Goal: Use online tool/utility: Utilize a website feature to perform a specific function

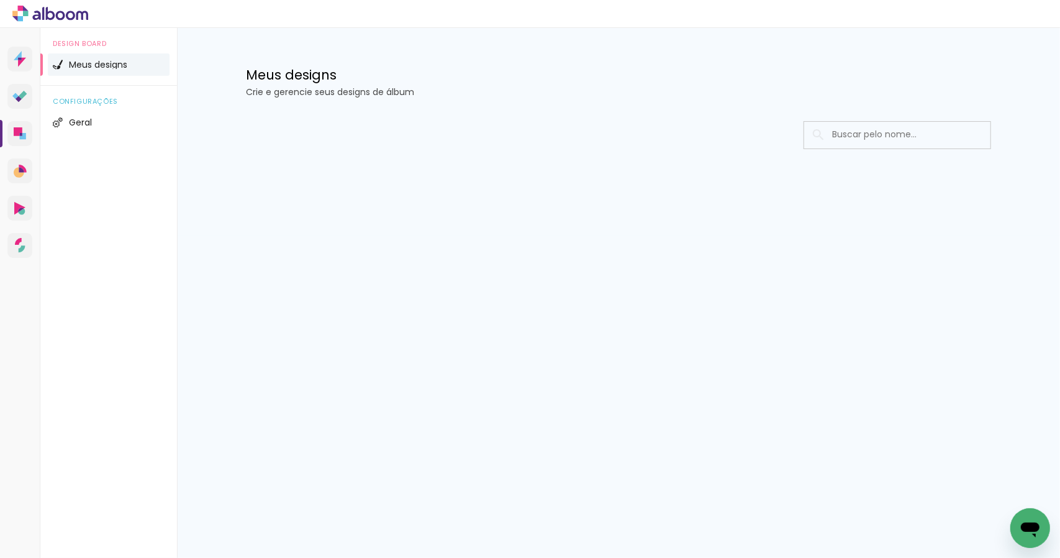
drag, startPoint x: 1056, startPoint y: 113, endPoint x: 1051, endPoint y: 107, distance: 7.6
click at [1054, 113] on div "Meus designs Crie e gerencie seus designs de álbum Configurações gerais Informa…" at bounding box center [618, 132] width 883 height 208
click at [1018, 39] on div "Meus designs Crie e gerencie seus designs de álbum" at bounding box center [618, 68] width 807 height 81
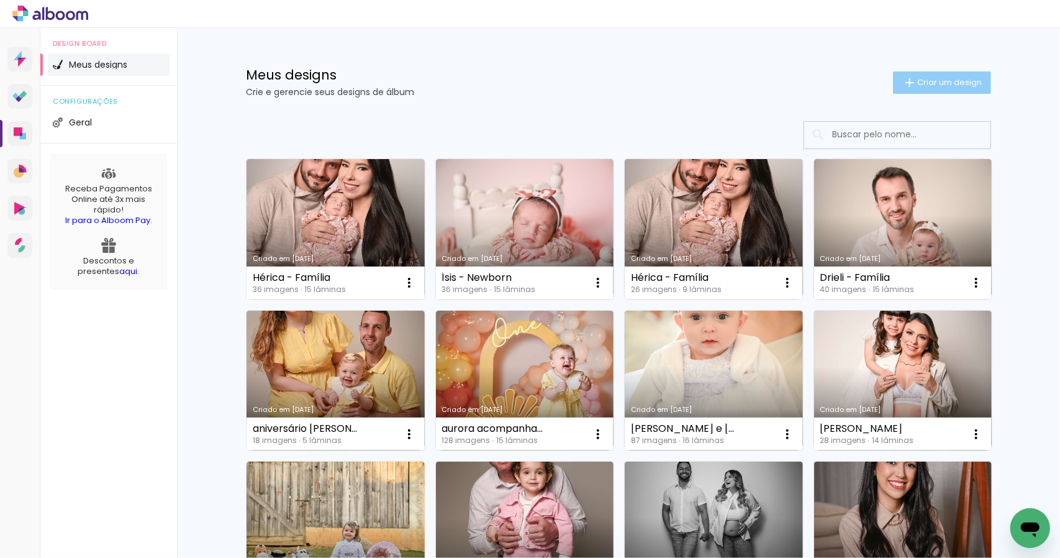
click at [946, 83] on span "Criar um design" at bounding box center [949, 82] width 65 height 8
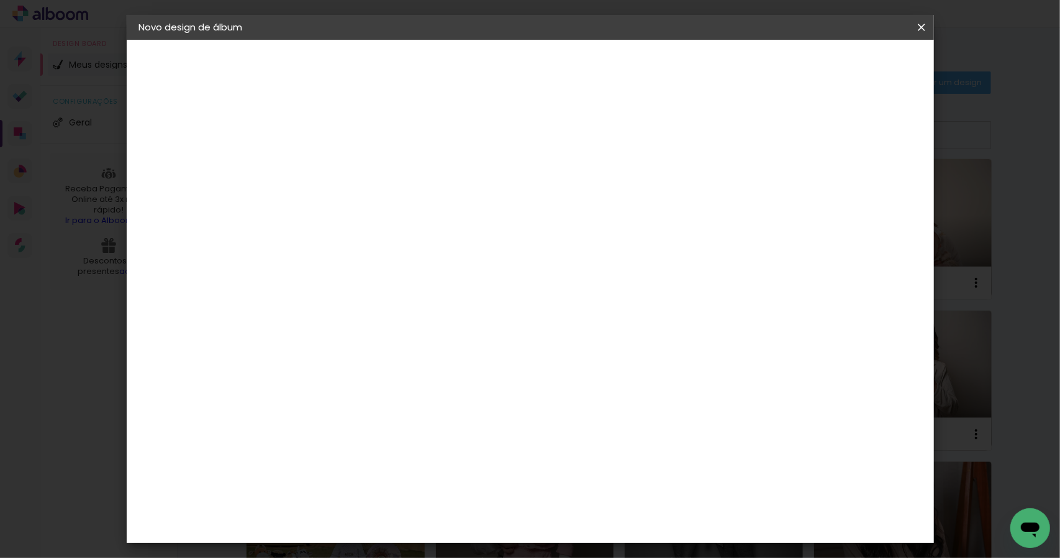
click at [342, 169] on input at bounding box center [342, 166] width 0 height 19
type input "Gabi - Garanhani"
type paper-input "Gabi - Garanhani"
click at [0, 0] on slot "Avançar" at bounding box center [0, 0] width 0 height 0
click at [0, 0] on slot "Tamanho Livre" at bounding box center [0, 0] width 0 height 0
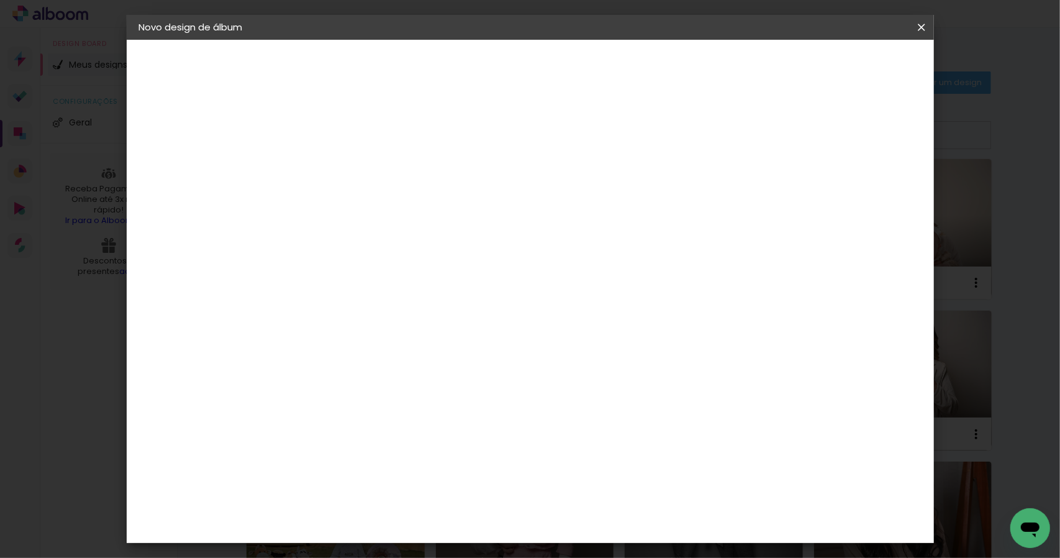
click at [0, 0] on slot "Avançar" at bounding box center [0, 0] width 0 height 0
click at [317, 353] on input "30" at bounding box center [303, 352] width 32 height 19
click at [313, 350] on input "30" at bounding box center [303, 352] width 32 height 19
type input "20"
type paper-input "20"
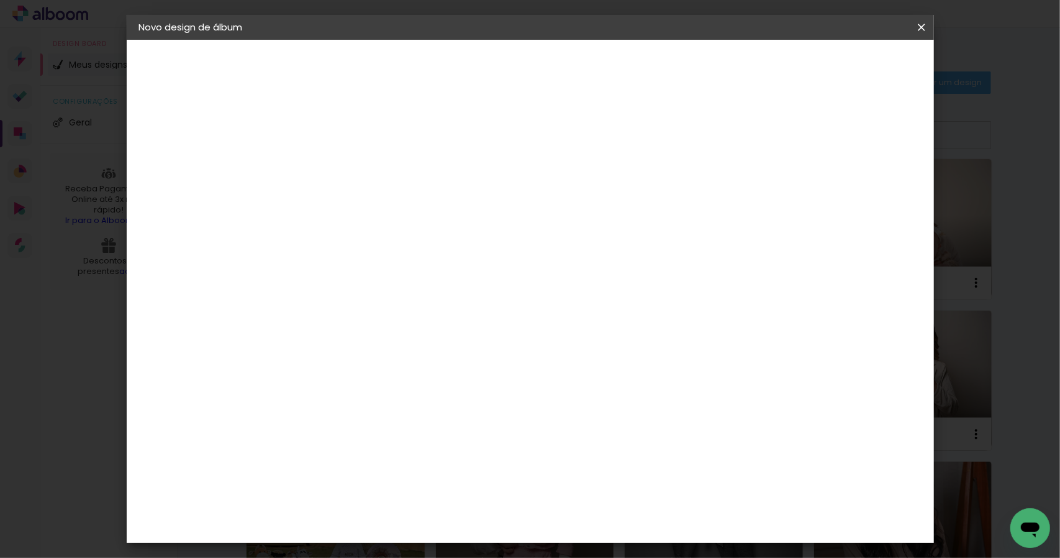
click at [607, 437] on input "60" at bounding box center [599, 436] width 32 height 19
type input "40"
type paper-input "40"
click at [843, 63] on span "Iniciar design" at bounding box center [815, 65] width 57 height 9
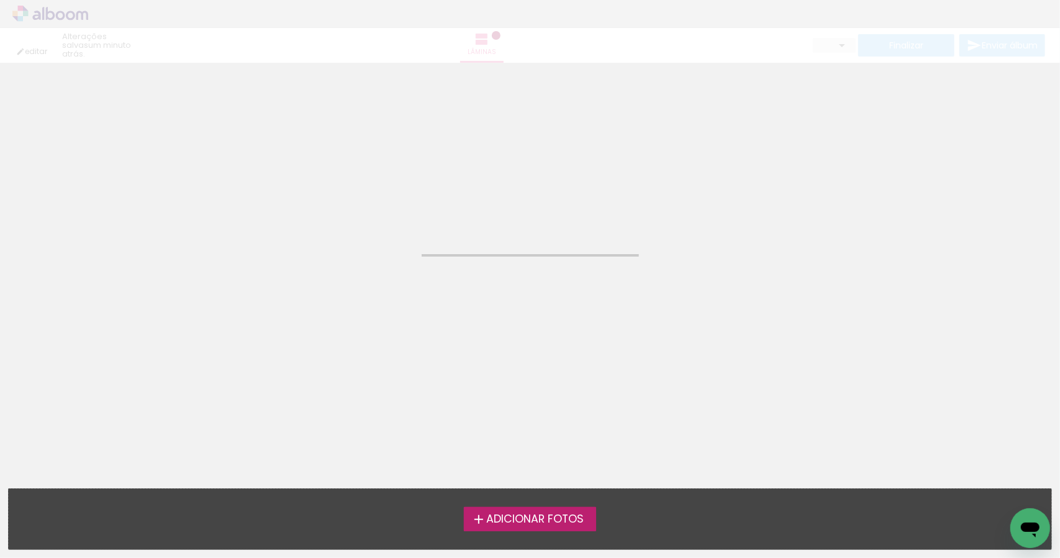
click at [551, 522] on span "Adicionar Fotos" at bounding box center [534, 519] width 97 height 11
click at [0, 0] on input "file" at bounding box center [0, 0] width 0 height 0
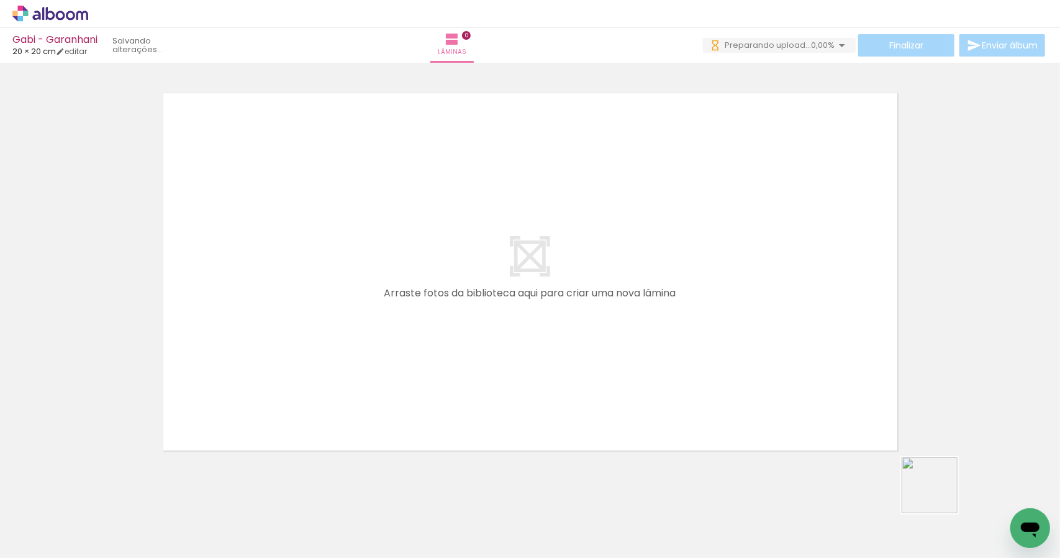
drag, startPoint x: 1005, startPoint y: 515, endPoint x: 781, endPoint y: 440, distance: 236.6
click at [698, 399] on quentale-workspace at bounding box center [530, 279] width 1060 height 558
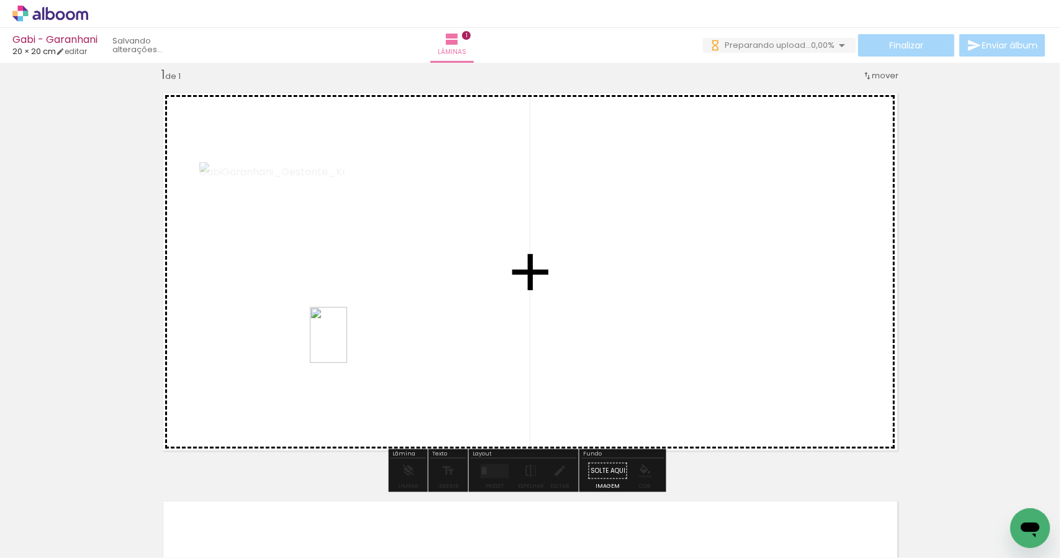
drag, startPoint x: 211, startPoint y: 535, endPoint x: 423, endPoint y: 317, distance: 303.9
click at [423, 317] on quentale-workspace at bounding box center [530, 279] width 1060 height 558
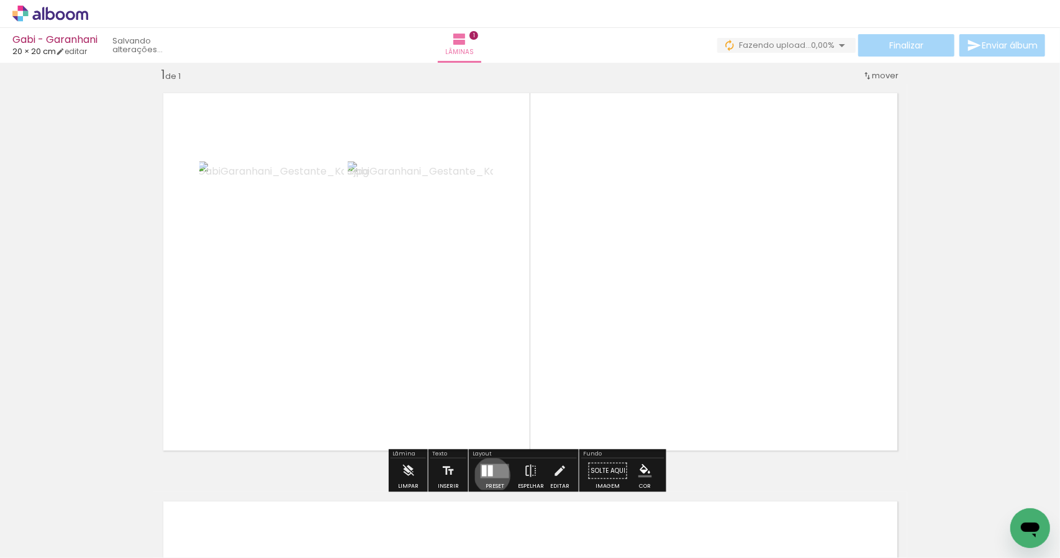
click at [489, 474] on div at bounding box center [490, 470] width 5 height 11
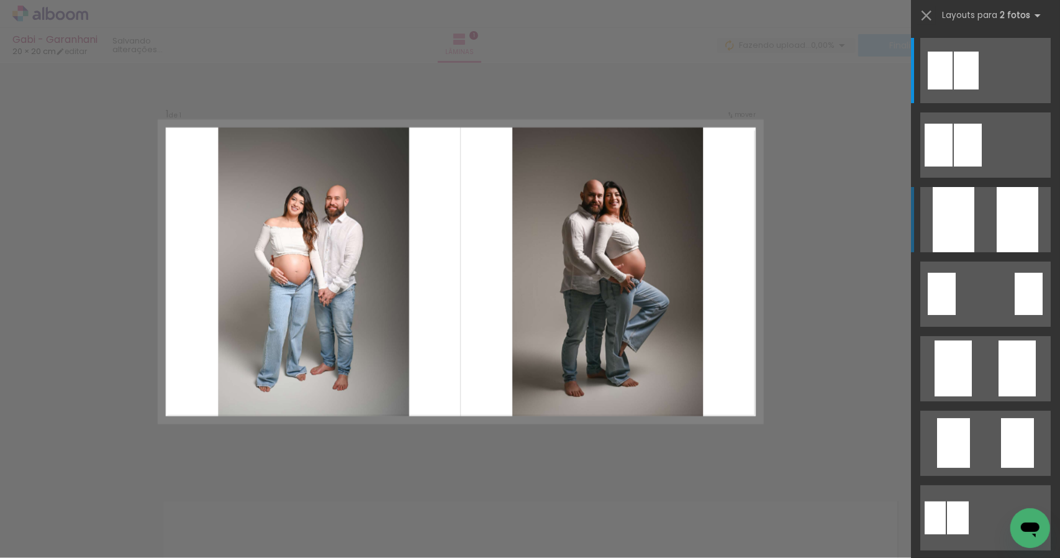
click at [989, 237] on quentale-layouter at bounding box center [985, 219] width 130 height 65
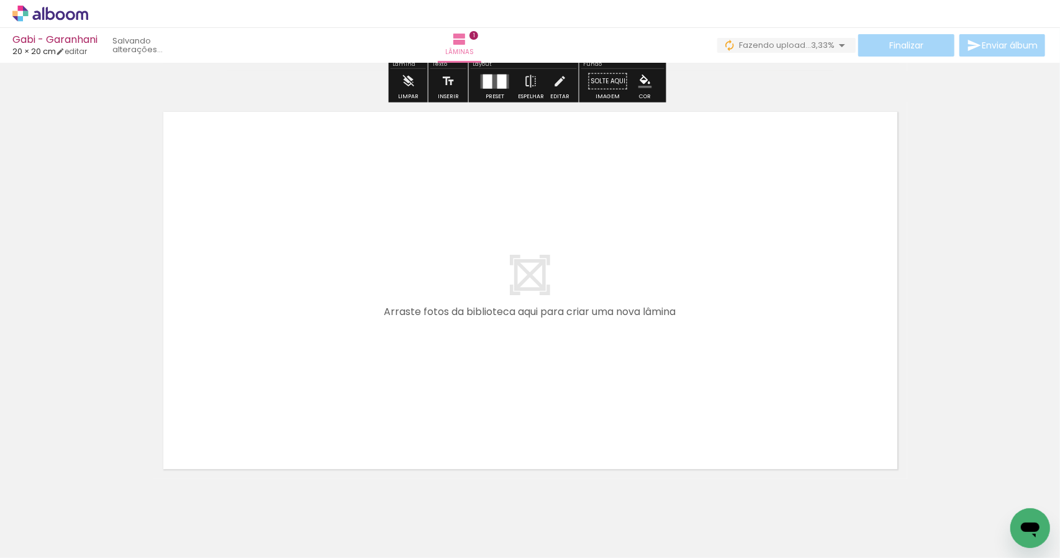
scroll to position [447, 0]
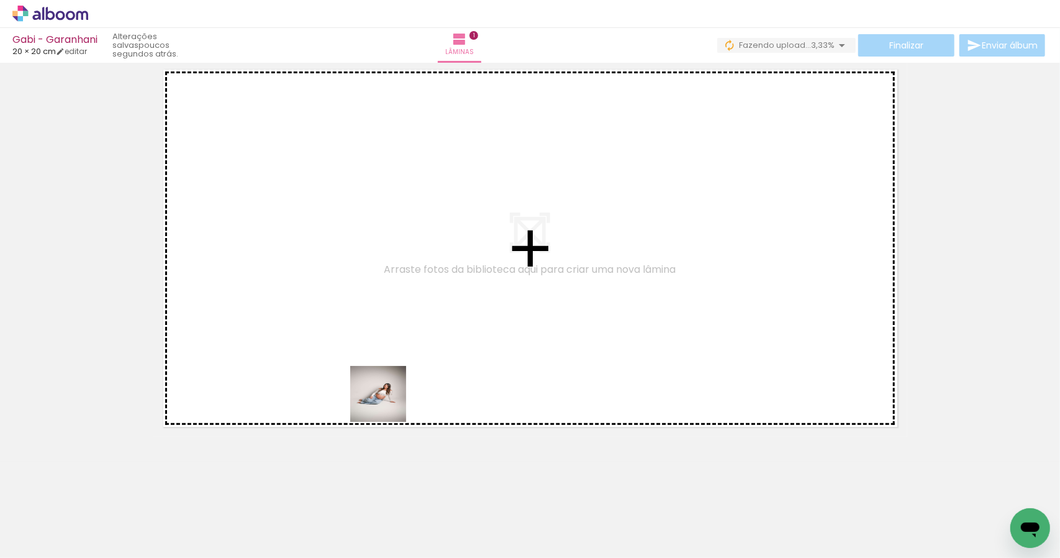
drag, startPoint x: 316, startPoint y: 468, endPoint x: 527, endPoint y: 274, distance: 286.2
click at [535, 273] on quentale-workspace at bounding box center [530, 279] width 1060 height 558
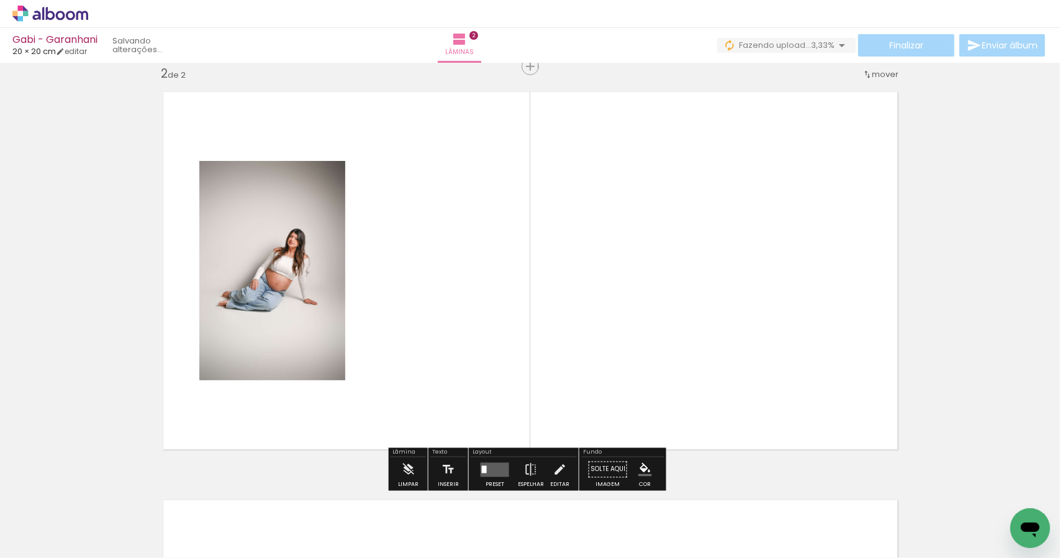
scroll to position [424, 0]
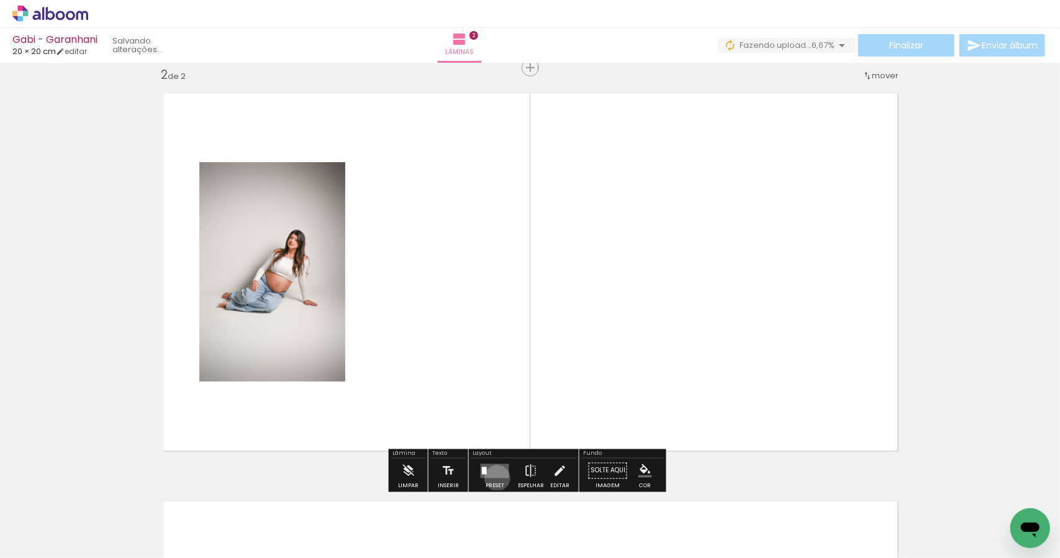
drag, startPoint x: 494, startPoint y: 477, endPoint x: 545, endPoint y: 453, distance: 56.4
click at [496, 476] on div at bounding box center [495, 470] width 34 height 25
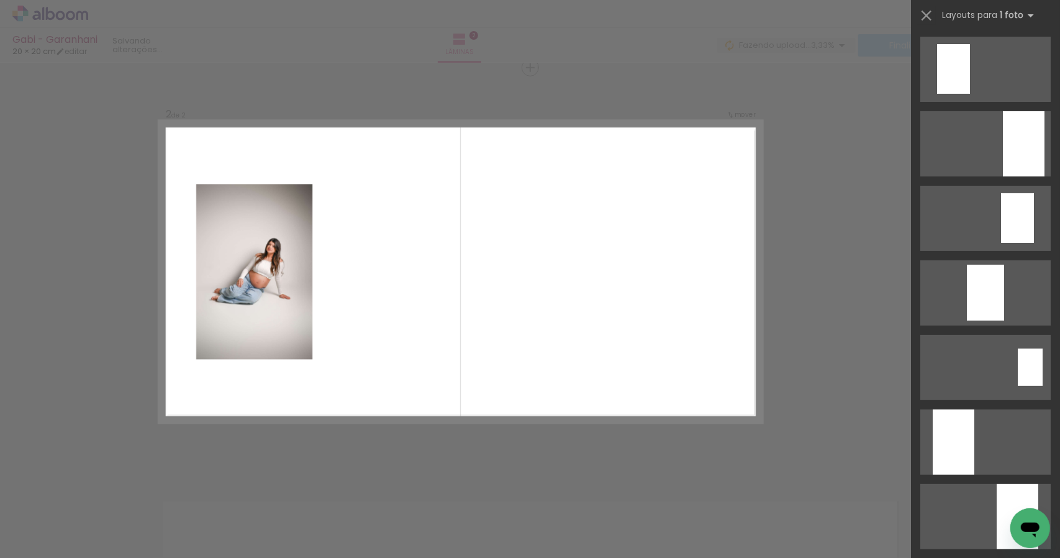
scroll to position [0, 0]
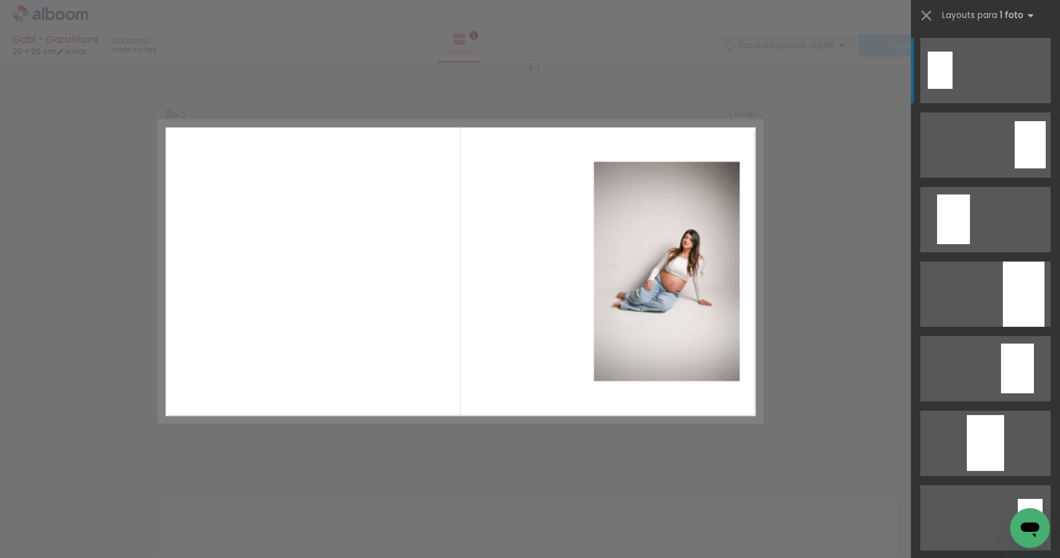
click at [666, 297] on quentale-layouter at bounding box center [460, 272] width 603 height 302
click at [1028, 134] on div at bounding box center [1030, 144] width 31 height 47
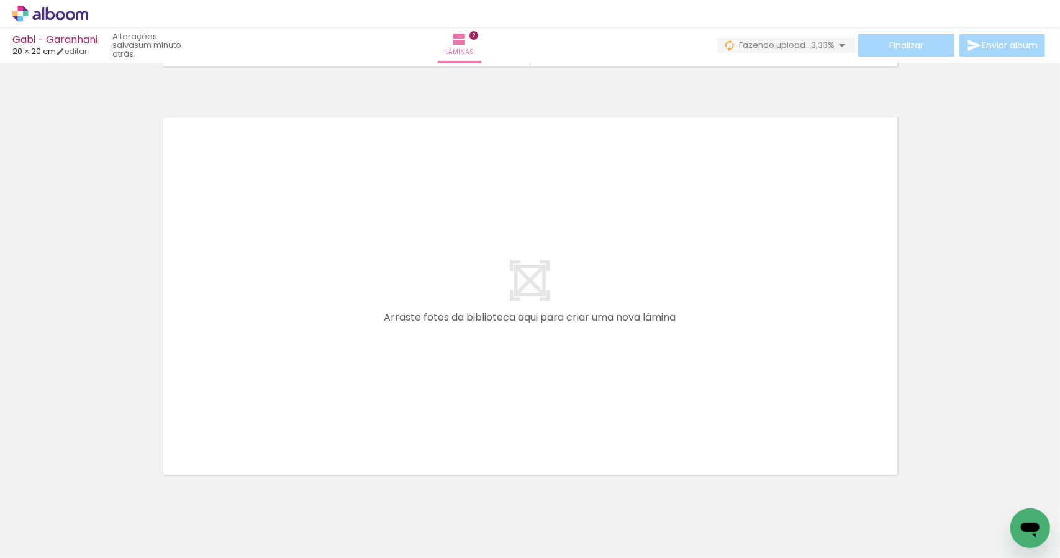
scroll to position [835, 0]
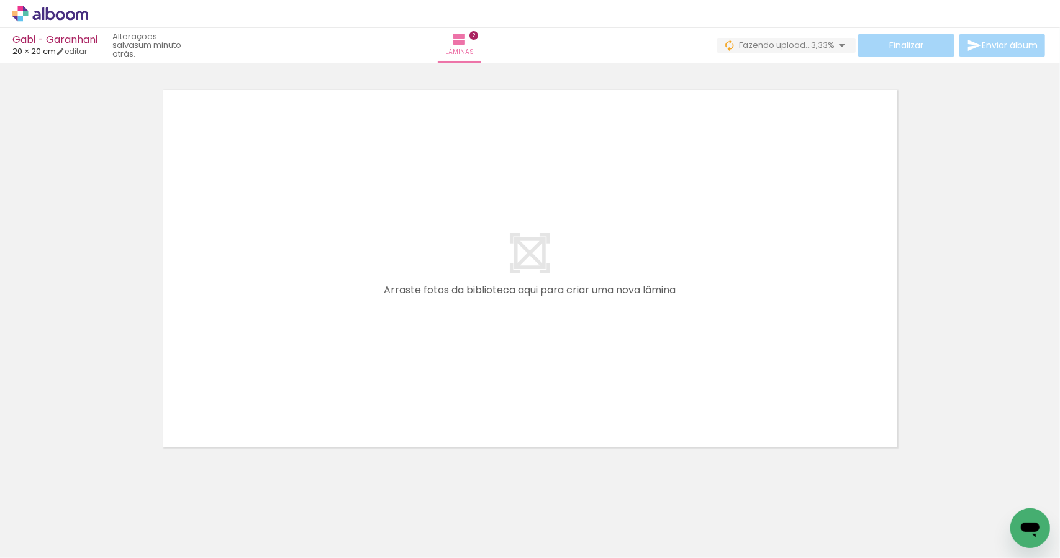
drag, startPoint x: 133, startPoint y: 517, endPoint x: 404, endPoint y: 270, distance: 366.6
click at [412, 281] on quentale-workspace at bounding box center [530, 279] width 1060 height 558
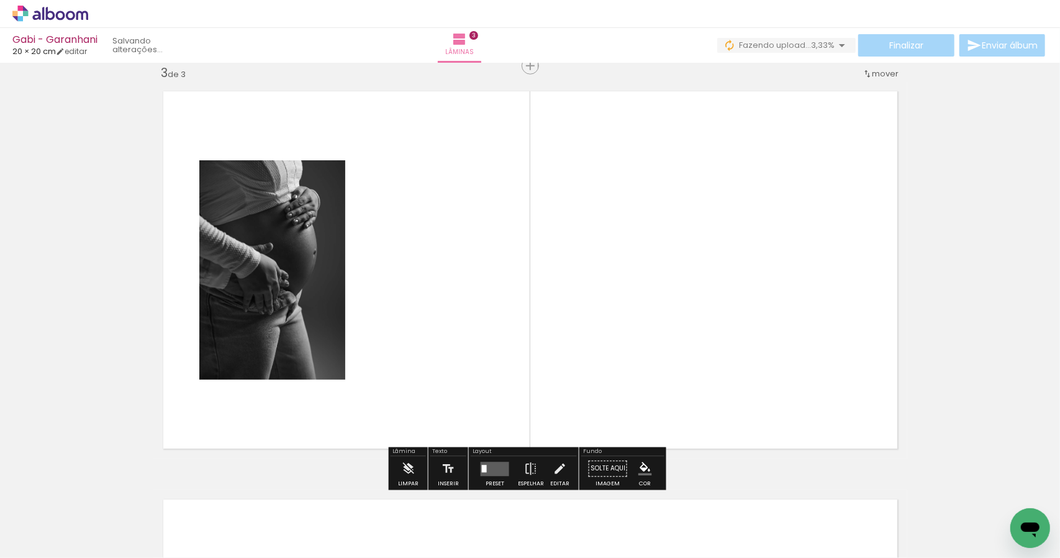
scroll to position [832, 0]
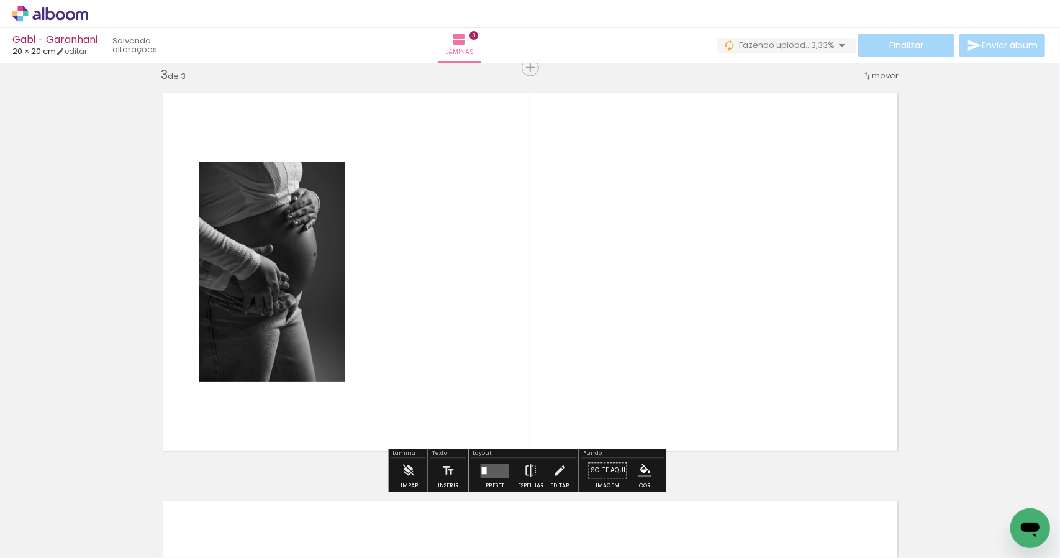
drag, startPoint x: 558, startPoint y: 525, endPoint x: 665, endPoint y: 291, distance: 257.6
click at [689, 331] on quentale-workspace at bounding box center [530, 279] width 1060 height 558
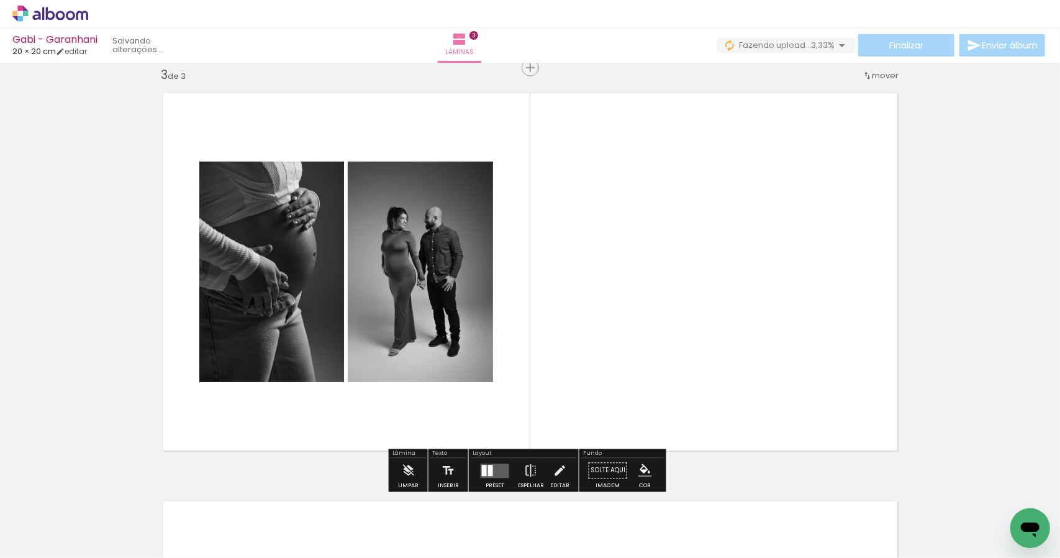
click at [491, 464] on quentale-layouter at bounding box center [495, 470] width 29 height 14
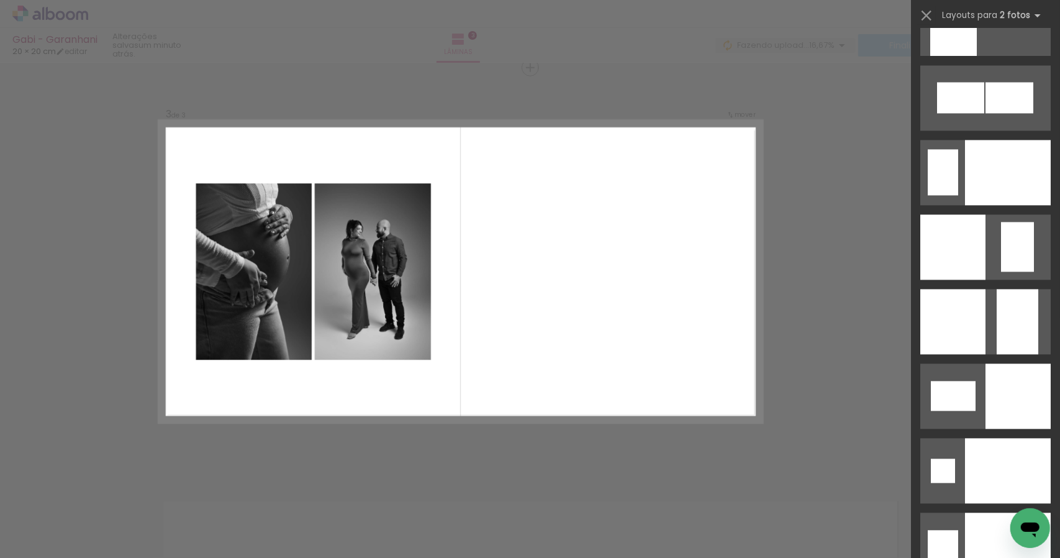
scroll to position [4914, 0]
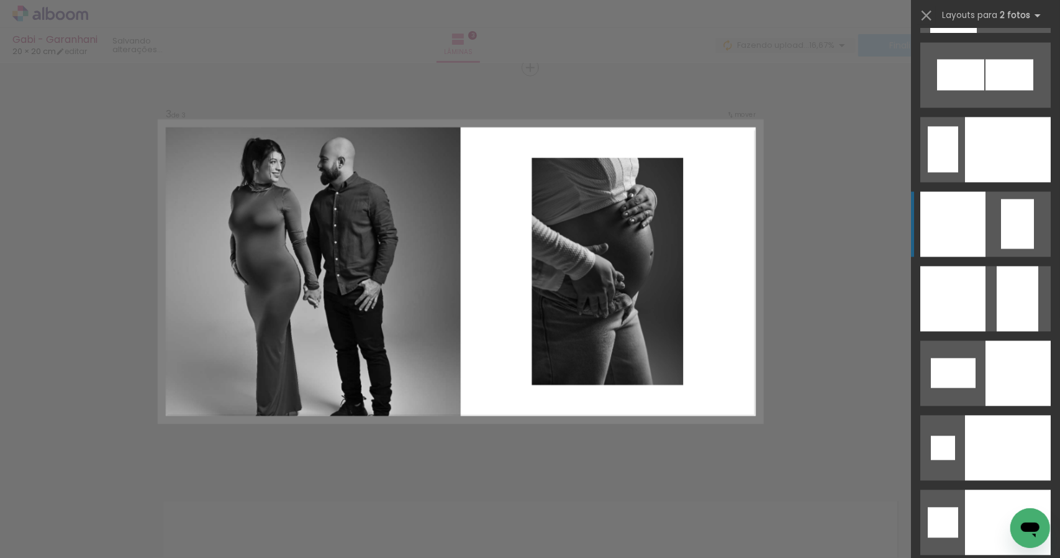
click at [1001, 220] on div at bounding box center [1017, 224] width 33 height 50
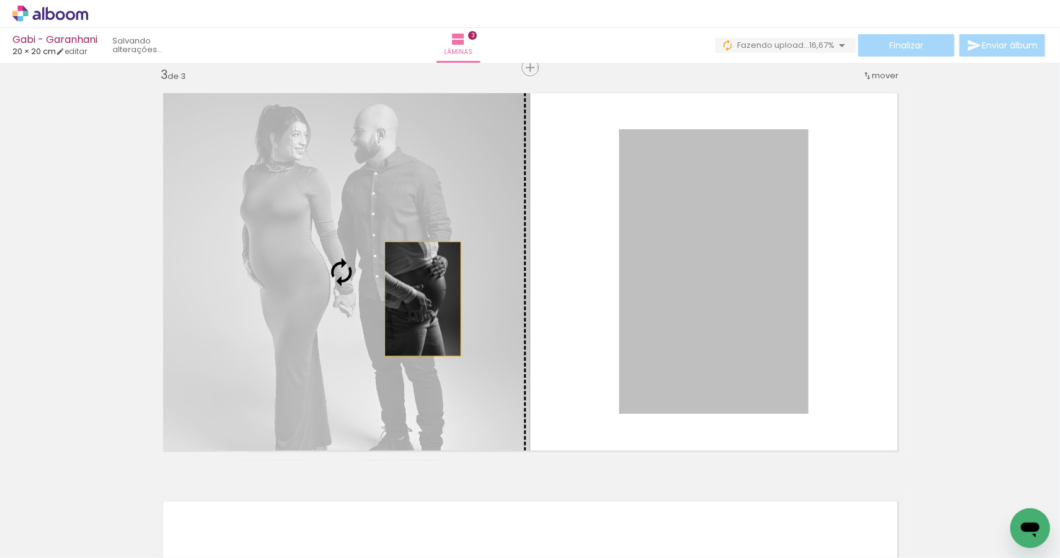
drag, startPoint x: 748, startPoint y: 271, endPoint x: 415, endPoint y: 301, distance: 334.9
click at [0, 0] on slot at bounding box center [0, 0] width 0 height 0
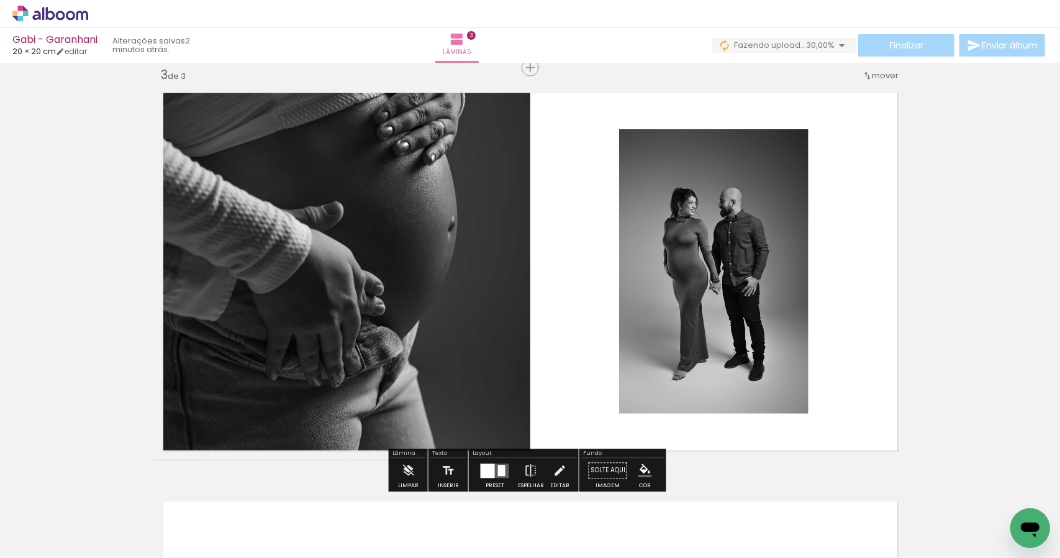
drag, startPoint x: 1010, startPoint y: 260, endPoint x: 1002, endPoint y: 261, distance: 8.3
click at [1010, 261] on div "Inserir lâmina 1 de 3 Inserir lâmina 2 de 3 Inserir lâmina 3 de 3" at bounding box center [530, 52] width 1060 height 1633
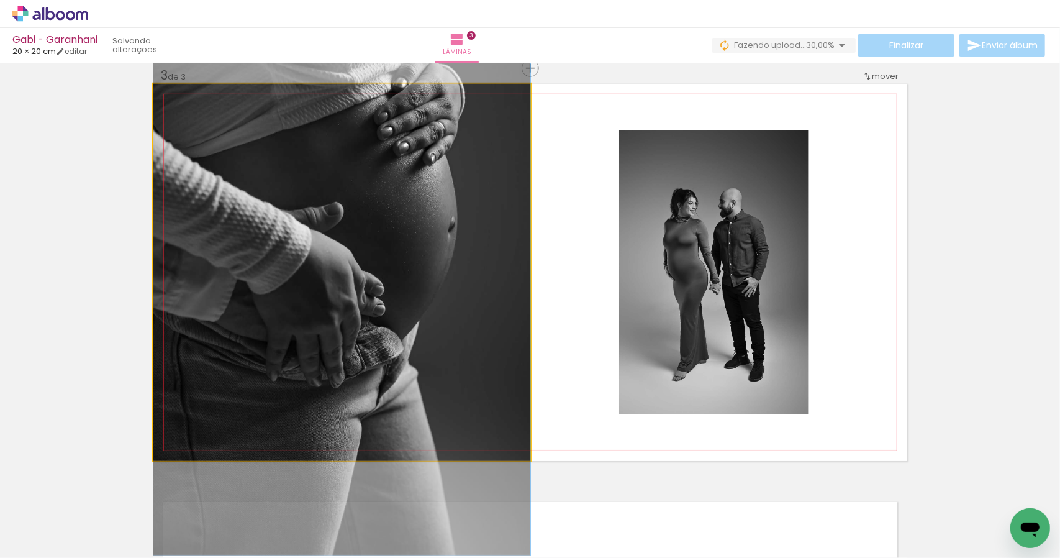
drag, startPoint x: 436, startPoint y: 271, endPoint x: 437, endPoint y: 265, distance: 6.9
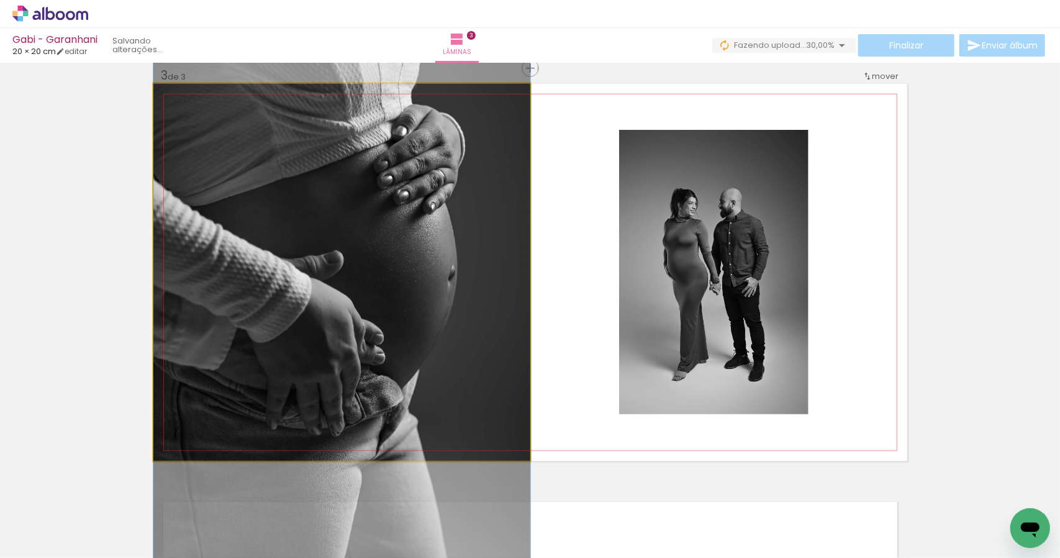
drag, startPoint x: 437, startPoint y: 255, endPoint x: 447, endPoint y: 305, distance: 50.7
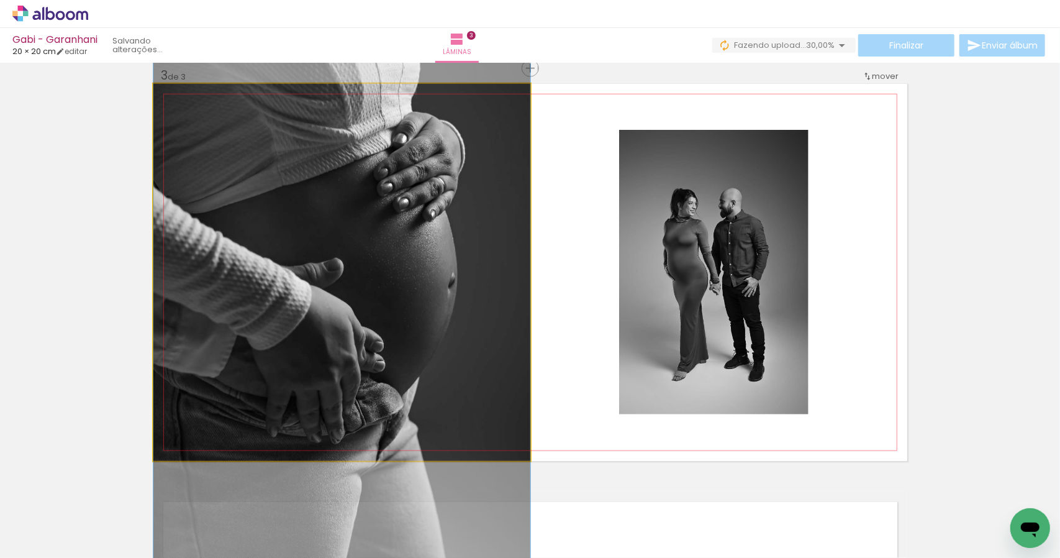
drag, startPoint x: 478, startPoint y: 286, endPoint x: 478, endPoint y: 294, distance: 7.5
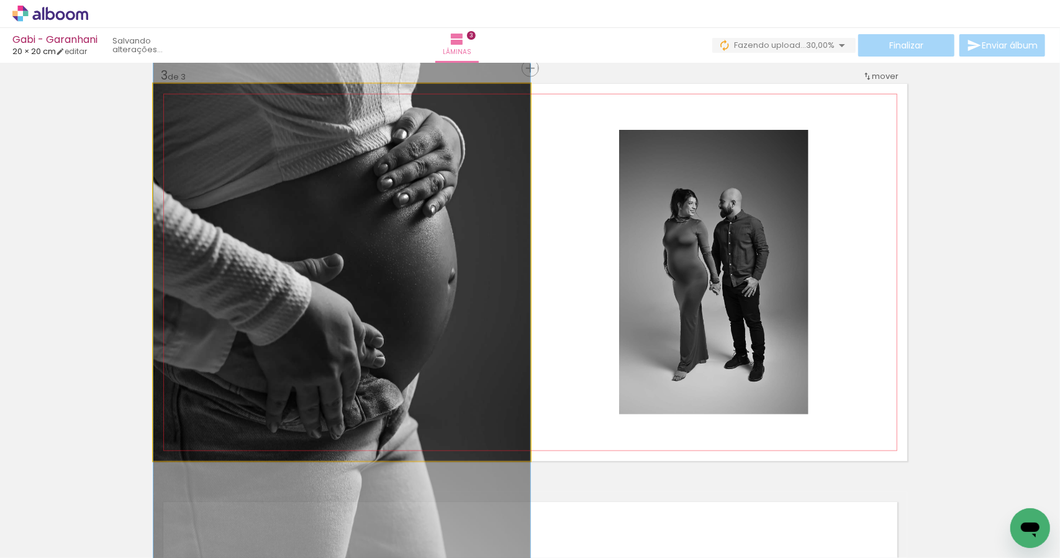
drag, startPoint x: 478, startPoint y: 296, endPoint x: 481, endPoint y: 288, distance: 8.1
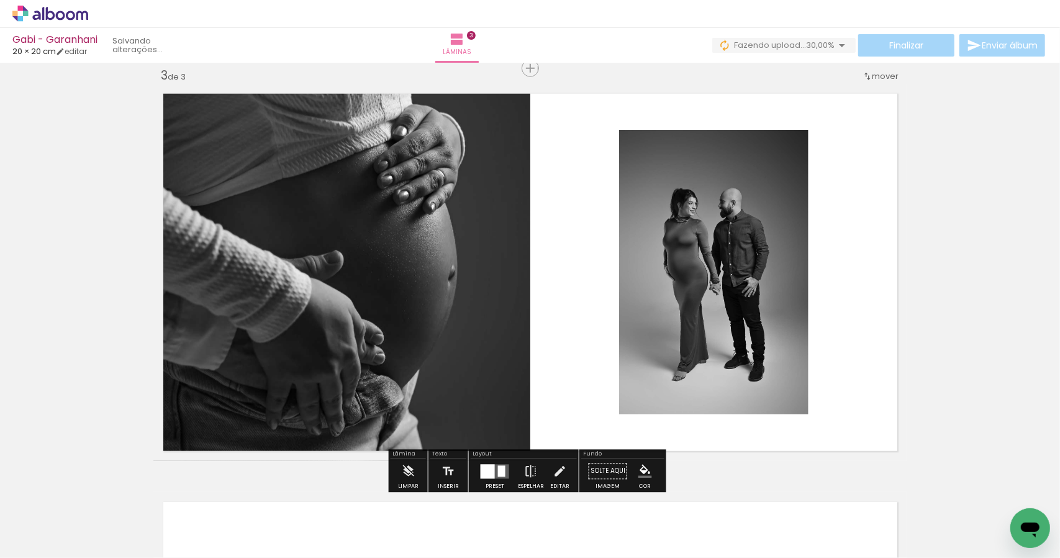
drag, startPoint x: 982, startPoint y: 232, endPoint x: 984, endPoint y: 223, distance: 9.4
click at [982, 230] on div "Inserir lâmina 1 de 3 Inserir lâmina 2 de 3 Inserir lâmina 3 de 3" at bounding box center [530, 52] width 1060 height 1633
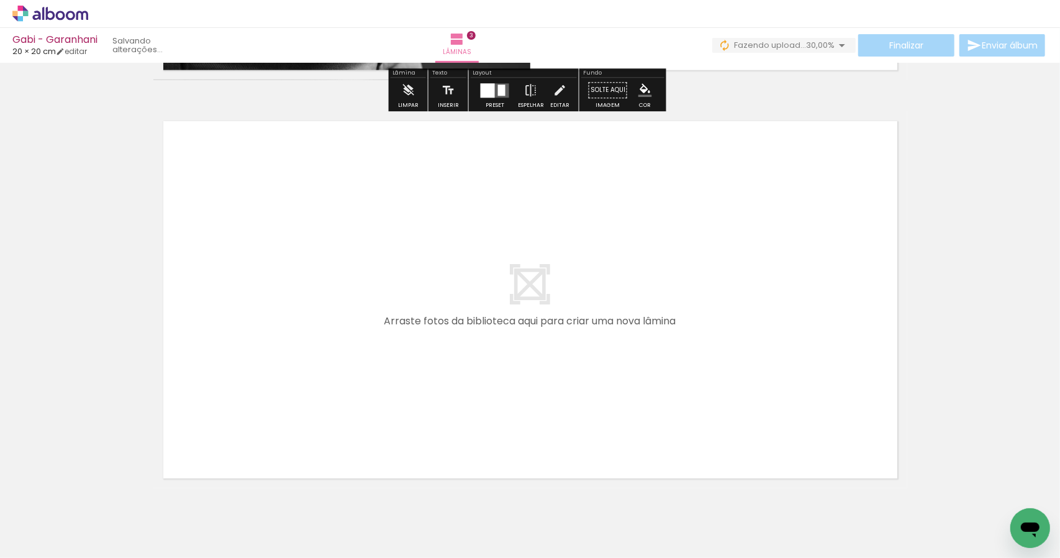
scroll to position [1233, 0]
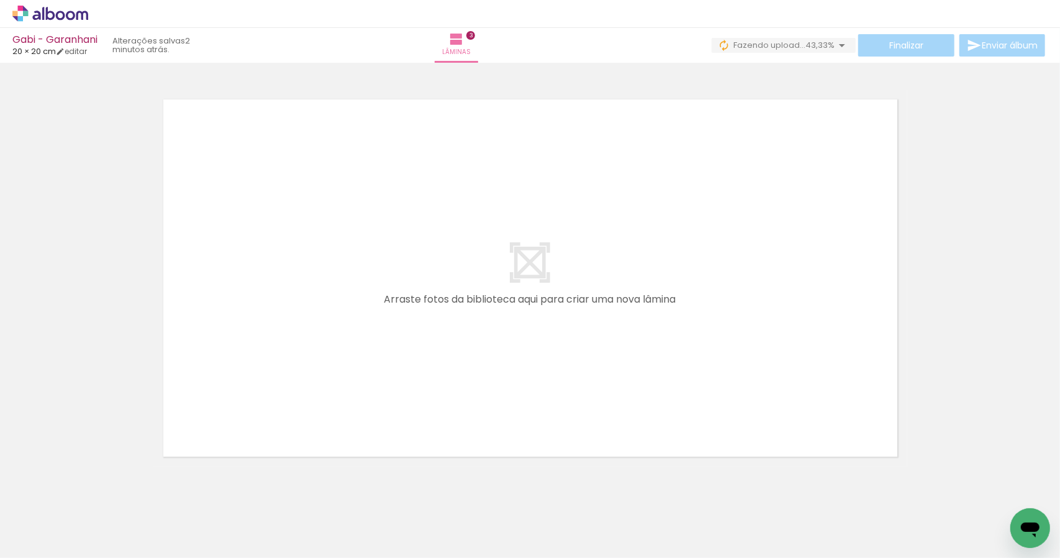
drag, startPoint x: 343, startPoint y: 533, endPoint x: 383, endPoint y: 383, distance: 155.5
click at [383, 383] on quentale-workspace at bounding box center [530, 279] width 1060 height 558
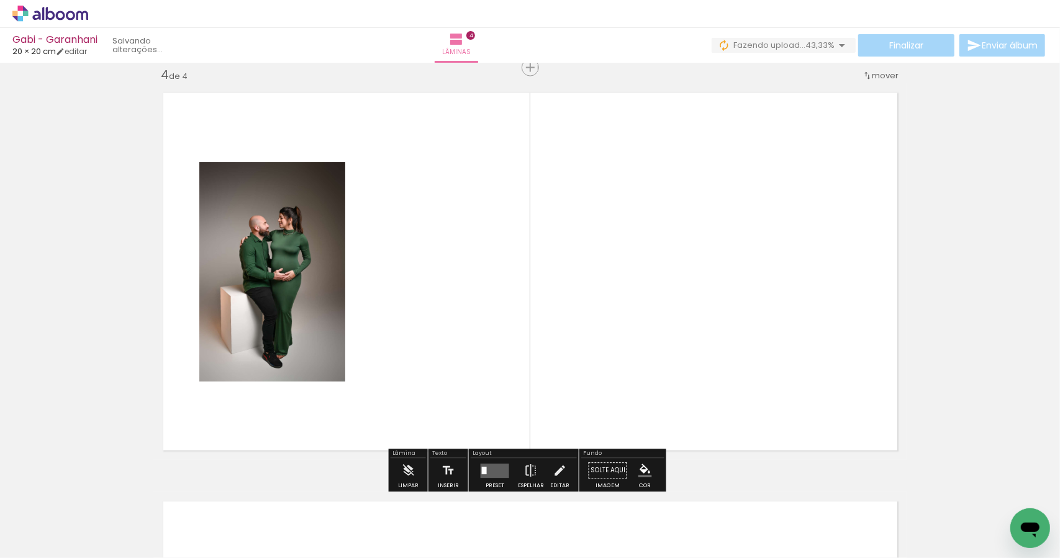
scroll to position [1240, 0]
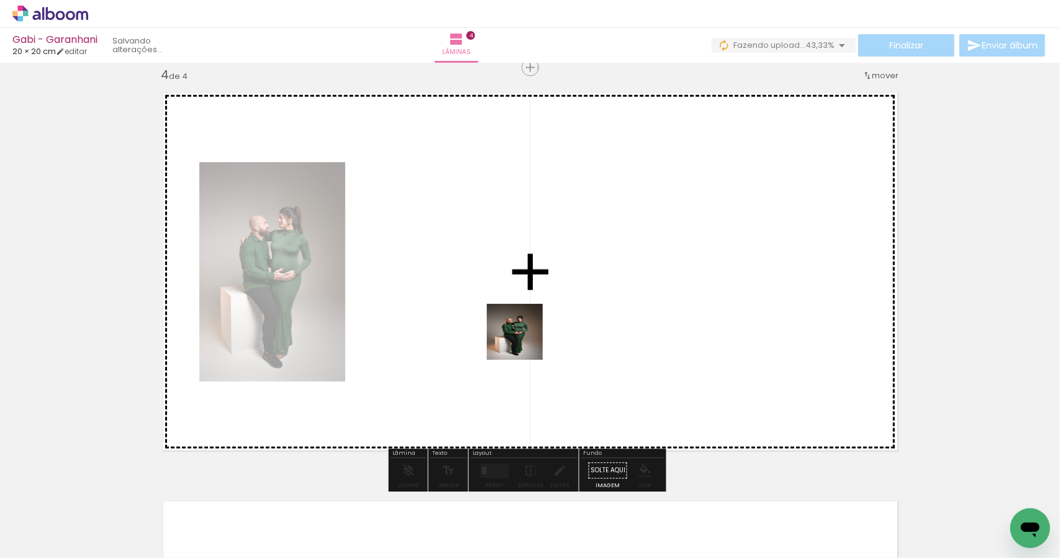
drag, startPoint x: 424, startPoint y: 518, endPoint x: 535, endPoint y: 358, distance: 194.9
click at [529, 338] on quentale-workspace at bounding box center [530, 279] width 1060 height 558
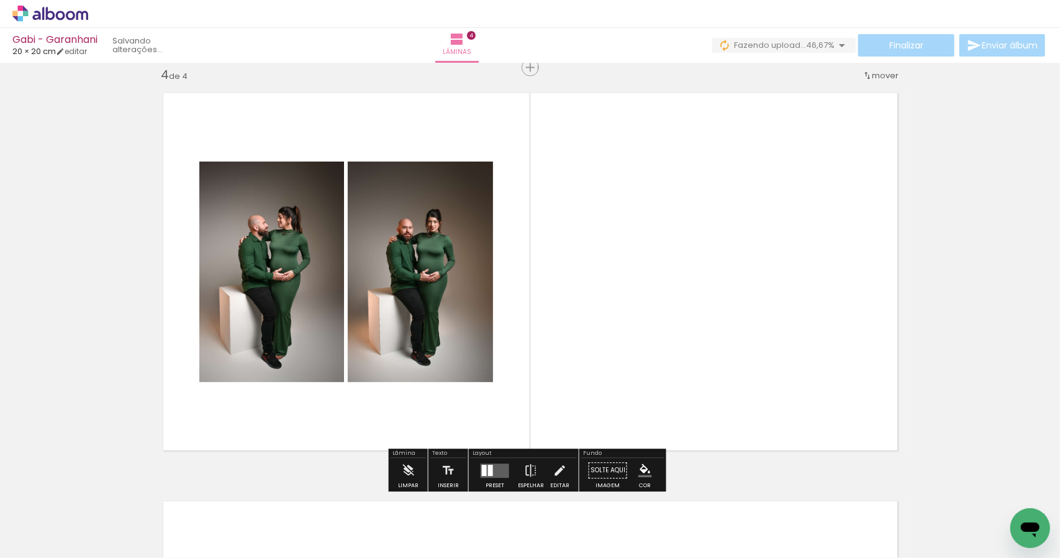
drag, startPoint x: 483, startPoint y: 525, endPoint x: 586, endPoint y: 355, distance: 199.0
click at [576, 362] on quentale-workspace at bounding box center [530, 279] width 1060 height 558
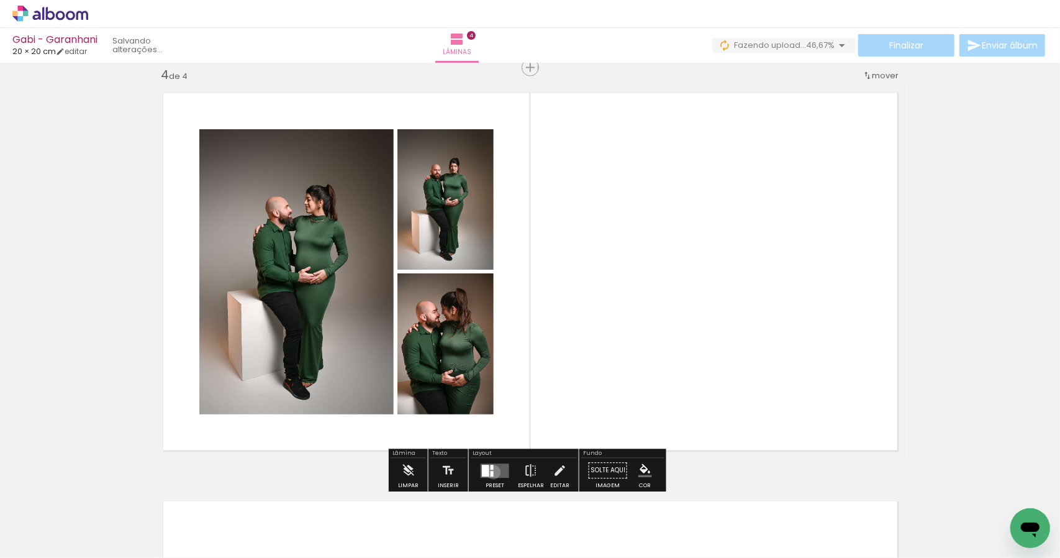
click at [491, 471] on quentale-layouter at bounding box center [495, 470] width 29 height 14
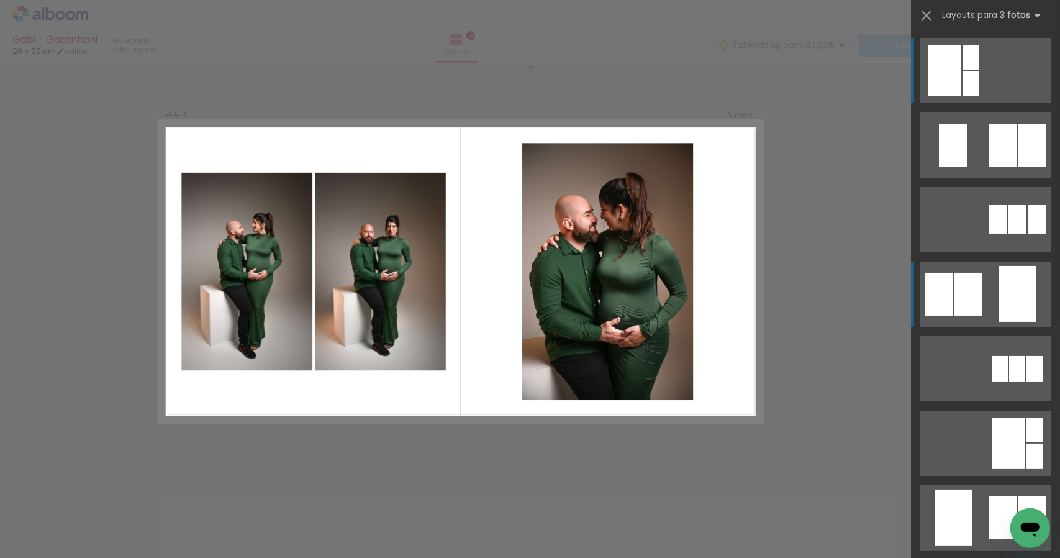
click at [1001, 289] on div at bounding box center [1017, 294] width 37 height 56
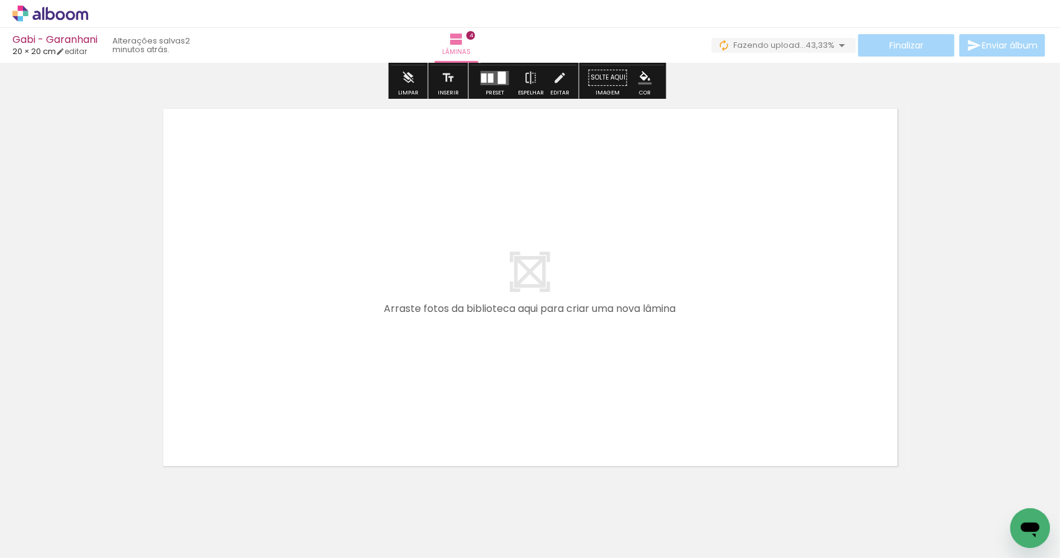
scroll to position [1671, 0]
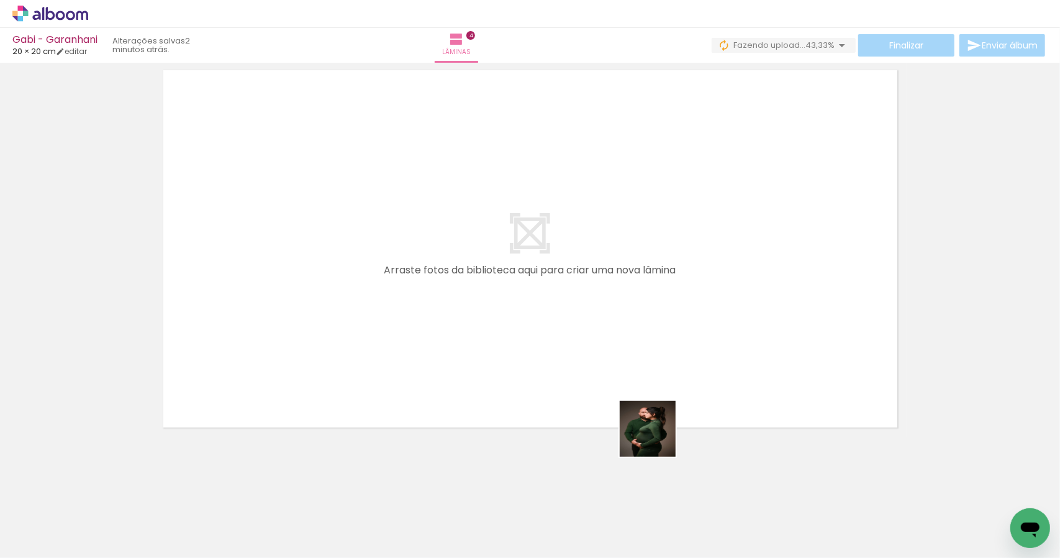
drag, startPoint x: 629, startPoint y: 513, endPoint x: 661, endPoint y: 441, distance: 78.9
click at [660, 438] on quentale-workspace at bounding box center [530, 279] width 1060 height 558
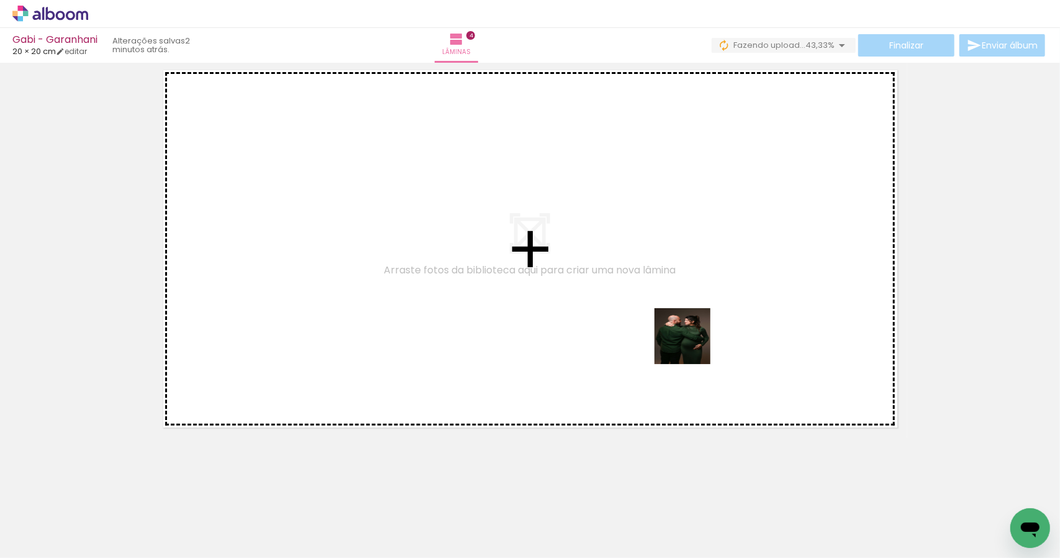
drag, startPoint x: 682, startPoint y: 519, endPoint x: 675, endPoint y: 432, distance: 86.6
click at [691, 350] on quentale-workspace at bounding box center [530, 279] width 1060 height 558
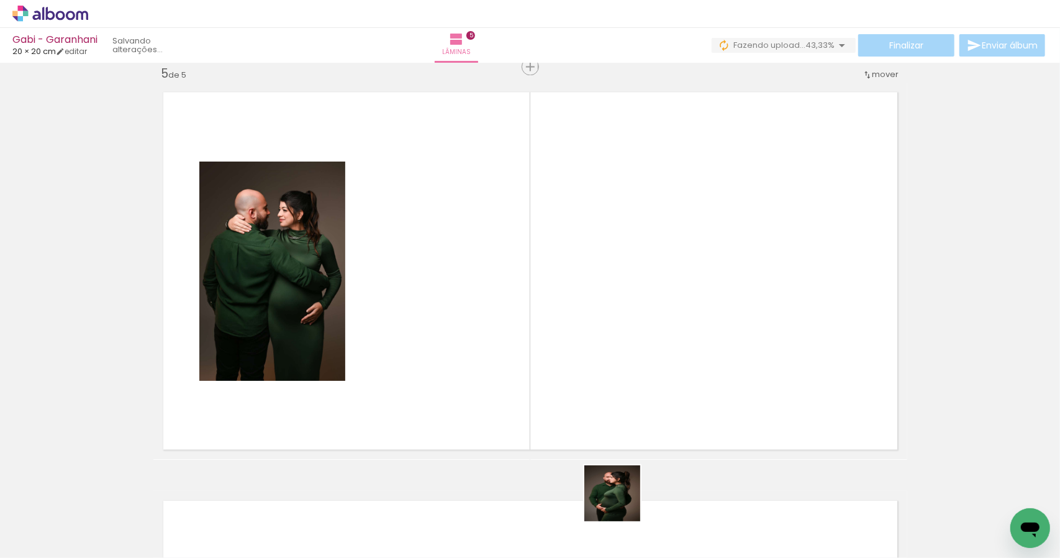
scroll to position [1648, 0]
drag, startPoint x: 622, startPoint y: 502, endPoint x: 718, endPoint y: 432, distance: 119.1
click at [658, 351] on quentale-workspace at bounding box center [530, 279] width 1060 height 558
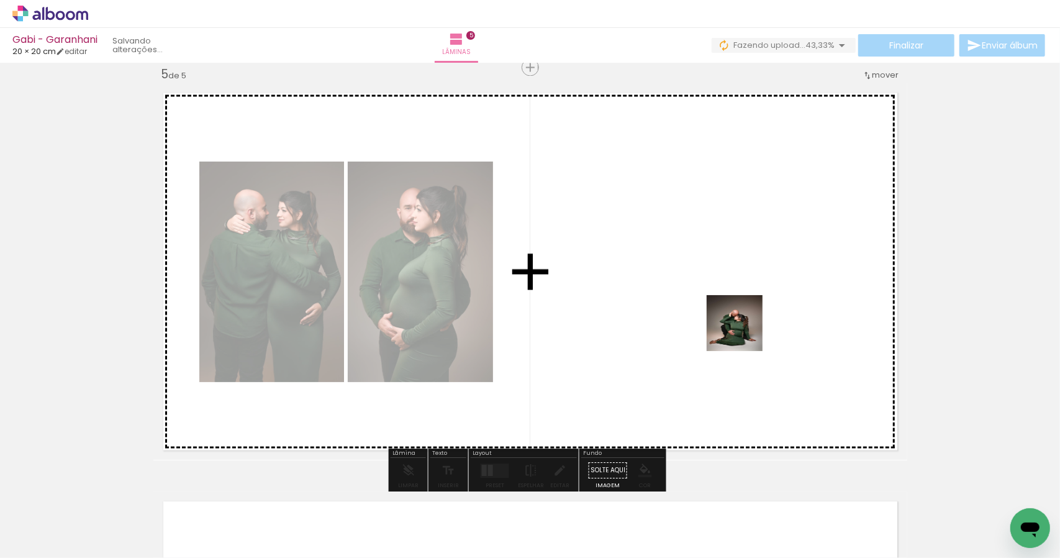
drag, startPoint x: 744, startPoint y: 375, endPoint x: 748, endPoint y: 315, distance: 60.4
click at [746, 316] on quentale-workspace at bounding box center [530, 279] width 1060 height 558
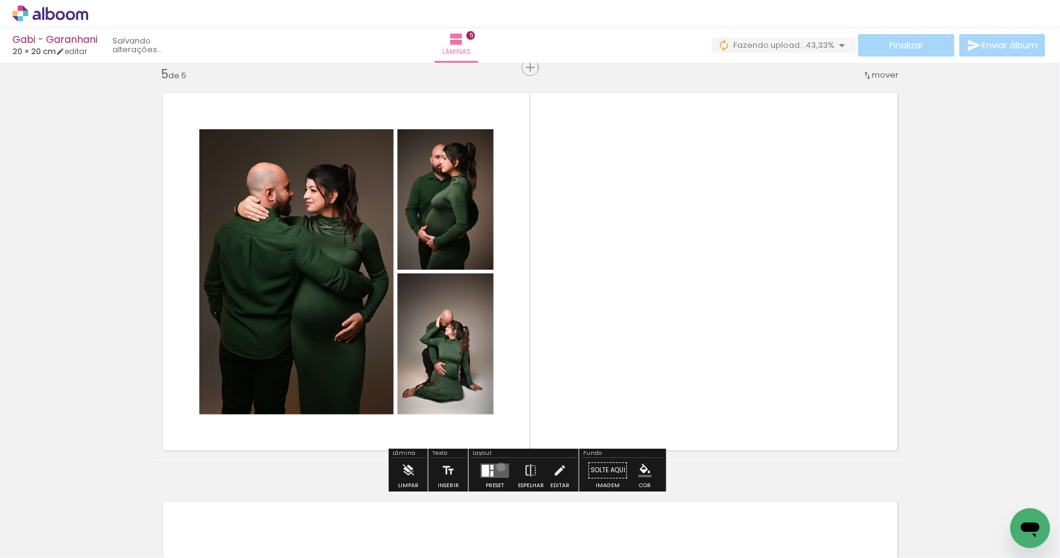
drag, startPoint x: 498, startPoint y: 466, endPoint x: 512, endPoint y: 459, distance: 15.6
click at [499, 465] on quentale-layouter at bounding box center [495, 470] width 29 height 14
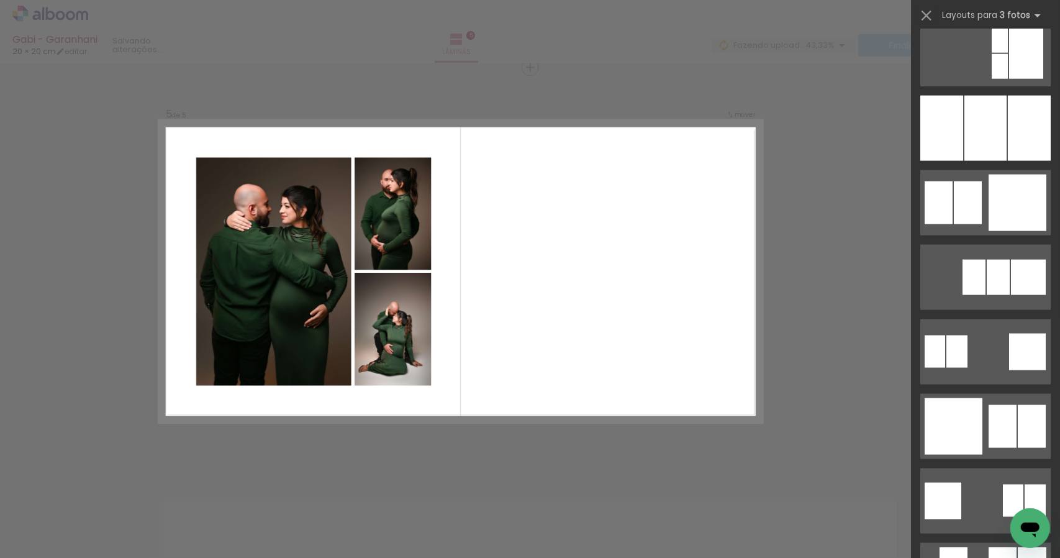
scroll to position [1241, 0]
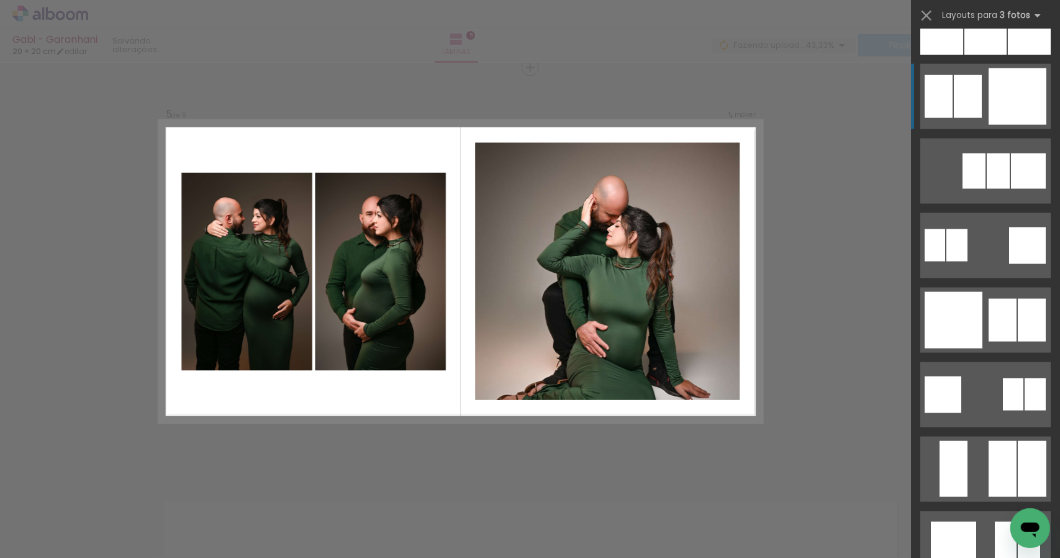
click at [1010, 100] on div at bounding box center [1018, 96] width 58 height 57
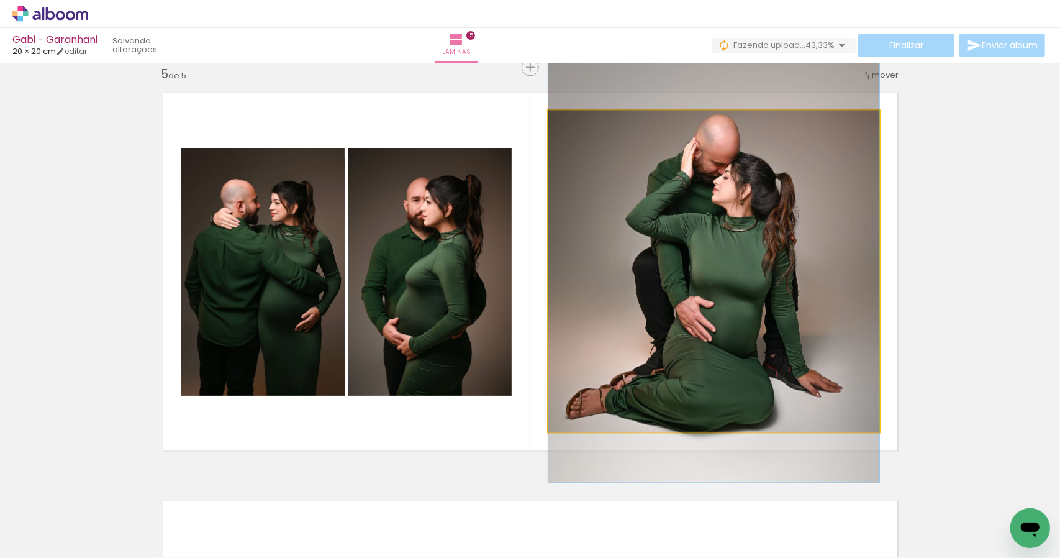
drag, startPoint x: 756, startPoint y: 284, endPoint x: 758, endPoint y: 244, distance: 39.8
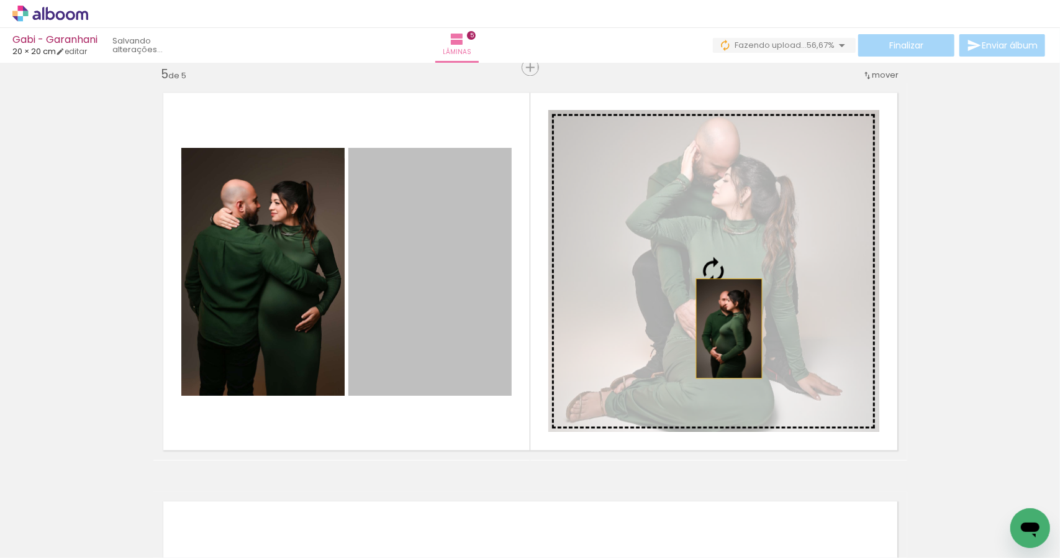
drag, startPoint x: 437, startPoint y: 314, endPoint x: 720, endPoint y: 327, distance: 282.9
click at [0, 0] on slot at bounding box center [0, 0] width 0 height 0
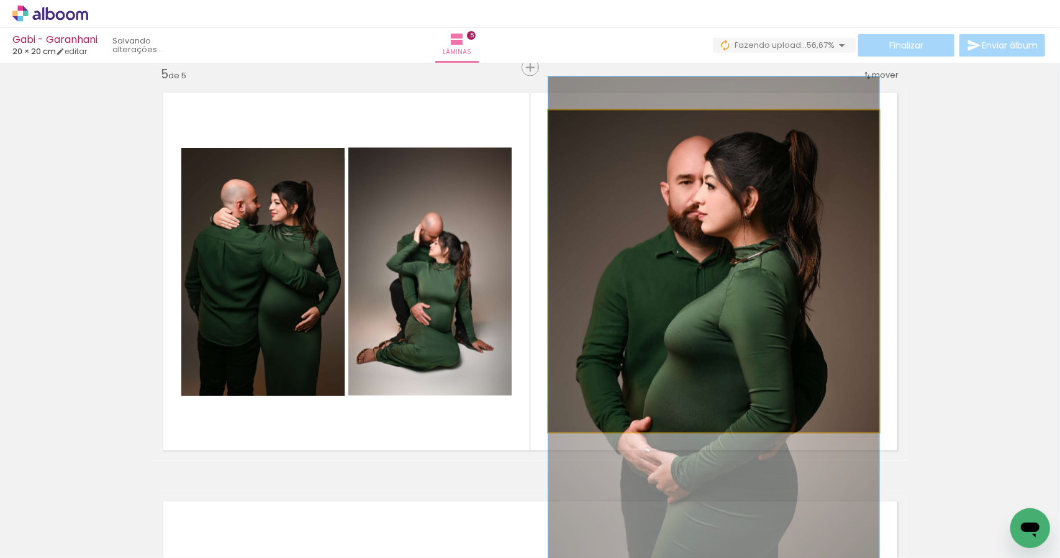
drag, startPoint x: 735, startPoint y: 286, endPoint x: 743, endPoint y: 332, distance: 46.6
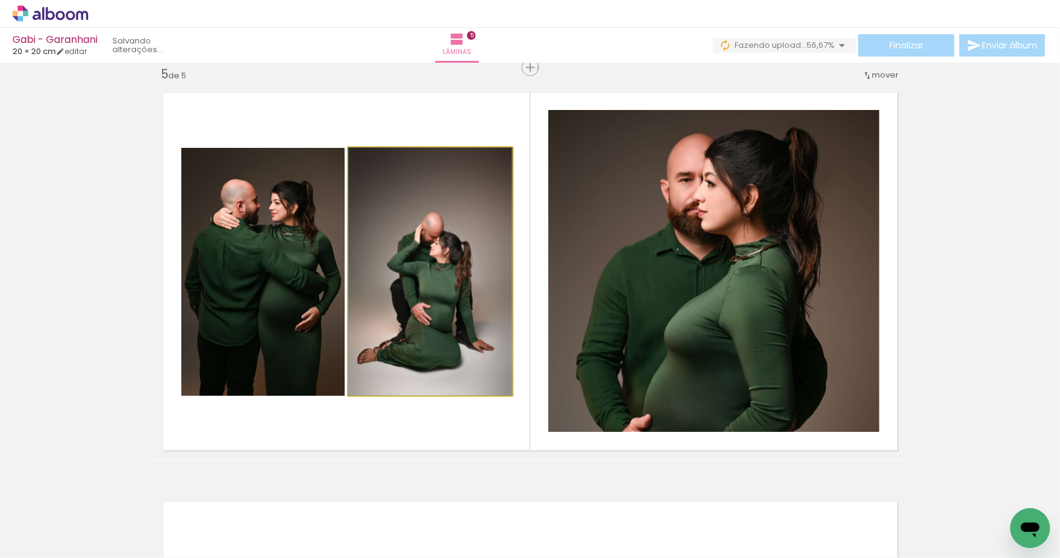
drag, startPoint x: 402, startPoint y: 316, endPoint x: 679, endPoint y: 299, distance: 277.5
click at [0, 0] on slot at bounding box center [0, 0] width 0 height 0
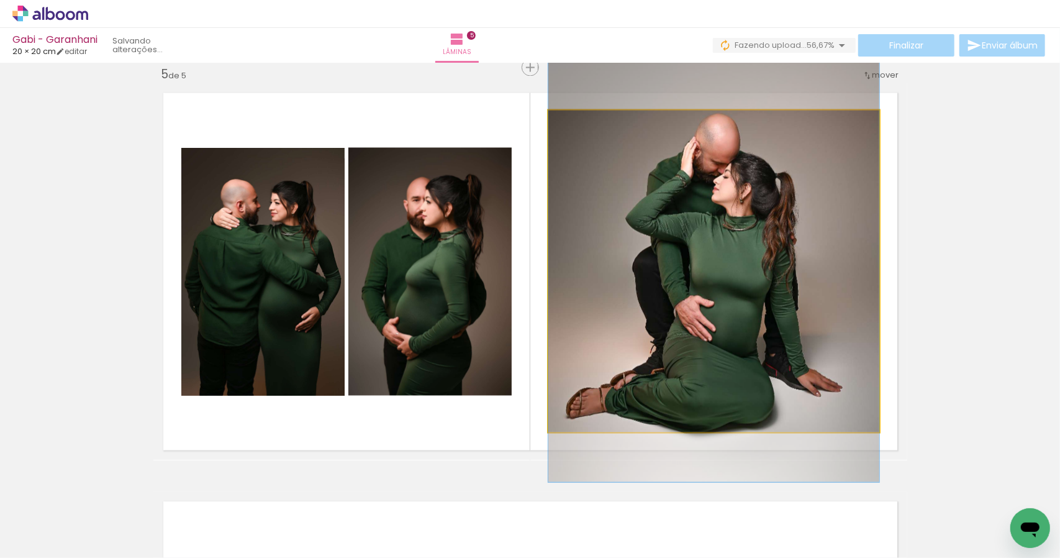
drag, startPoint x: 730, startPoint y: 303, endPoint x: 728, endPoint y: 265, distance: 37.9
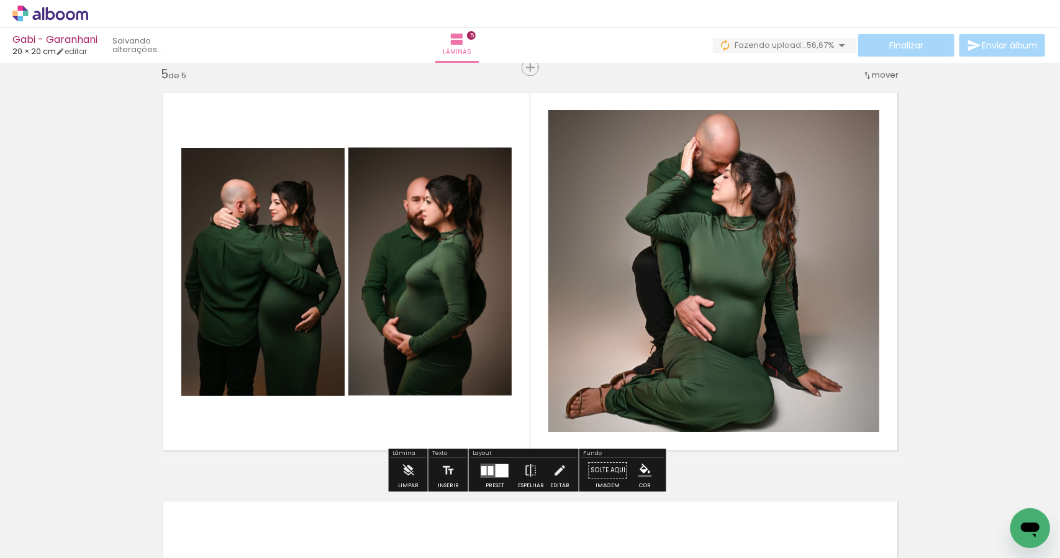
drag, startPoint x: 997, startPoint y: 239, endPoint x: 999, endPoint y: 232, distance: 7.6
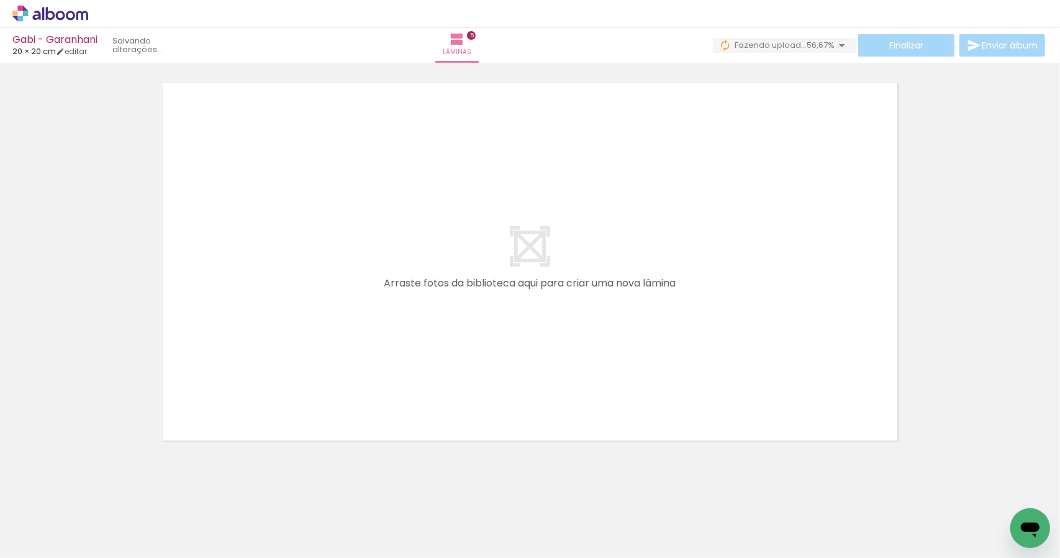
scroll to position [0, 442]
drag, startPoint x: 398, startPoint y: 521, endPoint x: 453, endPoint y: 456, distance: 84.6
click at [438, 387] on quentale-workspace at bounding box center [530, 279] width 1060 height 558
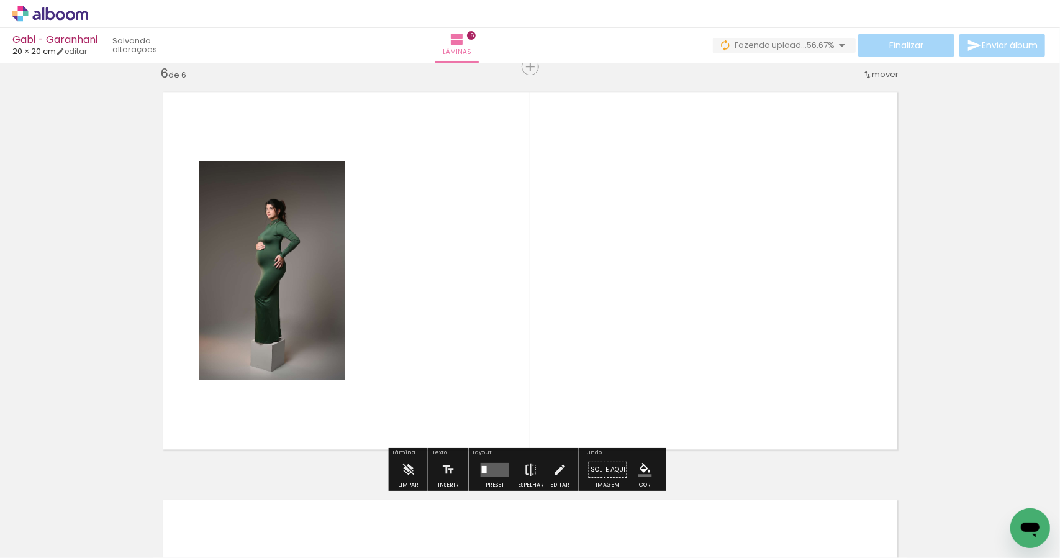
scroll to position [2056, 0]
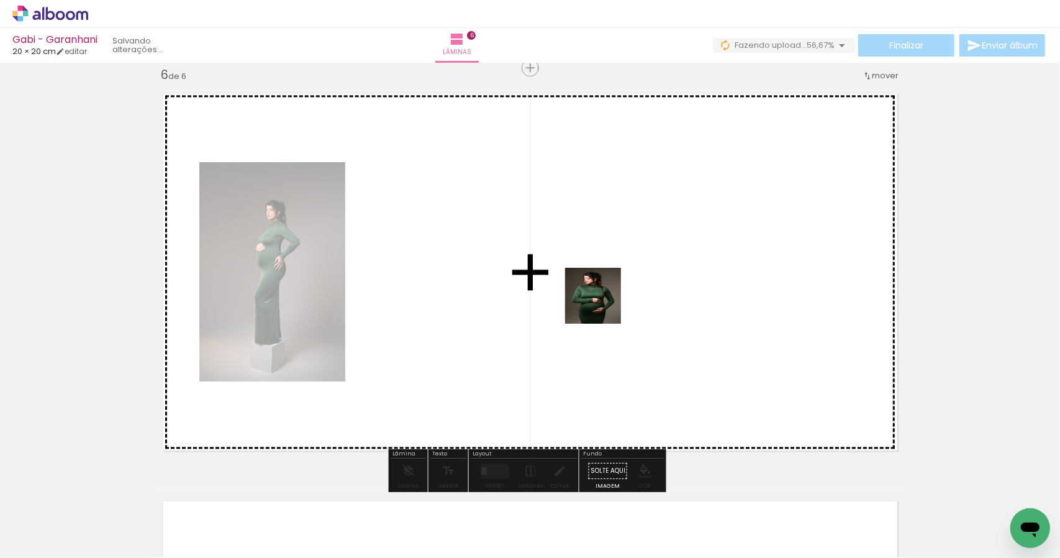
drag, startPoint x: 466, startPoint y: 515, endPoint x: 587, endPoint y: 387, distance: 176.6
click at [612, 300] on quentale-workspace at bounding box center [530, 279] width 1060 height 558
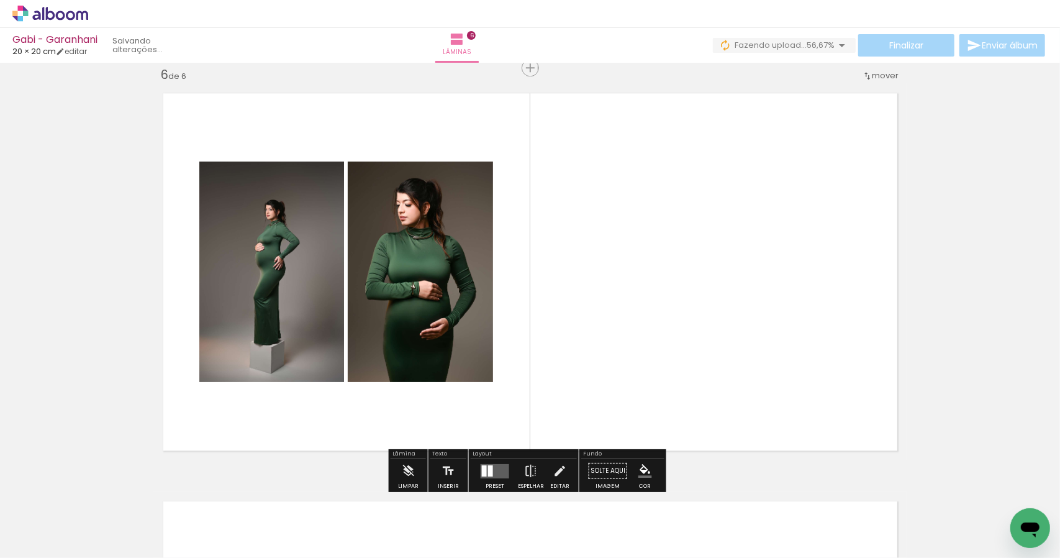
drag, startPoint x: 532, startPoint y: 524, endPoint x: 686, endPoint y: 299, distance: 272.7
click at [687, 336] on quentale-workspace at bounding box center [530, 279] width 1060 height 558
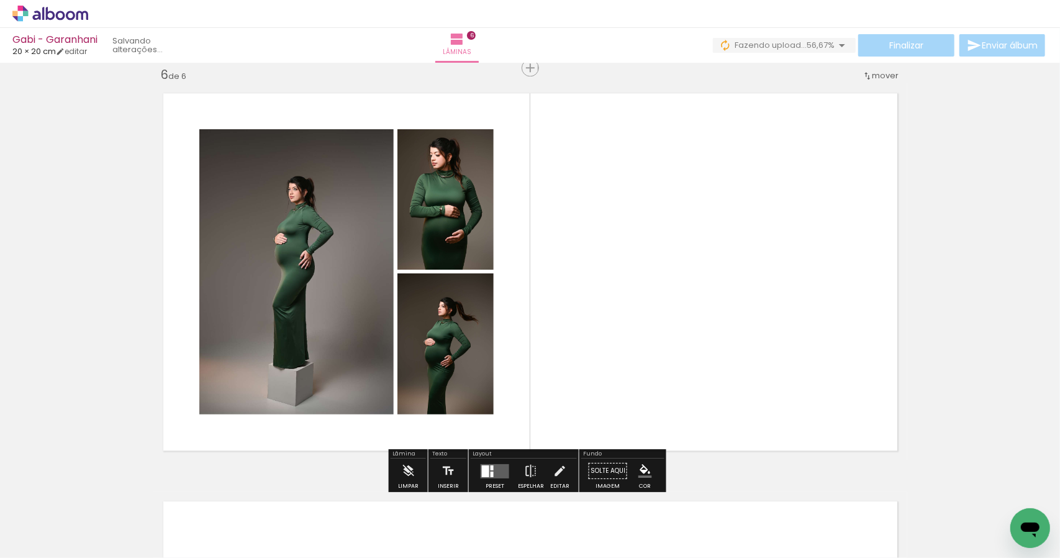
click at [491, 470] on quentale-layouter at bounding box center [495, 470] width 29 height 14
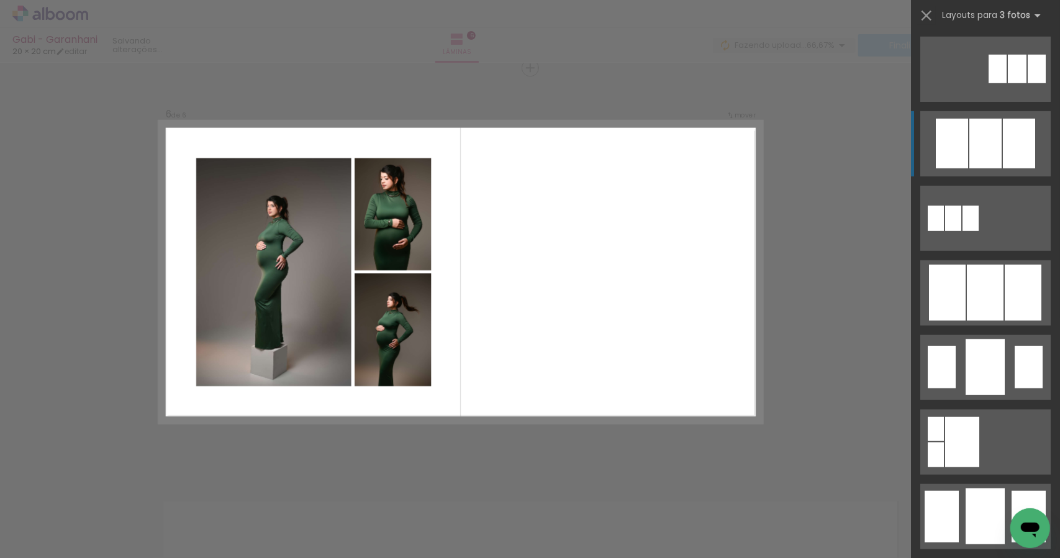
scroll to position [650, 0]
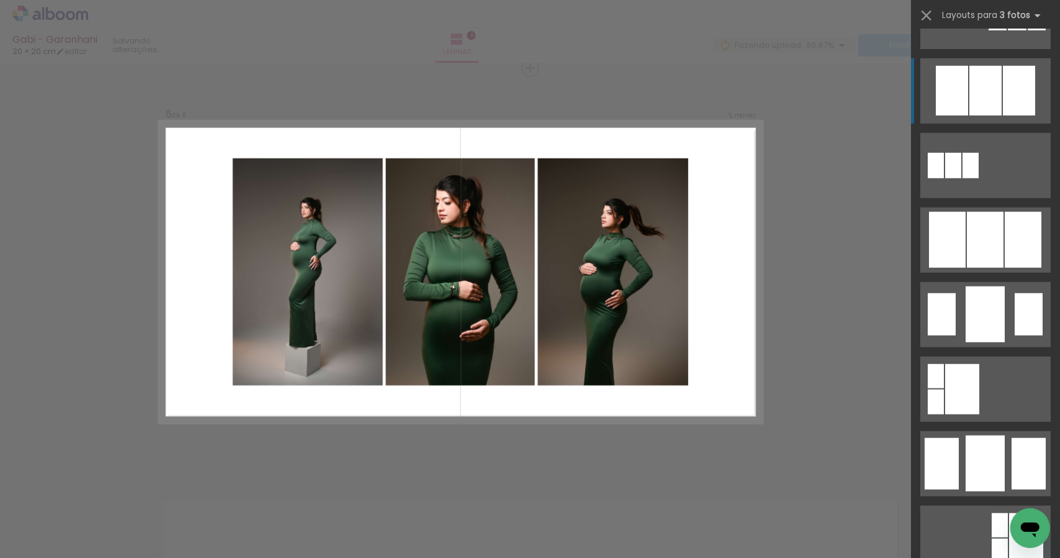
click at [1015, 97] on div at bounding box center [1019, 91] width 32 height 50
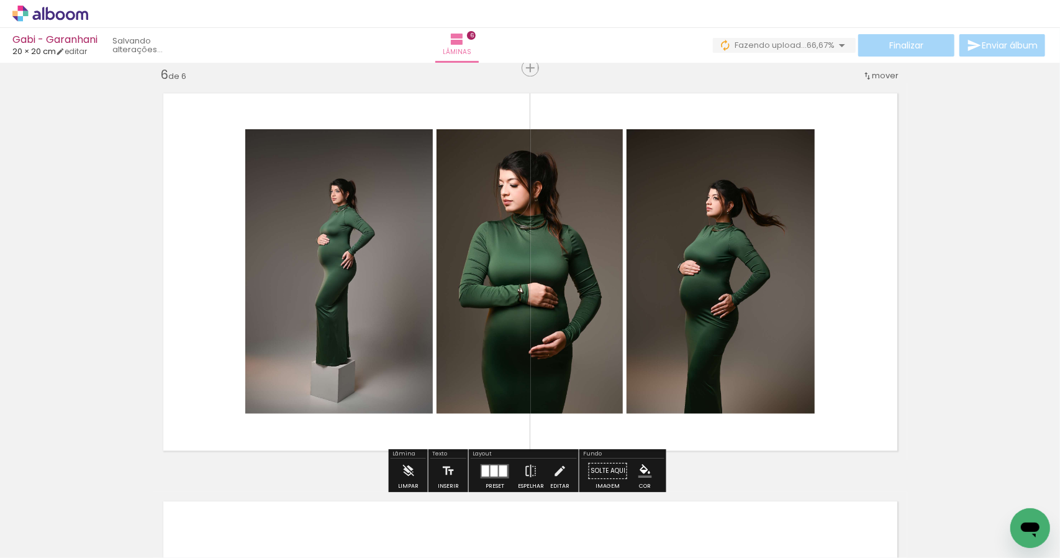
drag, startPoint x: 573, startPoint y: 281, endPoint x: 520, endPoint y: 285, distance: 53.0
click at [0, 0] on slot at bounding box center [0, 0] width 0 height 0
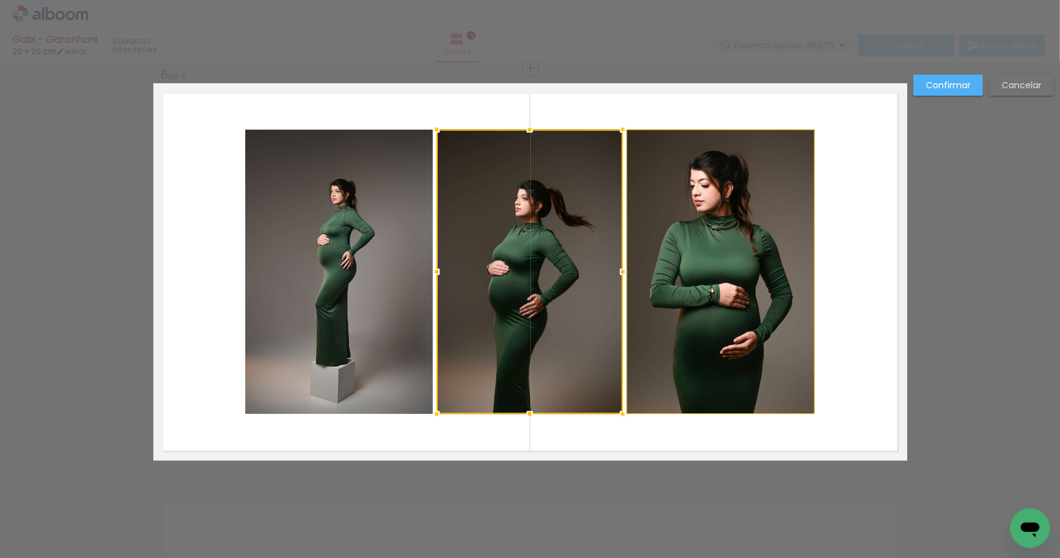
drag, startPoint x: 473, startPoint y: 288, endPoint x: 515, endPoint y: 290, distance: 42.3
click at [515, 290] on album-spread "6 de 6" at bounding box center [530, 271] width 754 height 377
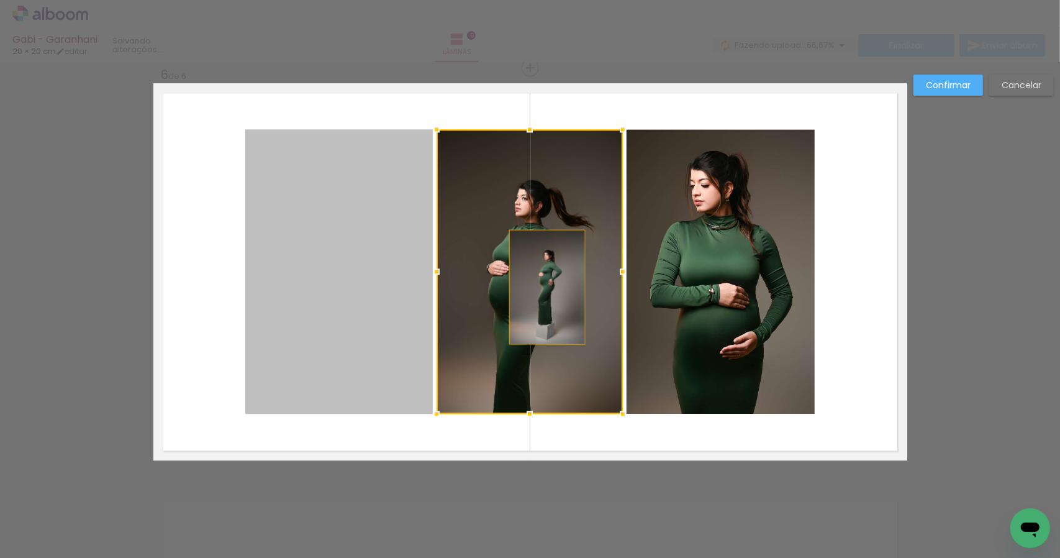
drag, startPoint x: 312, startPoint y: 276, endPoint x: 545, endPoint y: 285, distance: 233.0
click at [545, 285] on album-spread "6 de 6" at bounding box center [530, 271] width 754 height 377
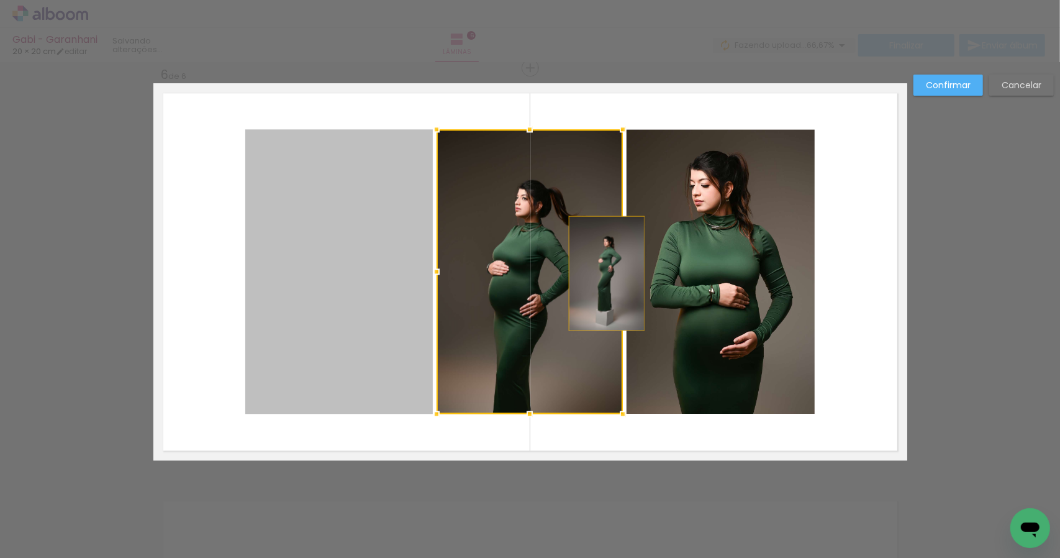
drag, startPoint x: 330, startPoint y: 272, endPoint x: 558, endPoint y: 259, distance: 227.7
click at [565, 258] on album-spread "6 de 6" at bounding box center [530, 271] width 754 height 377
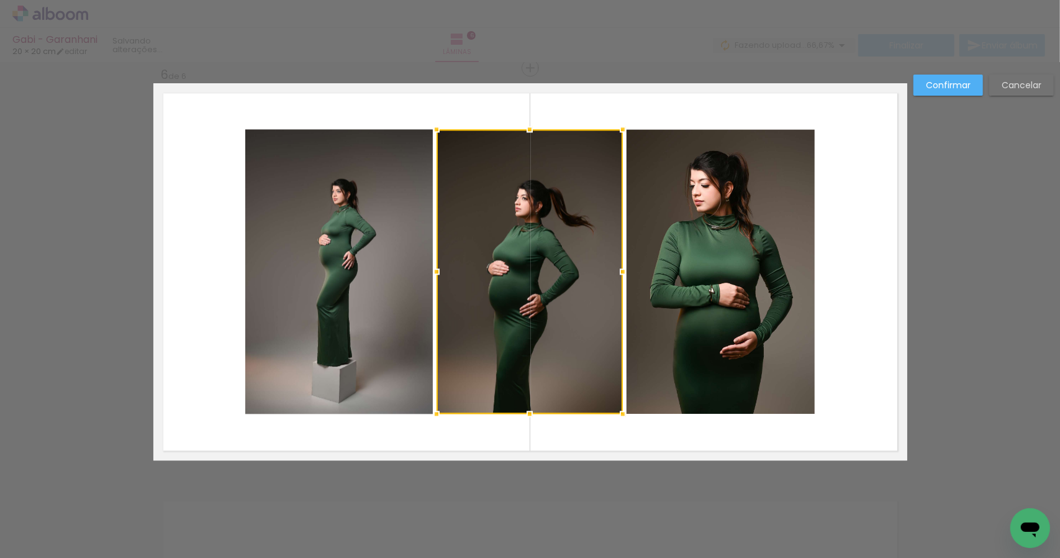
click at [475, 270] on div at bounding box center [530, 271] width 186 height 284
drag, startPoint x: 1031, startPoint y: 86, endPoint x: 1000, endPoint y: 94, distance: 31.5
click at [0, 0] on slot "Cancelar" at bounding box center [0, 0] width 0 height 0
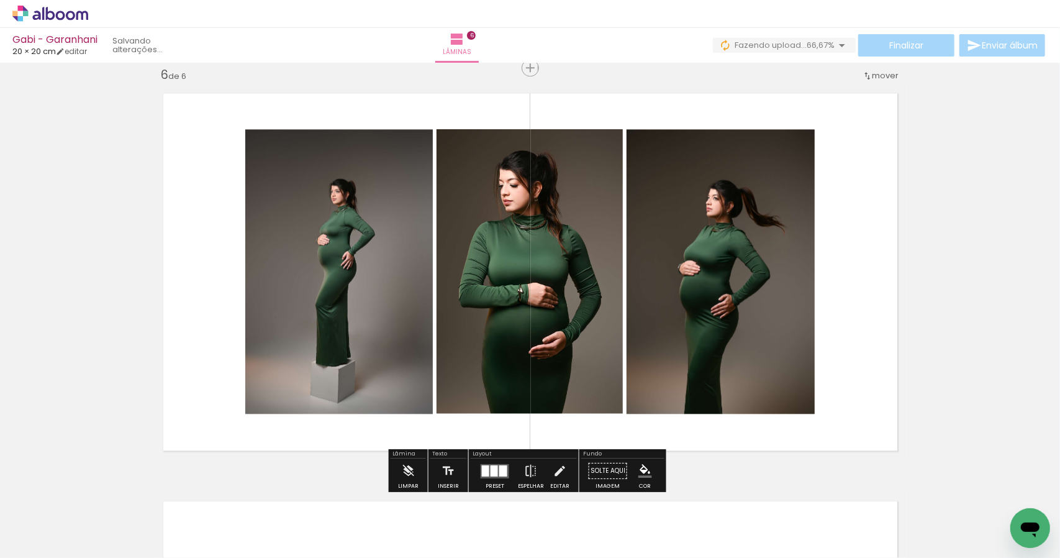
drag, startPoint x: 502, startPoint y: 471, endPoint x: 509, endPoint y: 471, distance: 6.9
click at [504, 471] on quentale-layouter at bounding box center [495, 470] width 29 height 14
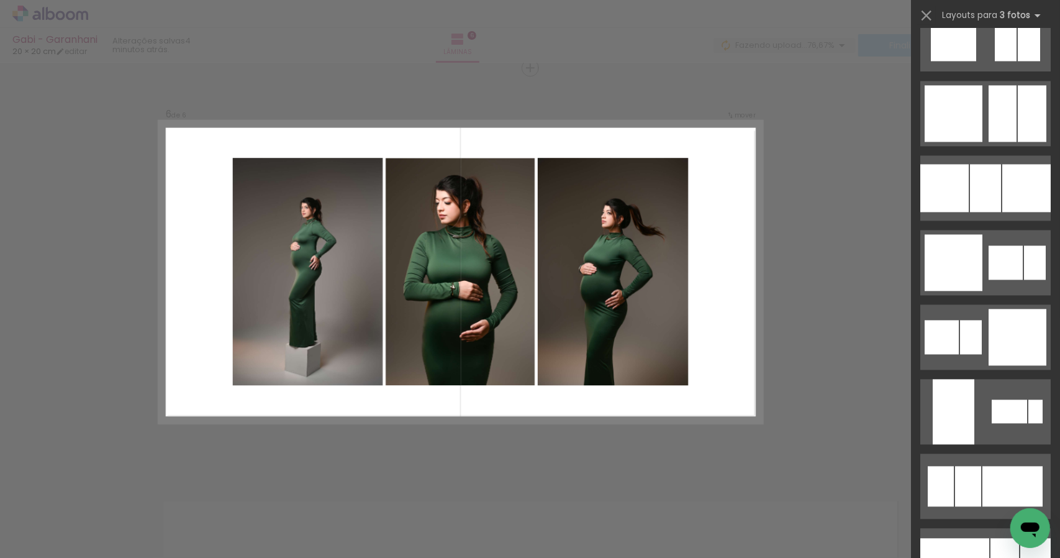
scroll to position [1706, 0]
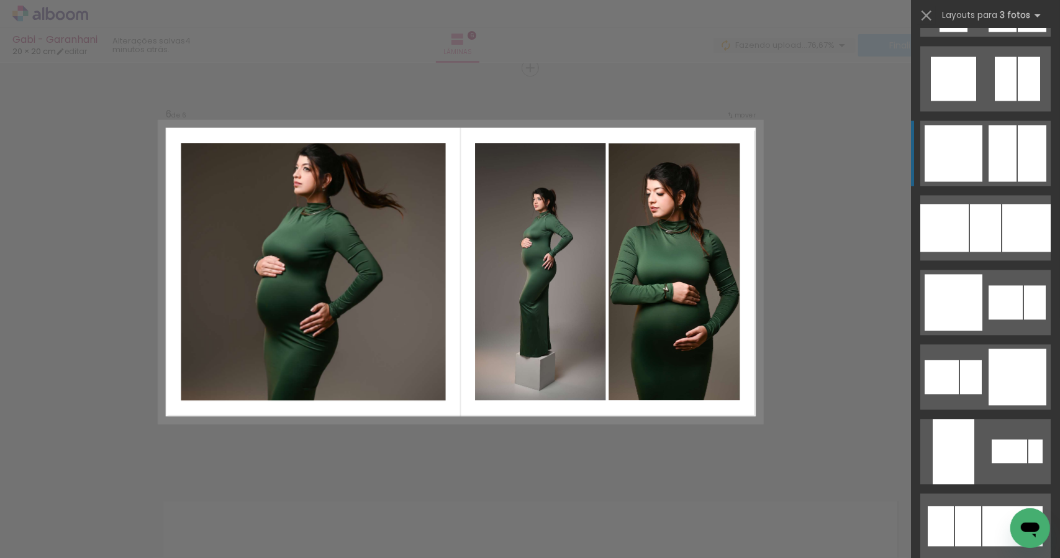
click at [1018, 145] on div at bounding box center [1032, 153] width 29 height 57
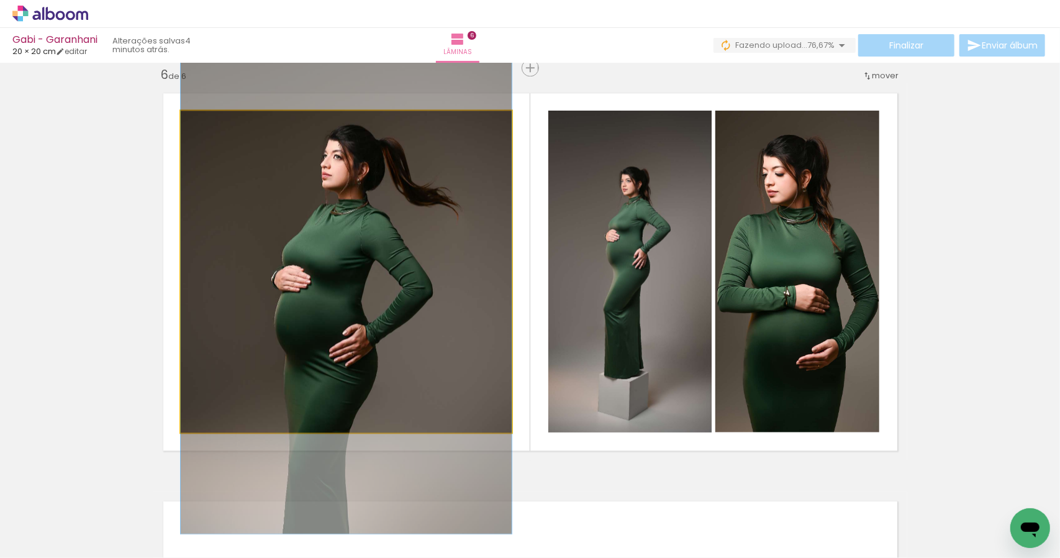
drag, startPoint x: 446, startPoint y: 278, endPoint x: 446, endPoint y: 288, distance: 9.9
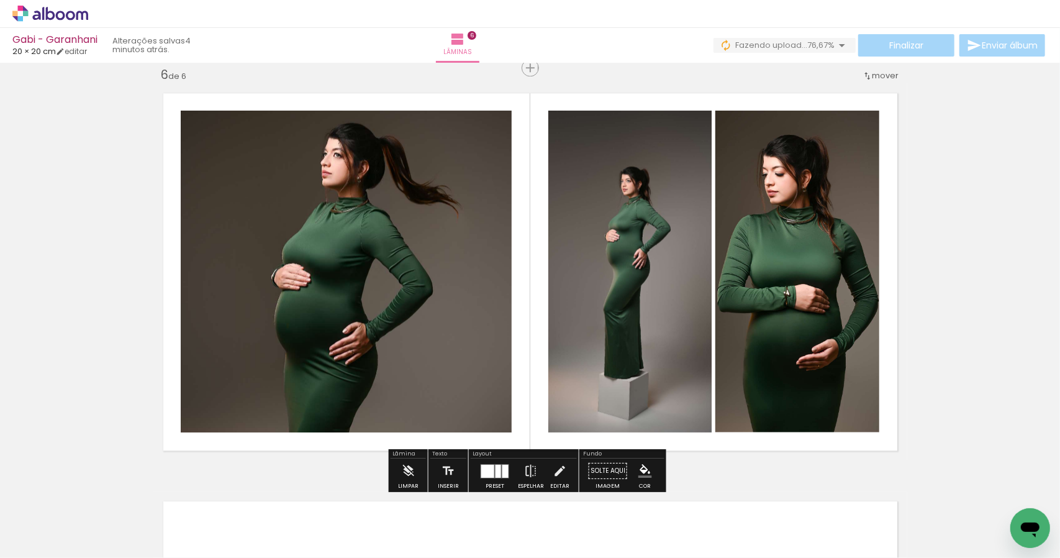
drag, startPoint x: 951, startPoint y: 234, endPoint x: 951, endPoint y: 225, distance: 8.7
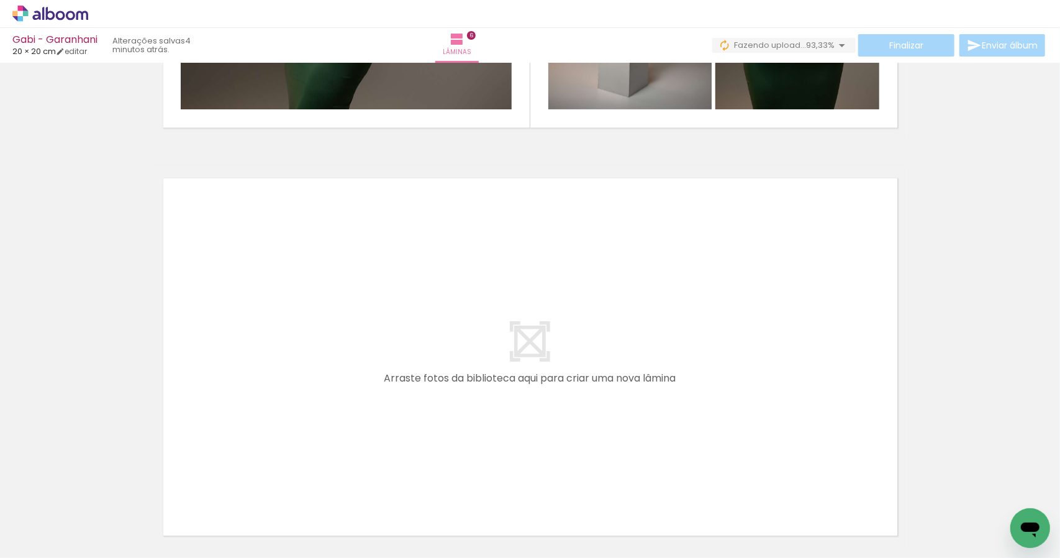
scroll to position [0, 446]
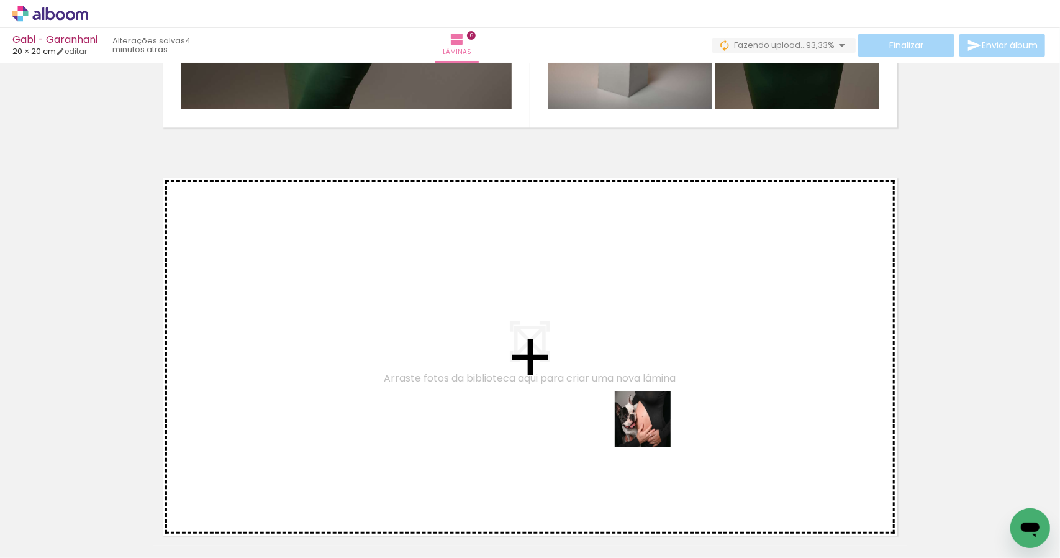
drag, startPoint x: 663, startPoint y: 527, endPoint x: 659, endPoint y: 376, distance: 151.0
click at [659, 376] on quentale-workspace at bounding box center [530, 279] width 1060 height 558
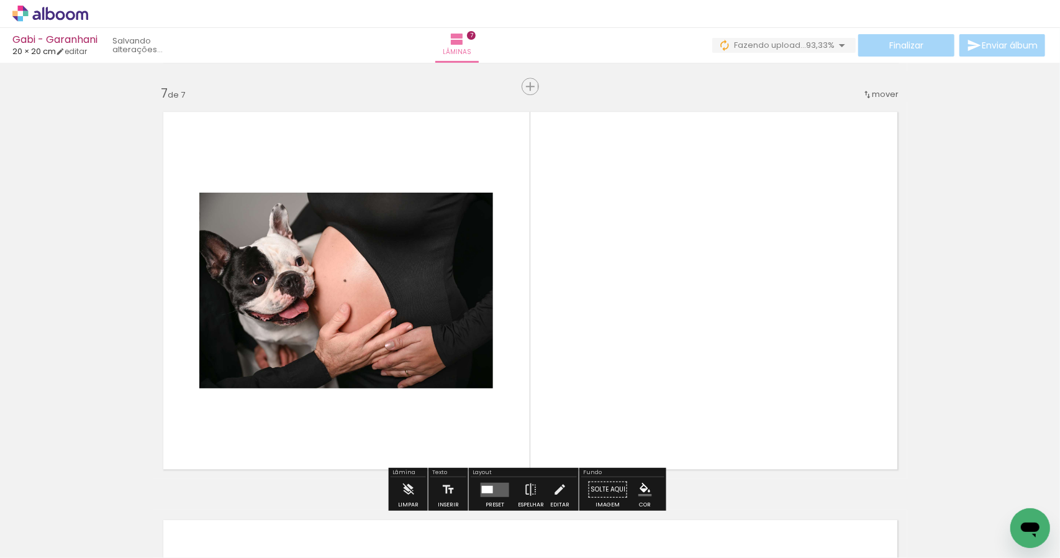
scroll to position [2464, 0]
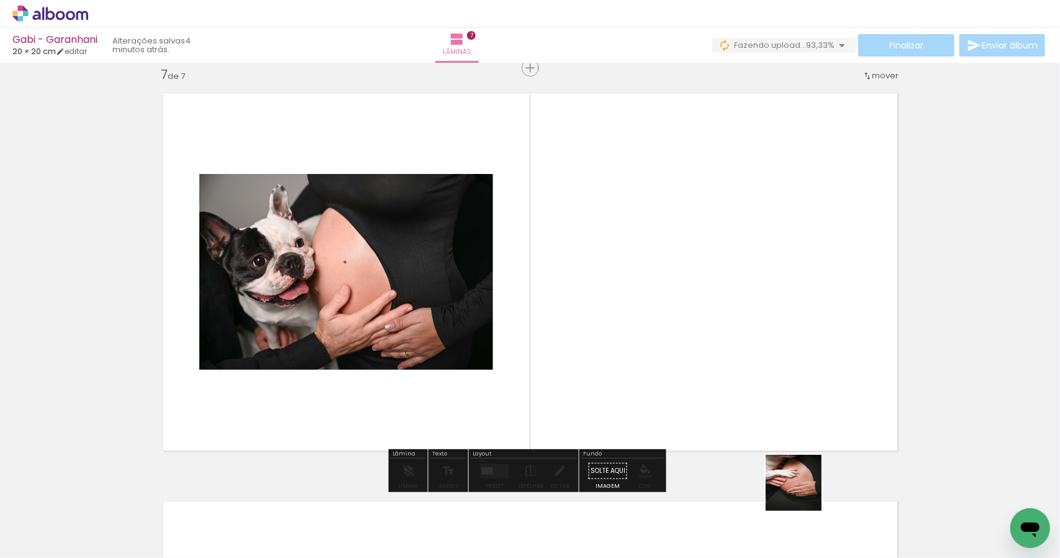
drag, startPoint x: 805, startPoint y: 532, endPoint x: 791, endPoint y: 366, distance: 167.0
click at [792, 365] on quentale-workspace at bounding box center [530, 279] width 1060 height 558
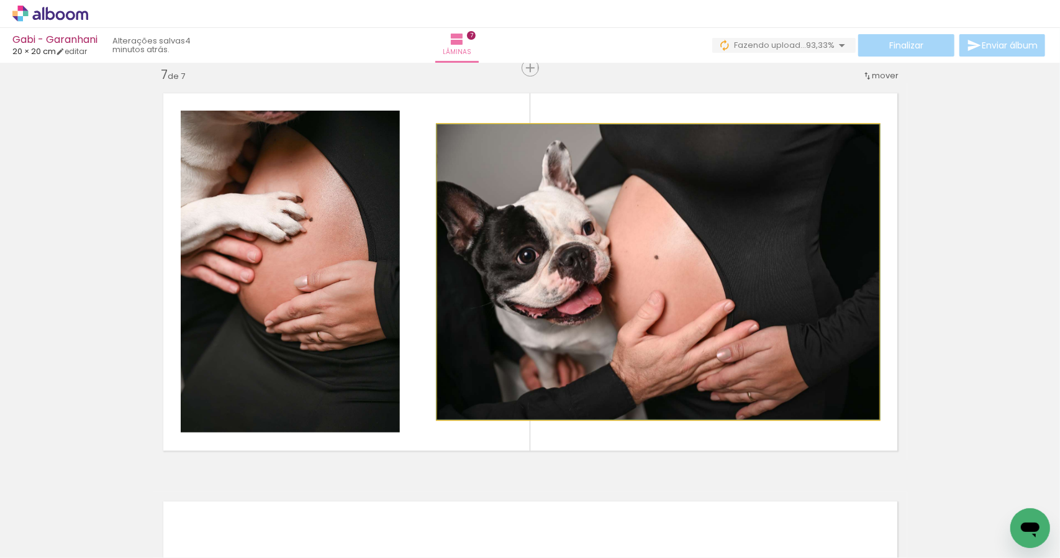
drag, startPoint x: 731, startPoint y: 327, endPoint x: 732, endPoint y: 321, distance: 6.3
click at [733, 327] on quentale-photo at bounding box center [658, 271] width 442 height 295
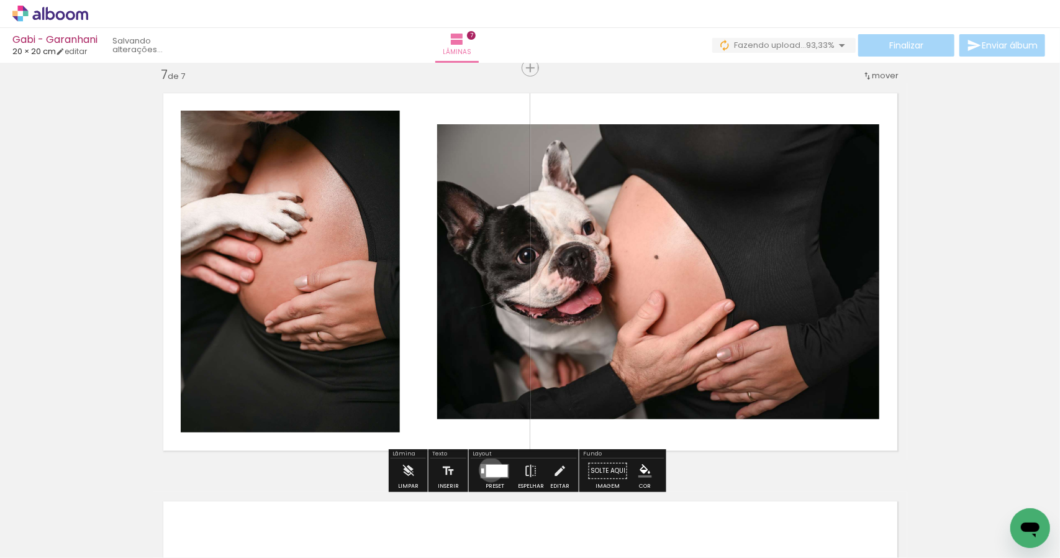
click at [489, 470] on div at bounding box center [497, 470] width 22 height 12
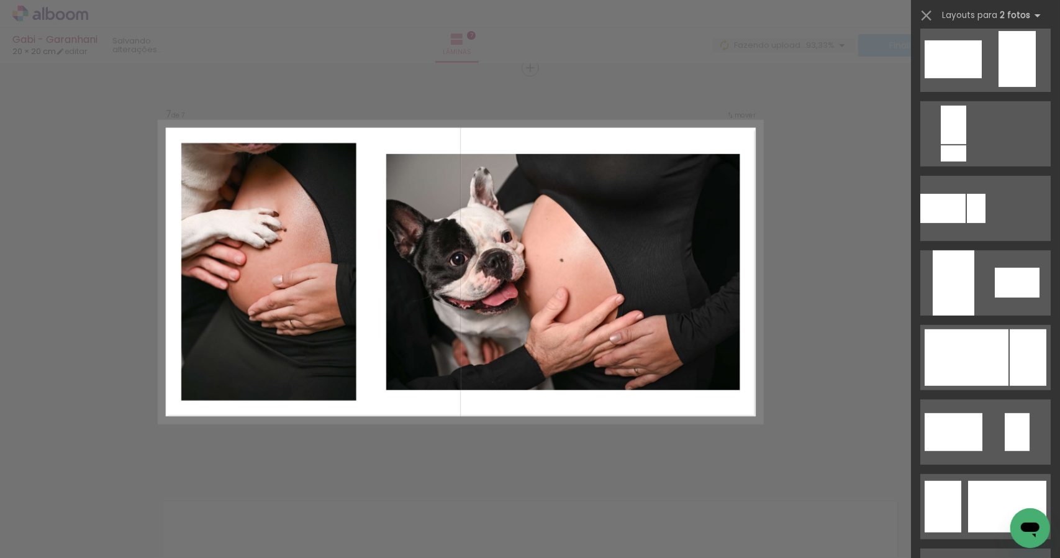
scroll to position [401, 0]
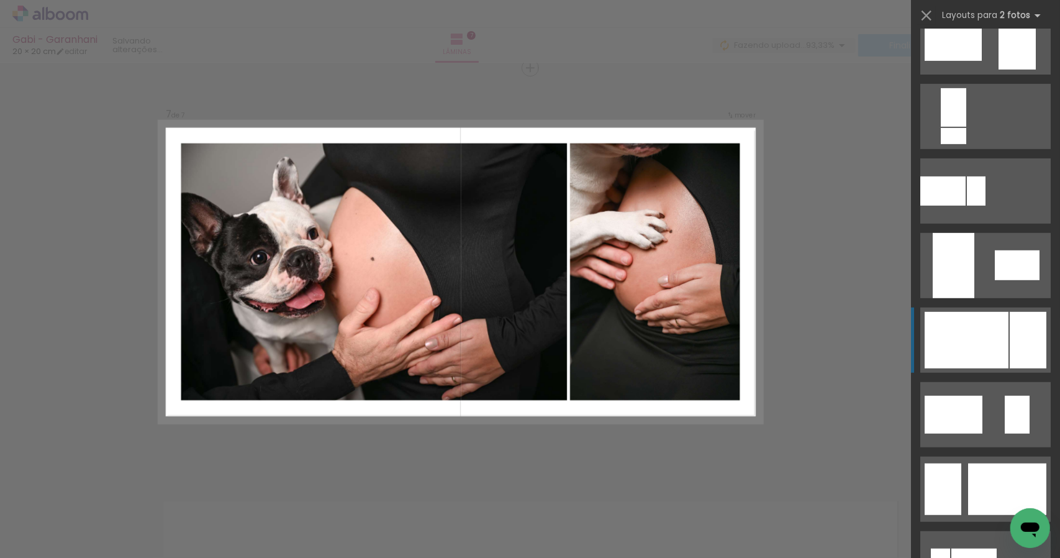
click at [1004, 331] on quentale-layouter at bounding box center [985, 339] width 130 height 65
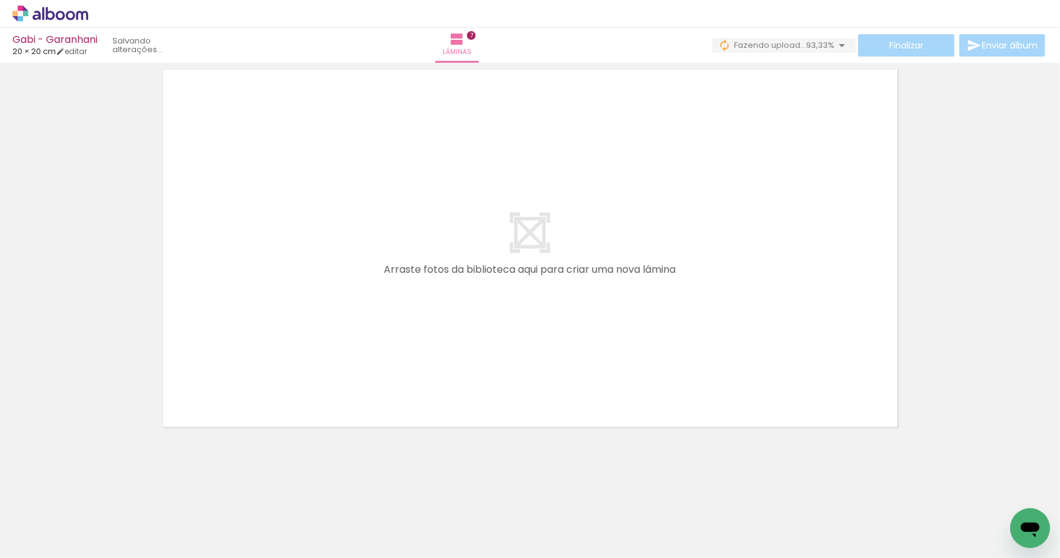
scroll to position [2890, 0]
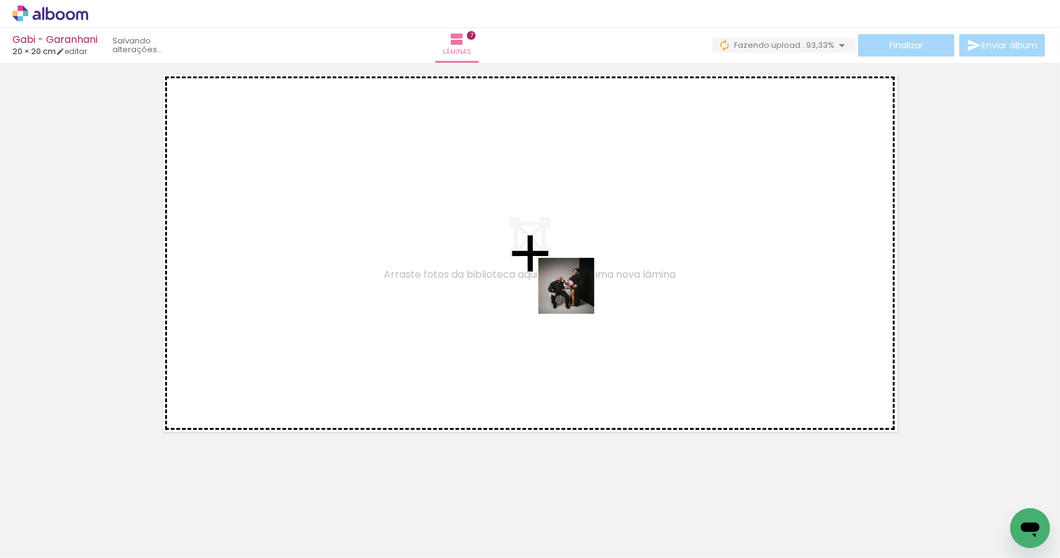
drag, startPoint x: 594, startPoint y: 532, endPoint x: 593, endPoint y: 291, distance: 241.0
click at [579, 288] on quentale-workspace at bounding box center [530, 279] width 1060 height 558
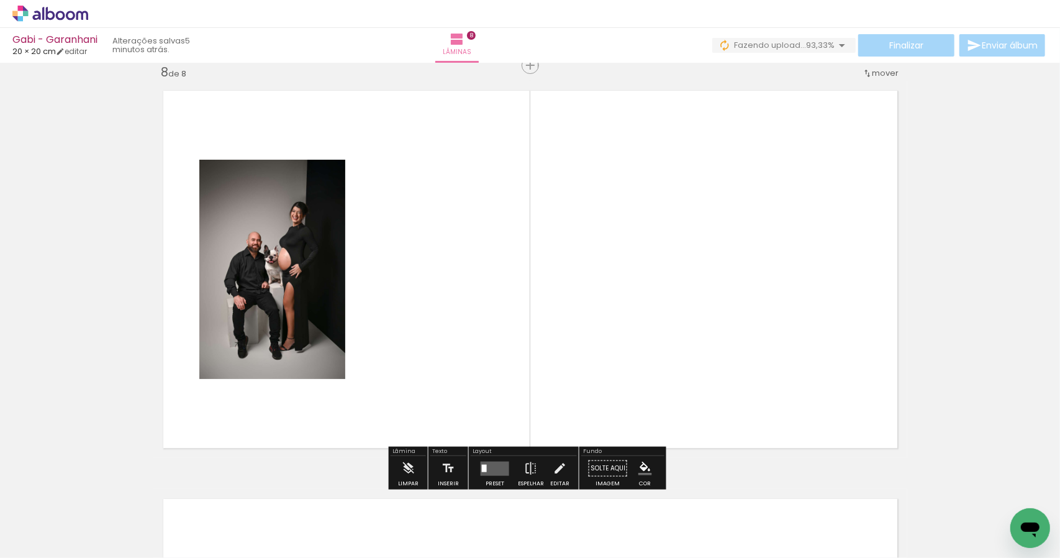
scroll to position [2872, 0]
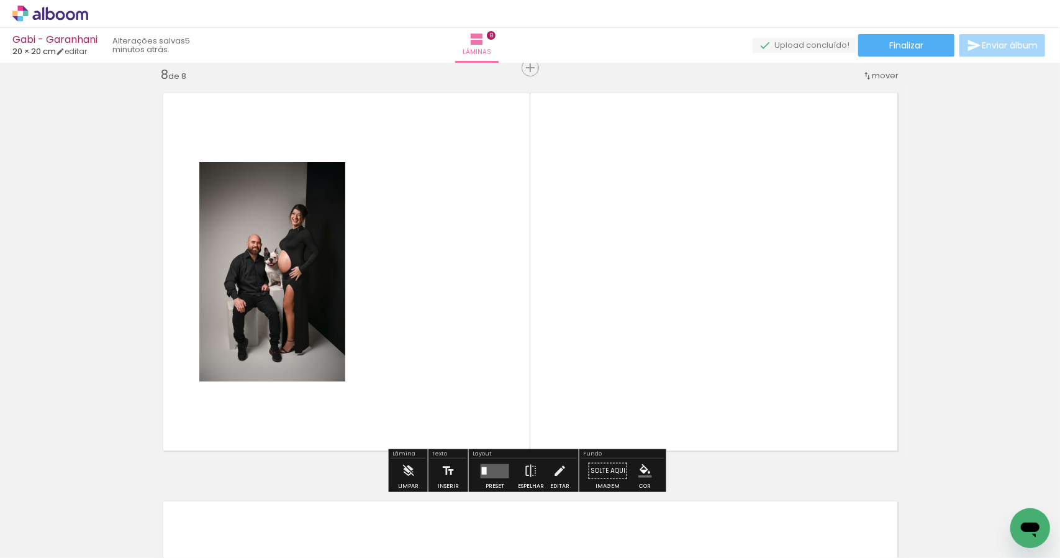
drag, startPoint x: 736, startPoint y: 532, endPoint x: 736, endPoint y: 271, distance: 260.8
click at [736, 278] on quentale-workspace at bounding box center [530, 279] width 1060 height 558
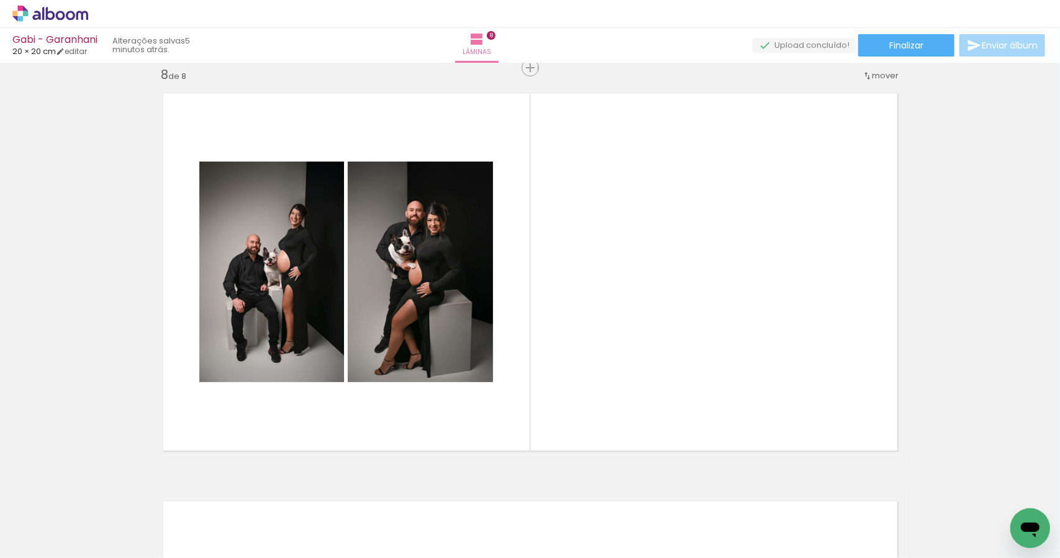
scroll to position [0, 1108]
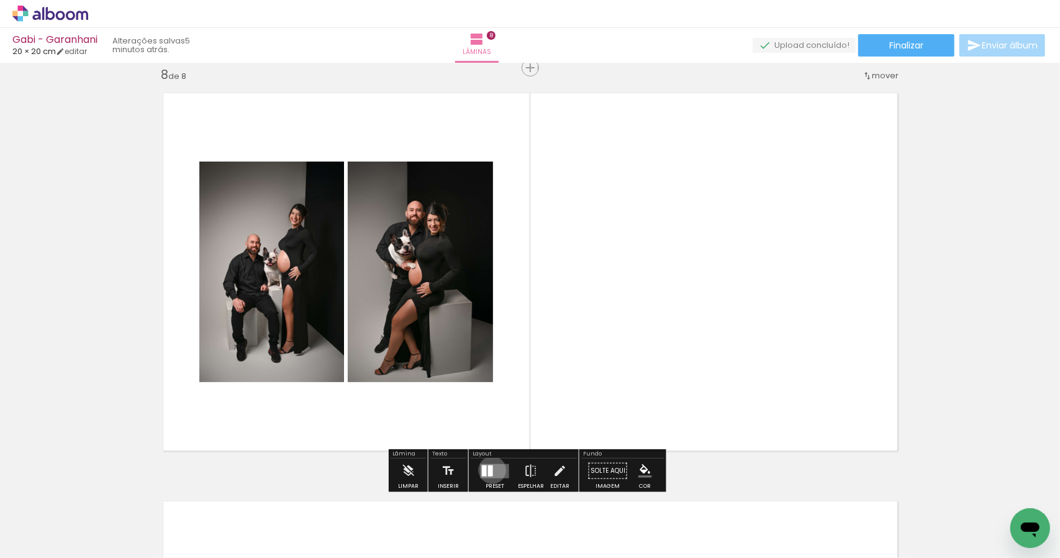
click at [491, 468] on quentale-layouter at bounding box center [495, 470] width 29 height 14
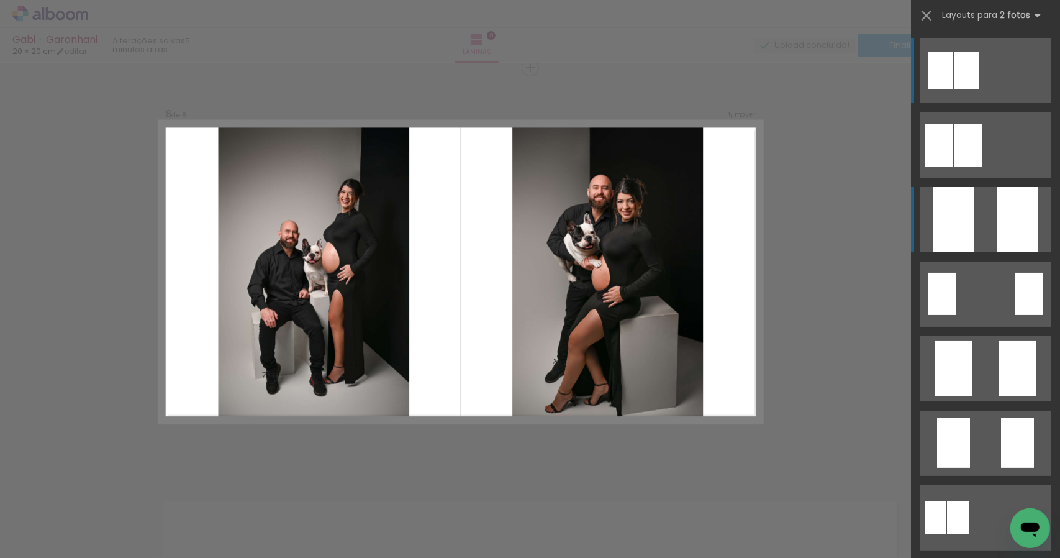
click at [1005, 204] on div at bounding box center [1018, 219] width 42 height 65
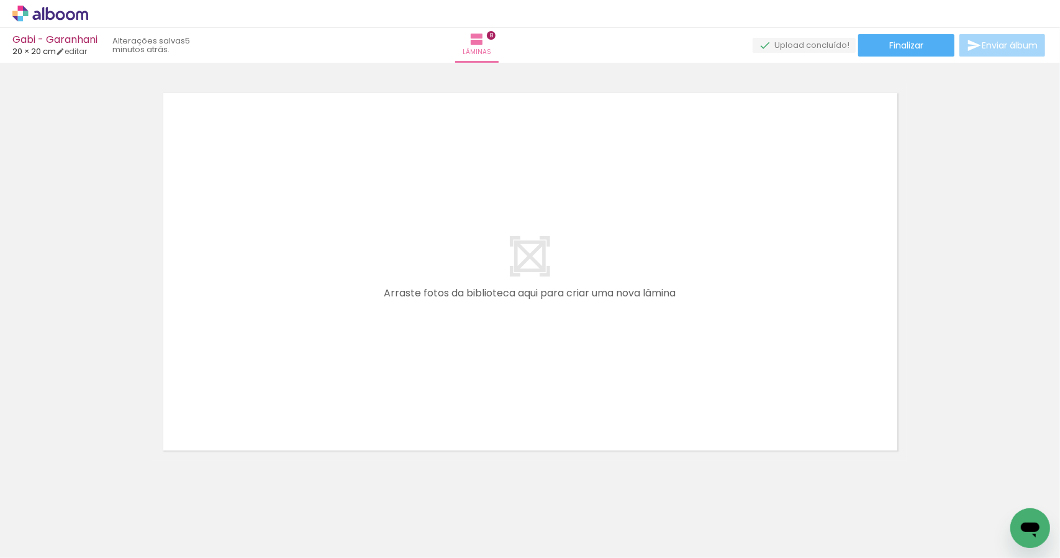
scroll to position [3303, 0]
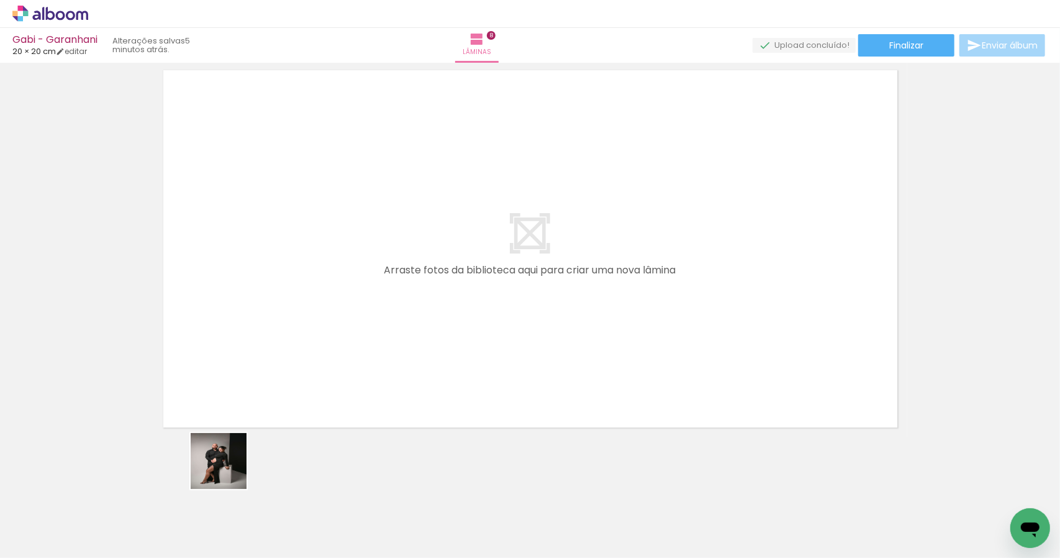
drag, startPoint x: 207, startPoint y: 524, endPoint x: 422, endPoint y: 264, distance: 337.5
click at [427, 261] on quentale-workspace at bounding box center [530, 279] width 1060 height 558
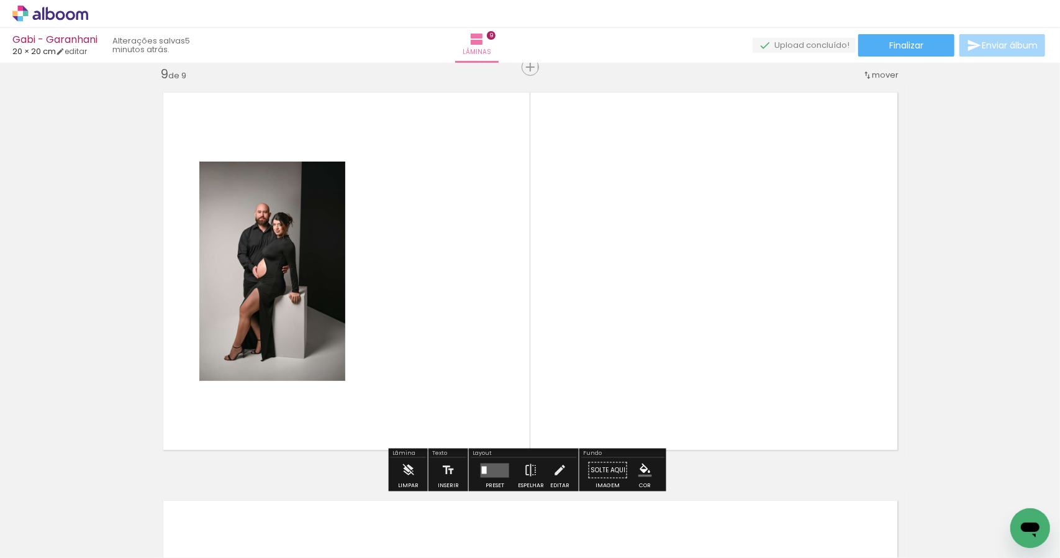
scroll to position [3280, 0]
drag, startPoint x: 271, startPoint y: 533, endPoint x: 494, endPoint y: 238, distance: 370.3
click at [505, 261] on quentale-workspace at bounding box center [530, 279] width 1060 height 558
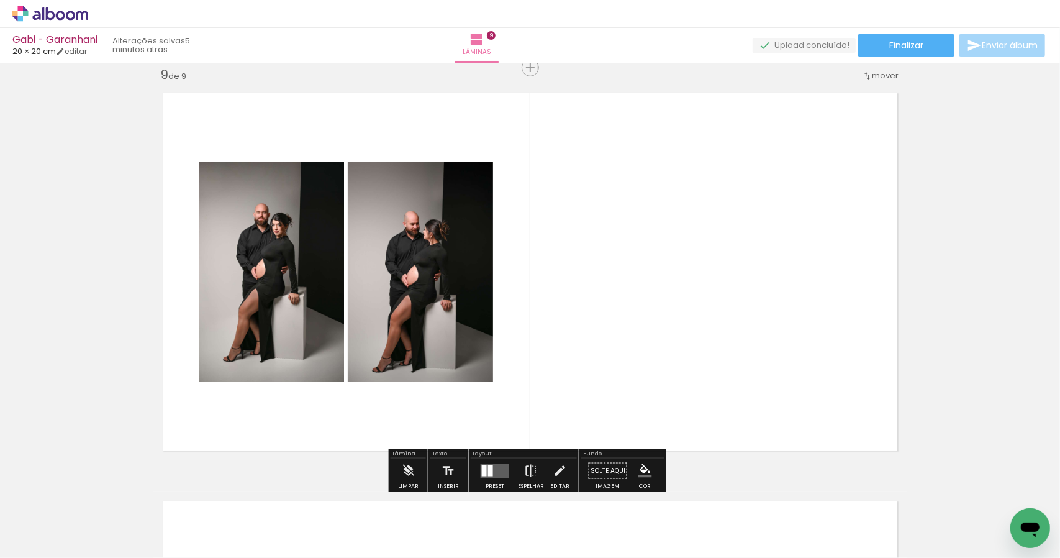
click at [492, 470] on quentale-layouter at bounding box center [495, 470] width 29 height 14
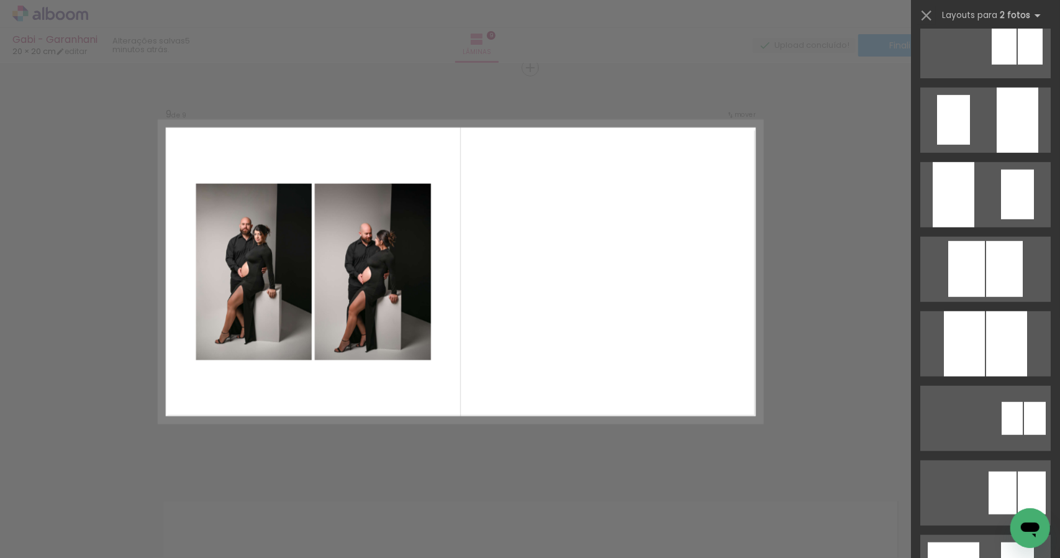
scroll to position [523, 0]
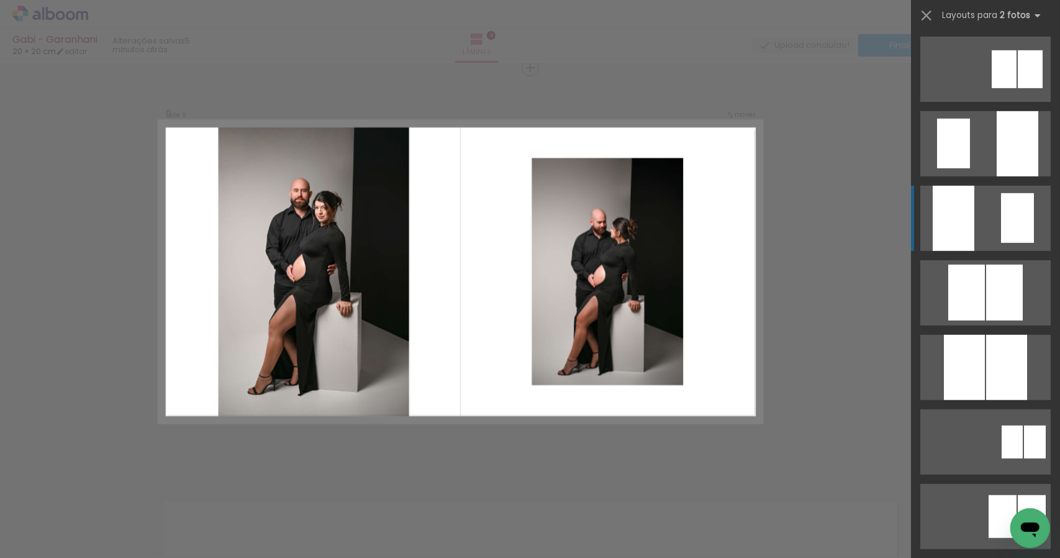
click at [1015, 222] on div at bounding box center [1017, 218] width 33 height 50
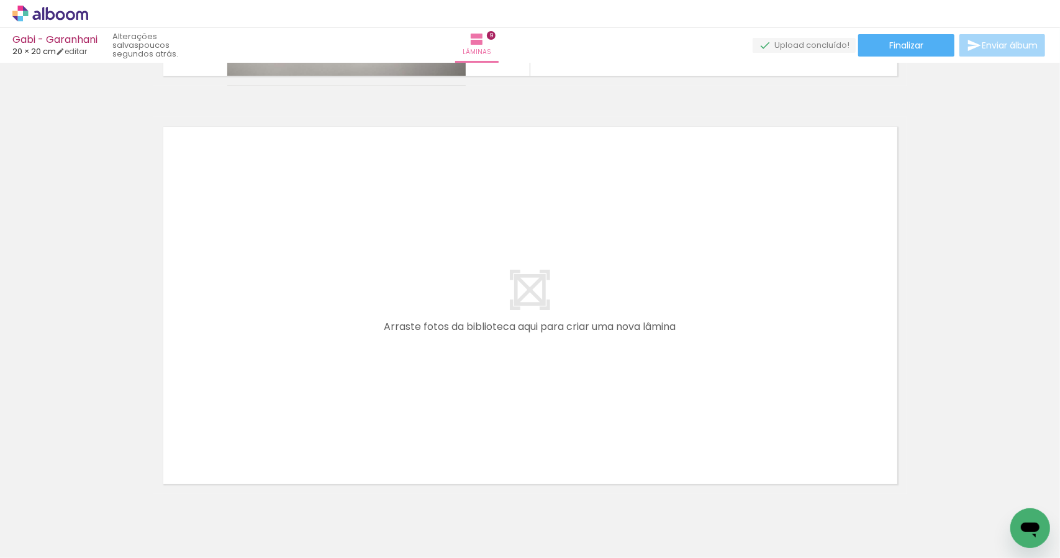
scroll to position [3609, 0]
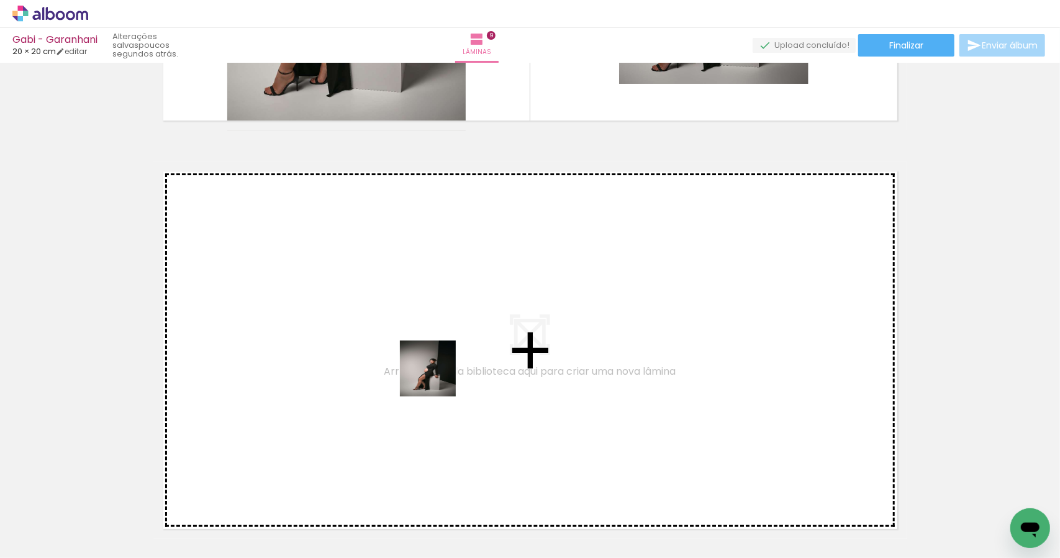
drag, startPoint x: 328, startPoint y: 540, endPoint x: 469, endPoint y: 347, distance: 239.5
click at [469, 347] on quentale-workspace at bounding box center [530, 279] width 1060 height 558
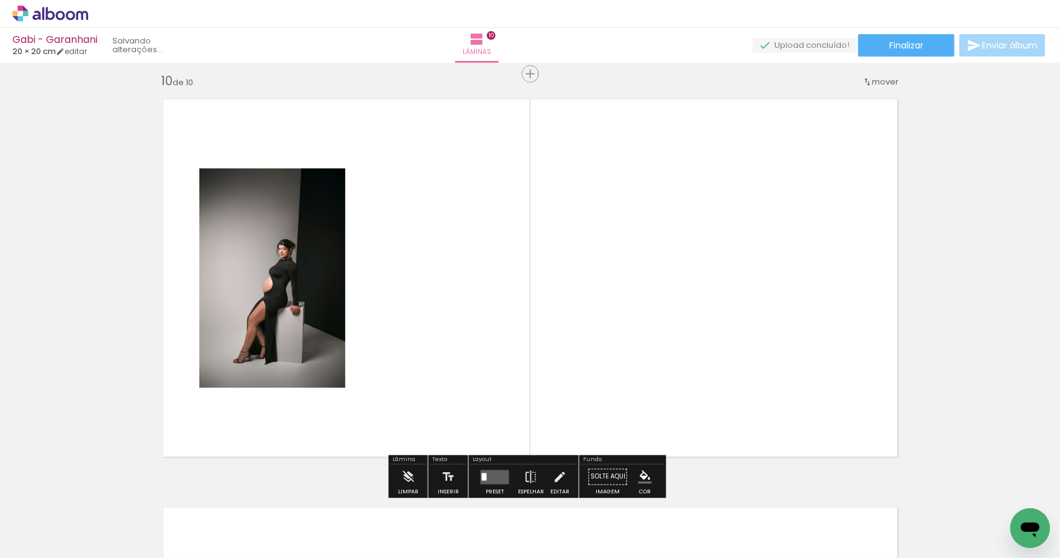
scroll to position [3688, 0]
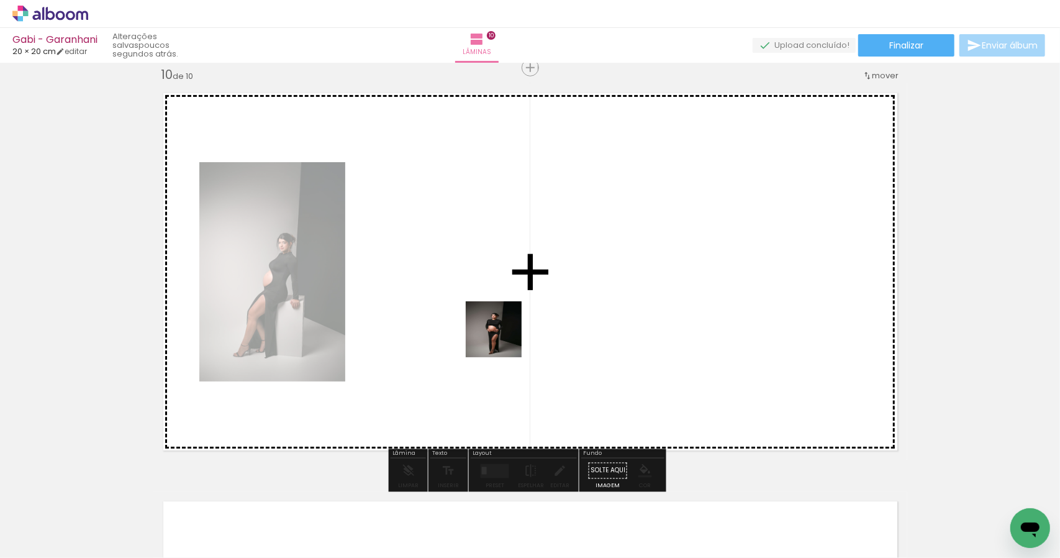
drag, startPoint x: 386, startPoint y: 525, endPoint x: 502, endPoint y: 430, distance: 149.7
click at [502, 337] on quentale-workspace at bounding box center [530, 279] width 1060 height 558
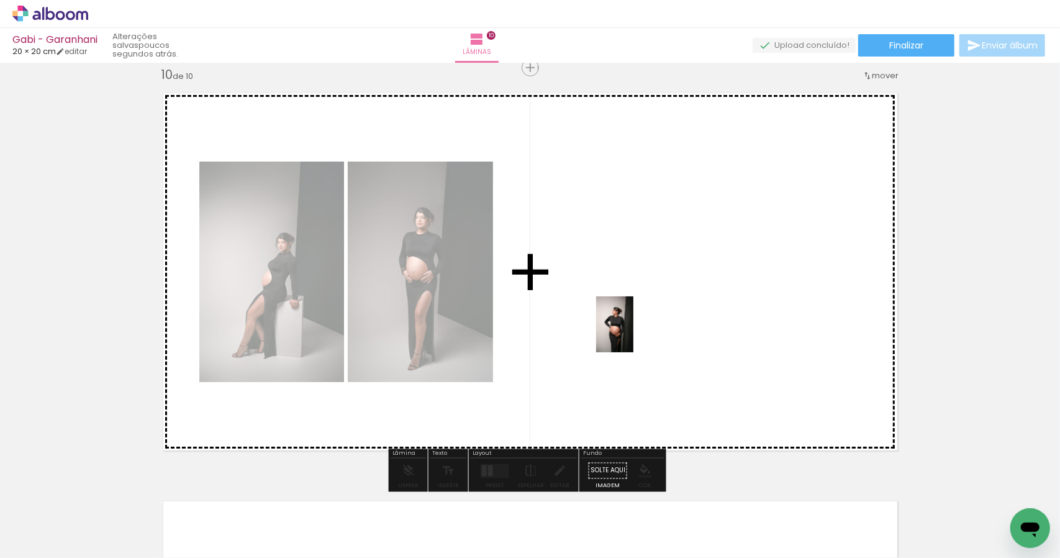
drag, startPoint x: 460, startPoint y: 527, endPoint x: 633, endPoint y: 330, distance: 261.8
click at [633, 332] on quentale-workspace at bounding box center [530, 279] width 1060 height 558
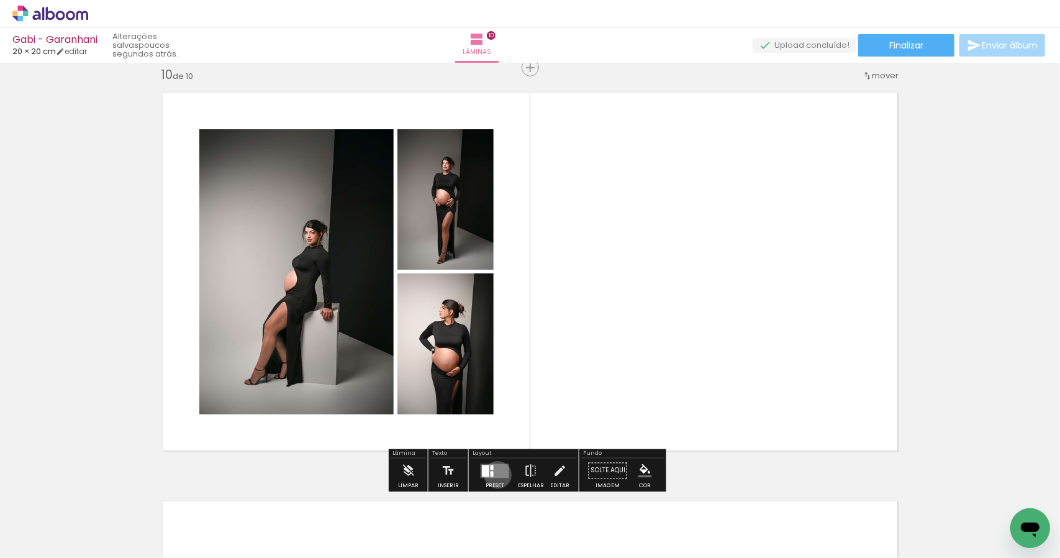
drag, startPoint x: 495, startPoint y: 474, endPoint x: 655, endPoint y: 444, distance: 162.4
click at [496, 472] on quentale-layouter at bounding box center [495, 470] width 29 height 14
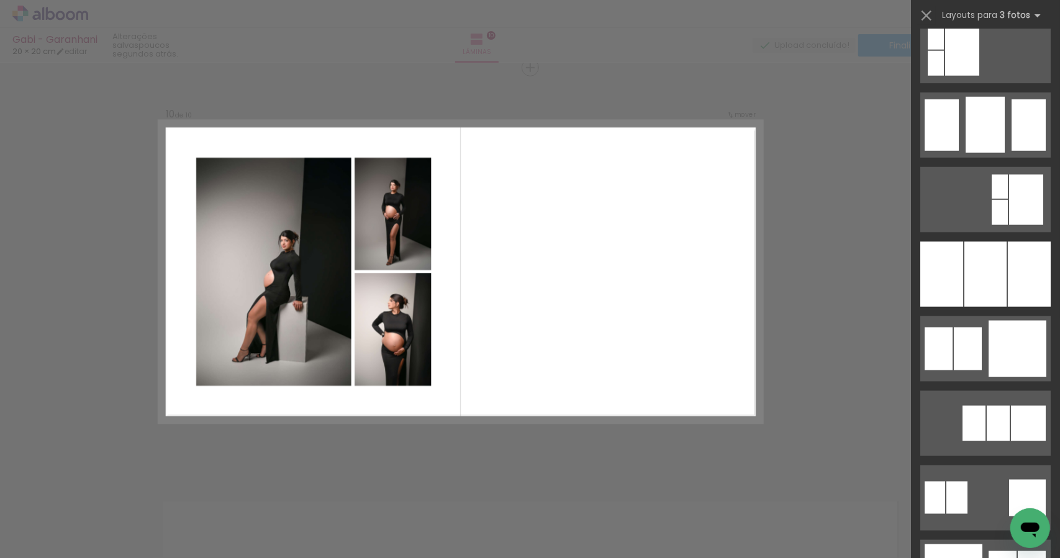
scroll to position [949, 0]
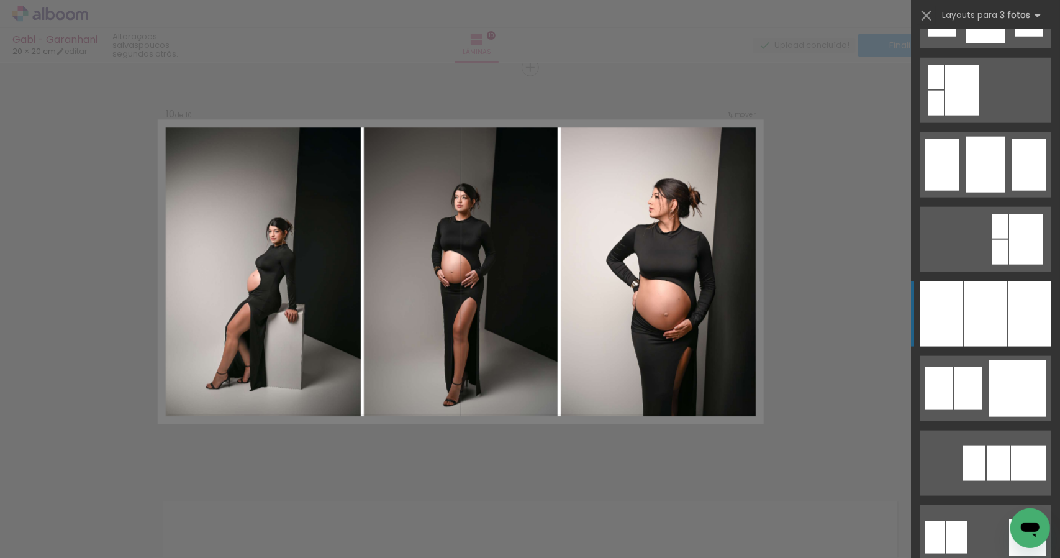
drag, startPoint x: 1009, startPoint y: 330, endPoint x: 1013, endPoint y: 323, distance: 8.1
click at [1011, 326] on div at bounding box center [1029, 313] width 43 height 65
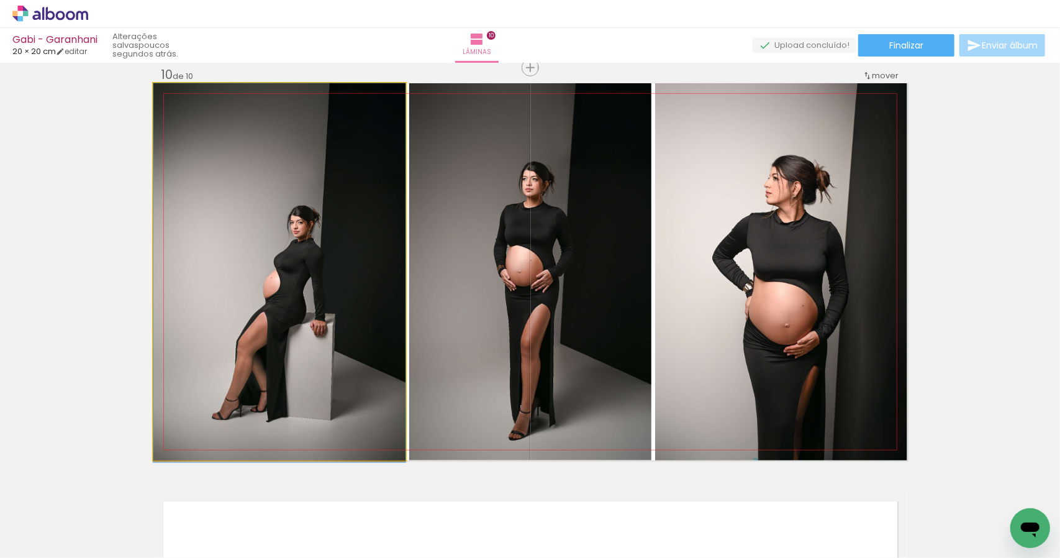
drag, startPoint x: 341, startPoint y: 324, endPoint x: 592, endPoint y: 333, distance: 251.7
click at [0, 0] on slot at bounding box center [0, 0] width 0 height 0
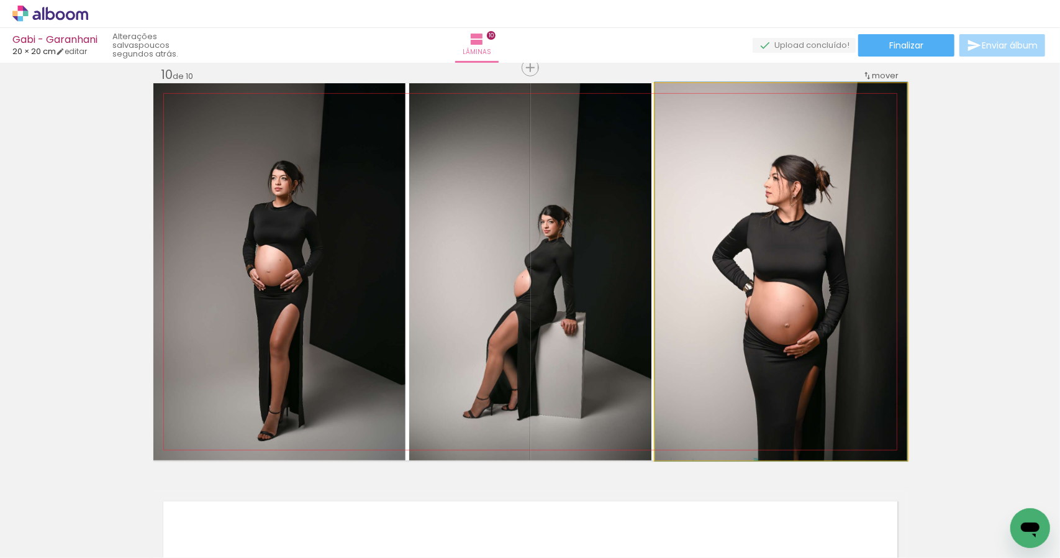
drag, startPoint x: 761, startPoint y: 307, endPoint x: 518, endPoint y: 297, distance: 243.7
click at [0, 0] on slot at bounding box center [0, 0] width 0 height 0
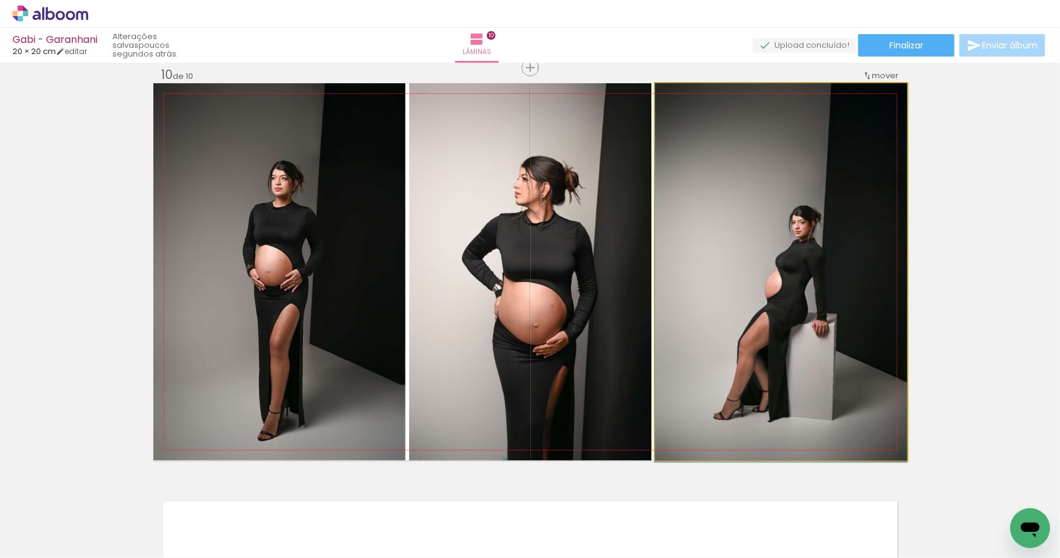
drag, startPoint x: 778, startPoint y: 293, endPoint x: 543, endPoint y: 290, distance: 234.8
click at [0, 0] on slot at bounding box center [0, 0] width 0 height 0
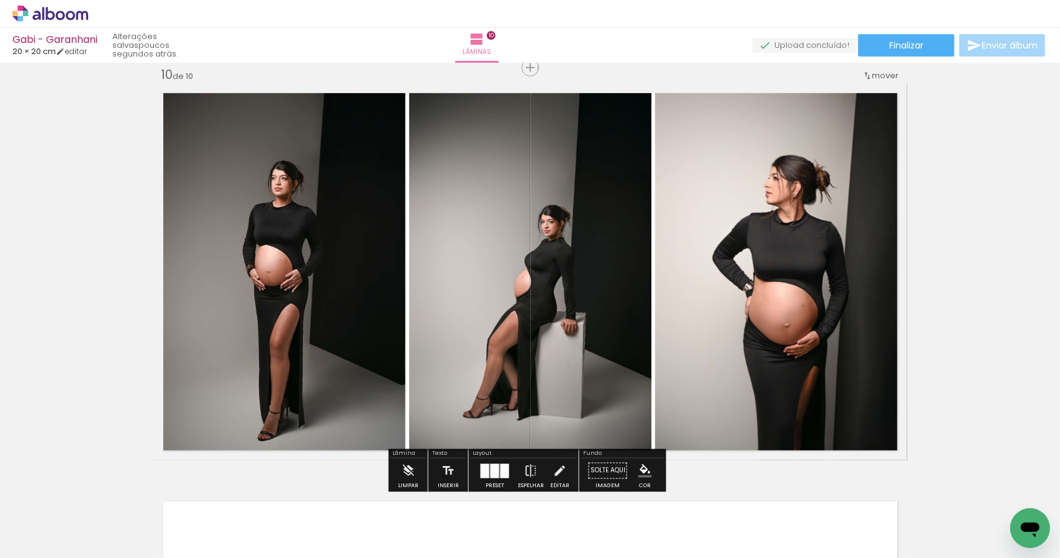
drag, startPoint x: 1020, startPoint y: 297, endPoint x: 1006, endPoint y: 301, distance: 14.2
click at [502, 479] on div at bounding box center [495, 470] width 34 height 25
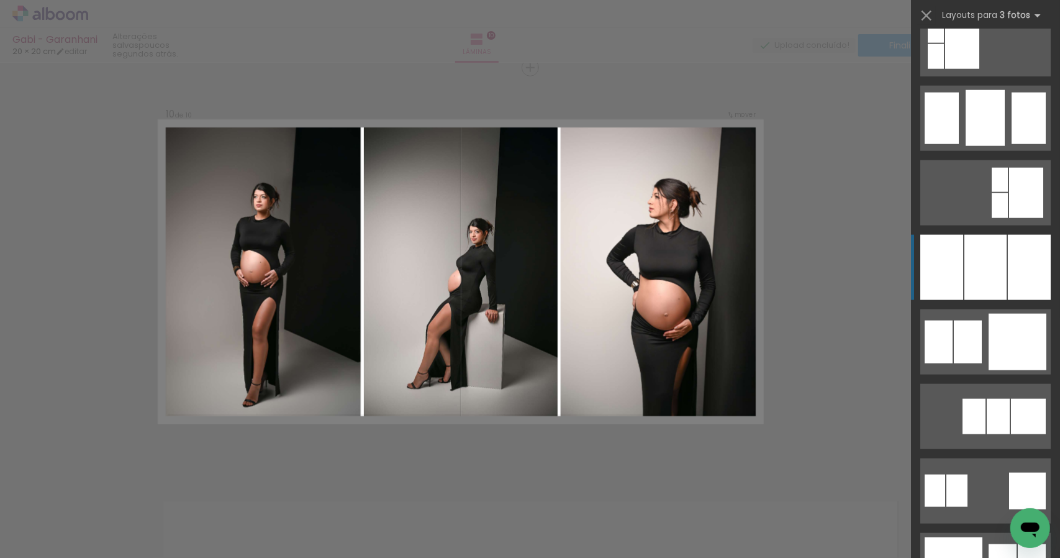
scroll to position [1141, 0]
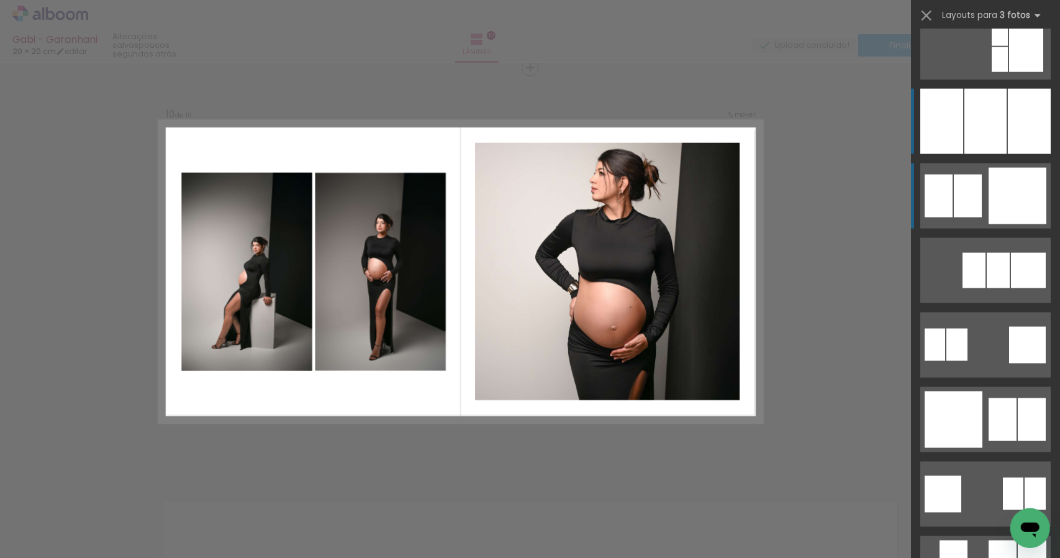
click at [994, 201] on div at bounding box center [1018, 196] width 58 height 57
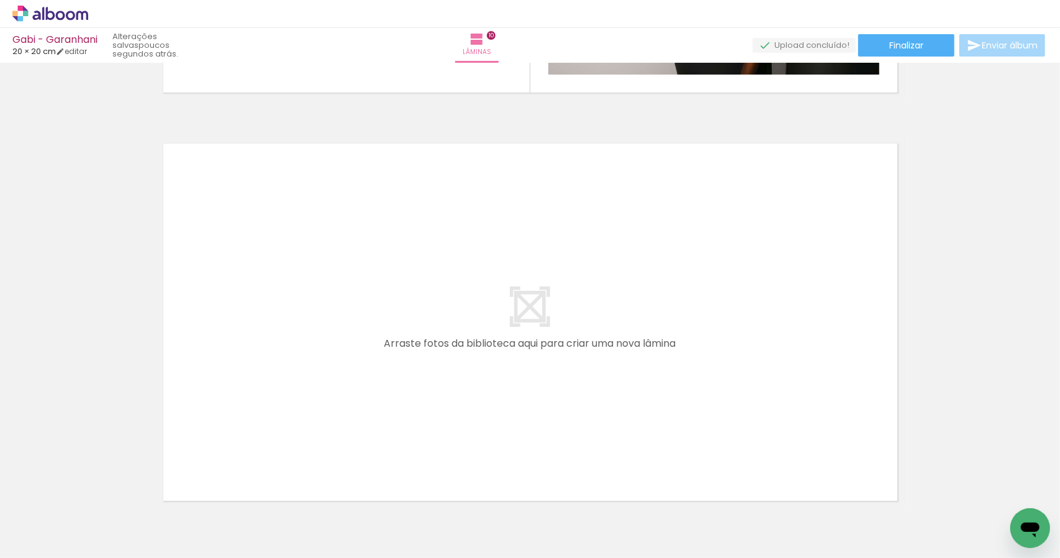
scroll to position [4119, 0]
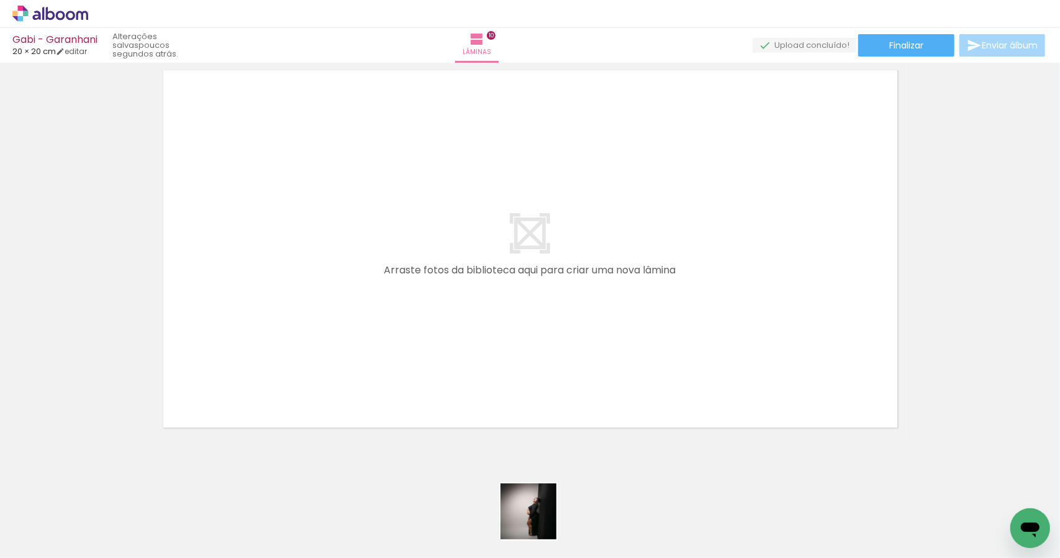
drag, startPoint x: 539, startPoint y: 523, endPoint x: 633, endPoint y: 478, distance: 104.4
click at [537, 327] on quentale-workspace at bounding box center [530, 279] width 1060 height 558
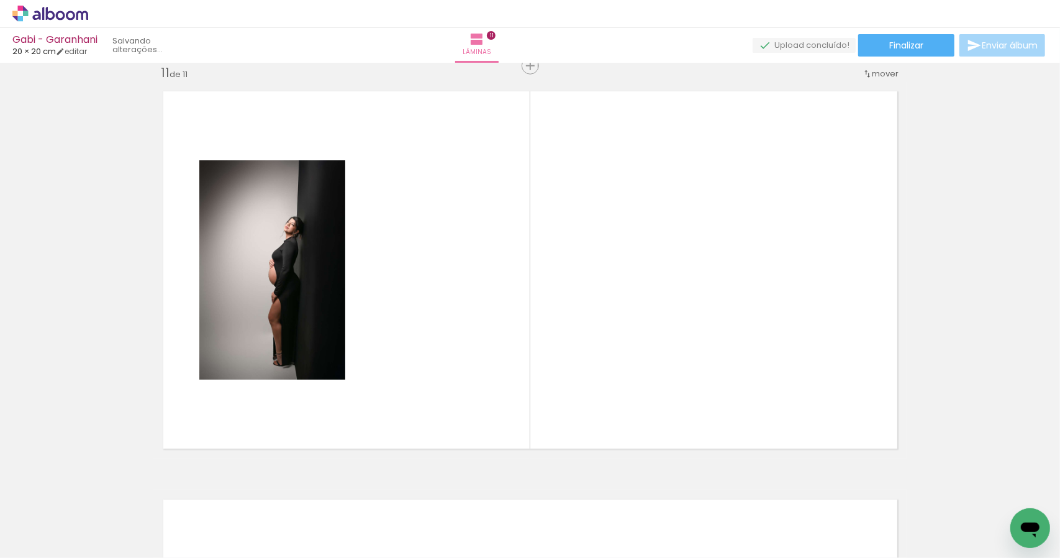
scroll to position [4096, 0]
drag, startPoint x: 610, startPoint y: 527, endPoint x: 679, endPoint y: 351, distance: 189.6
click at [674, 350] on quentale-workspace at bounding box center [530, 279] width 1060 height 558
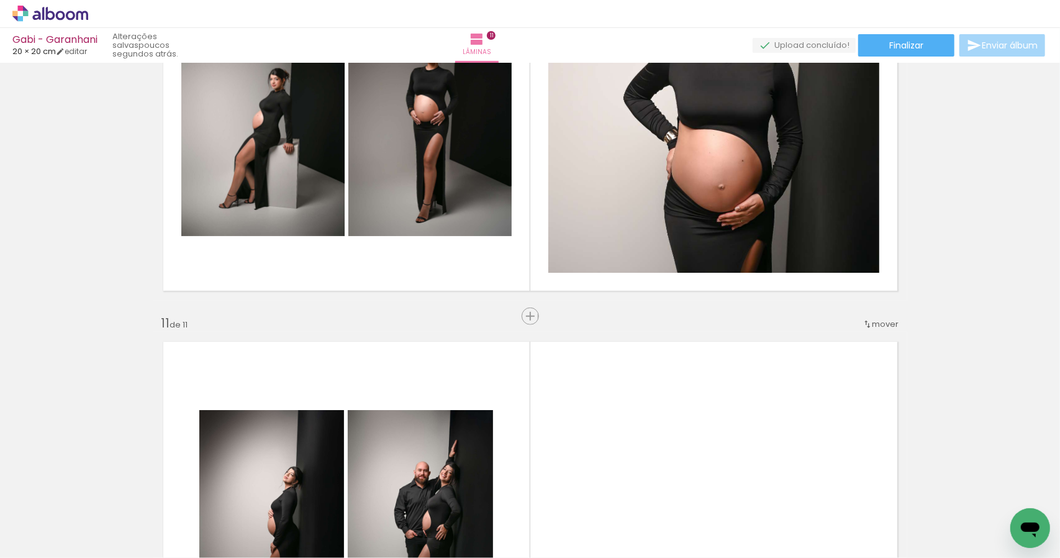
scroll to position [3737, 0]
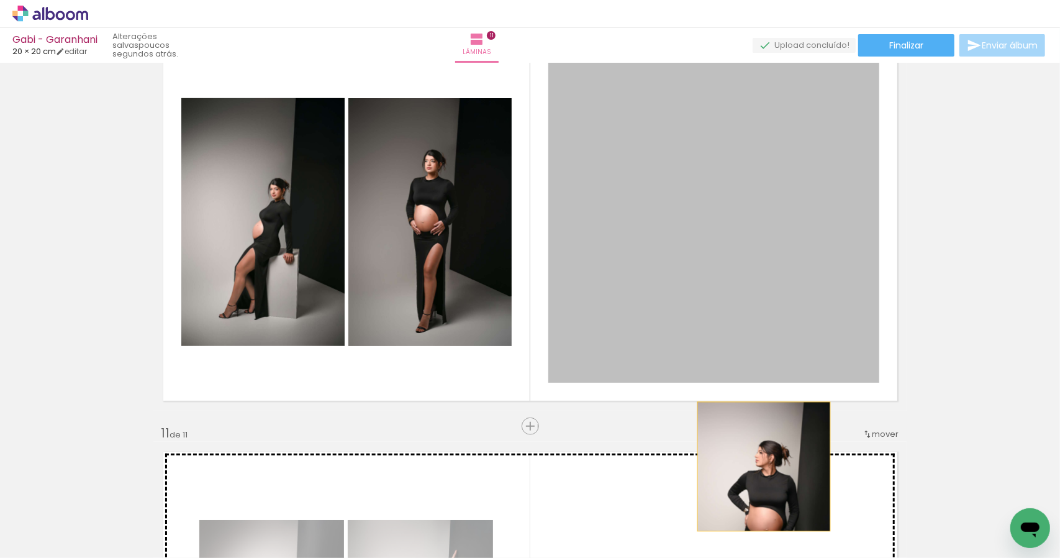
drag, startPoint x: 815, startPoint y: 274, endPoint x: 754, endPoint y: 467, distance: 202.1
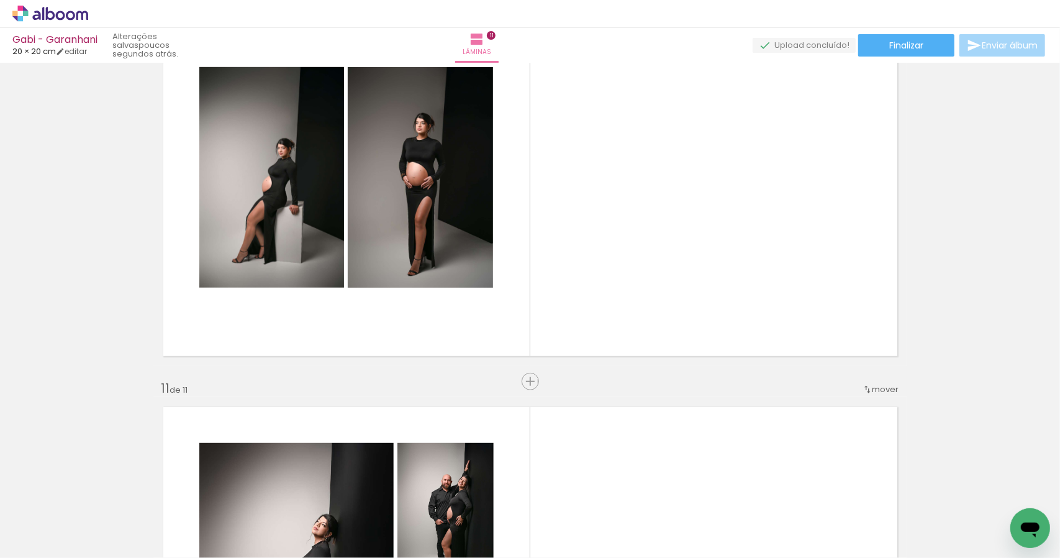
scroll to position [3764, 0]
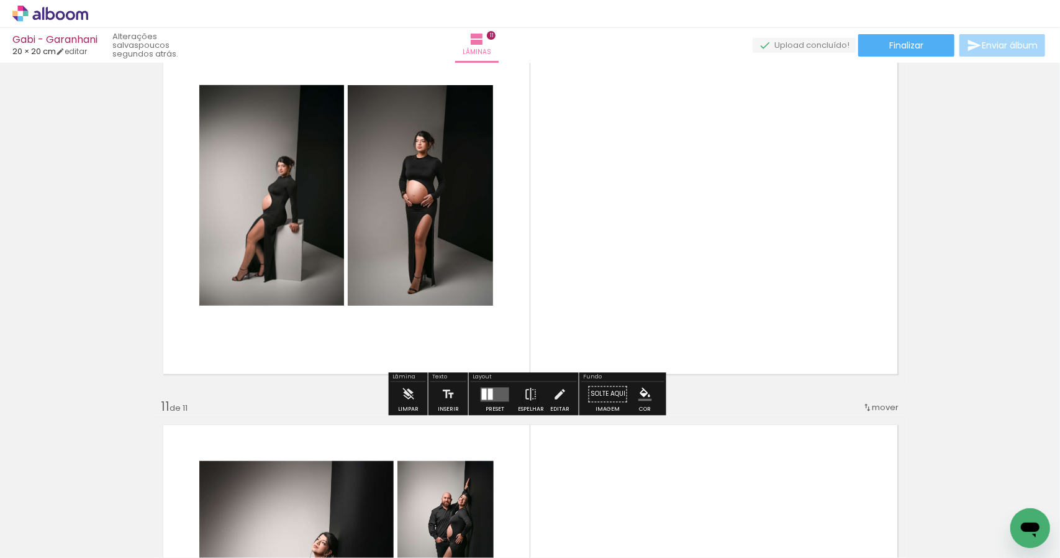
click at [493, 394] on quentale-layouter at bounding box center [495, 394] width 29 height 14
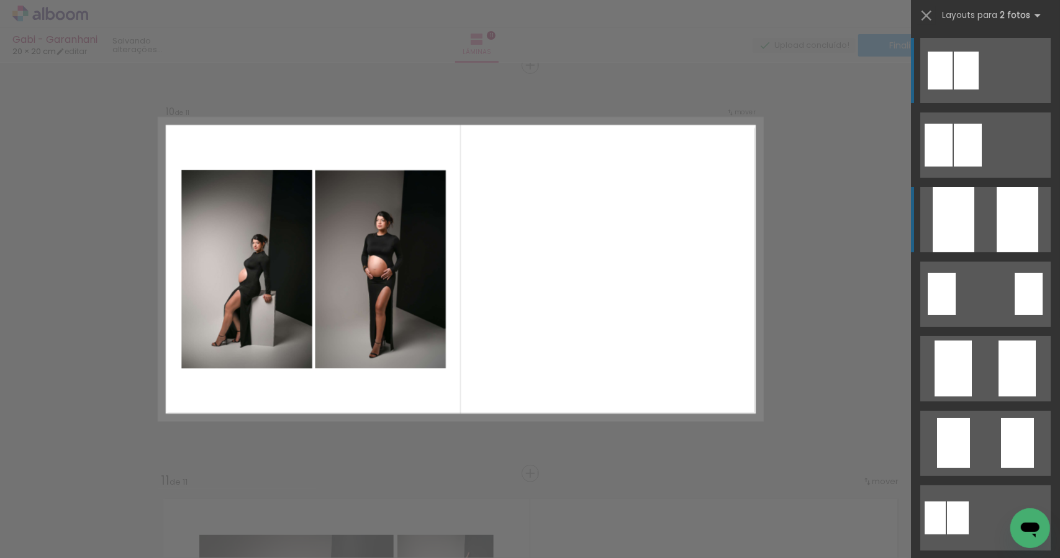
scroll to position [3688, 0]
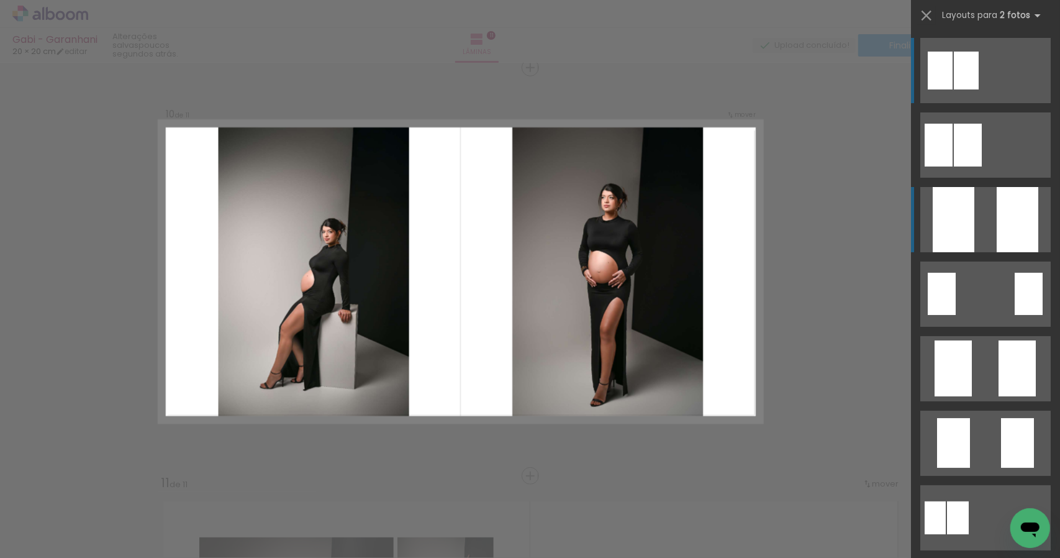
click at [1012, 201] on div at bounding box center [1018, 219] width 42 height 65
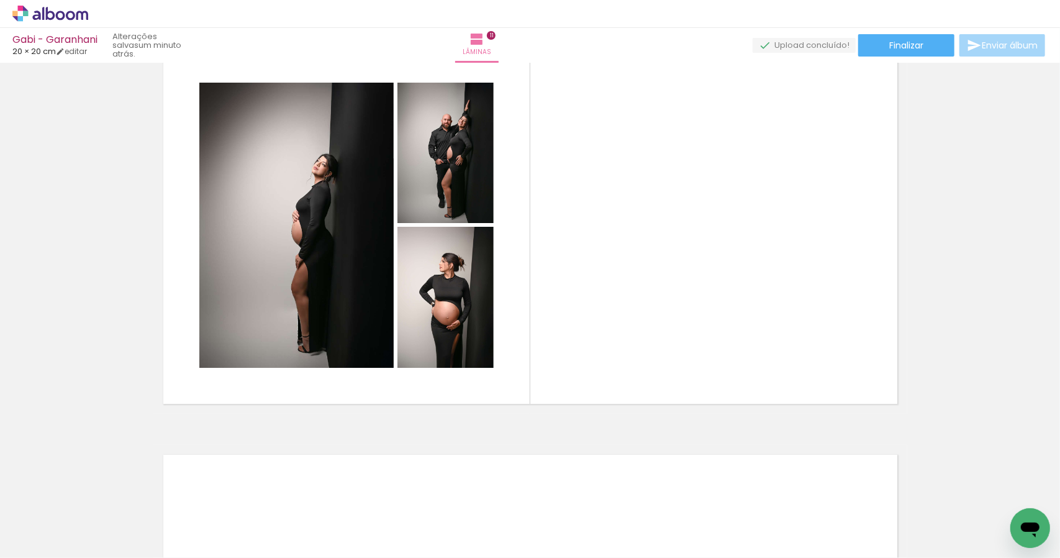
scroll to position [4102, 0]
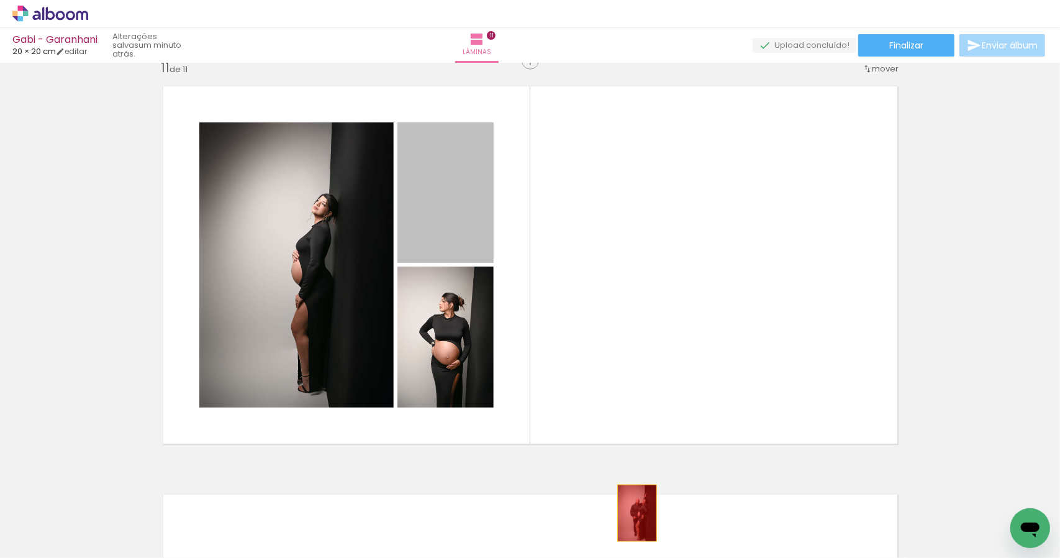
drag, startPoint x: 447, startPoint y: 197, endPoint x: 627, endPoint y: 492, distance: 345.6
click at [634, 522] on quentale-workspace at bounding box center [530, 279] width 1060 height 558
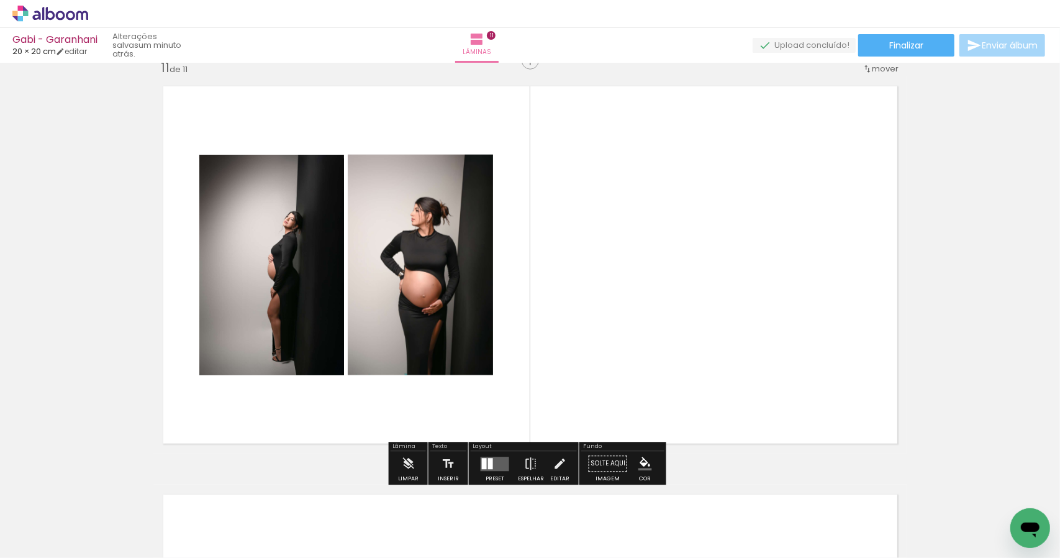
click at [491, 466] on quentale-layouter at bounding box center [495, 463] width 29 height 14
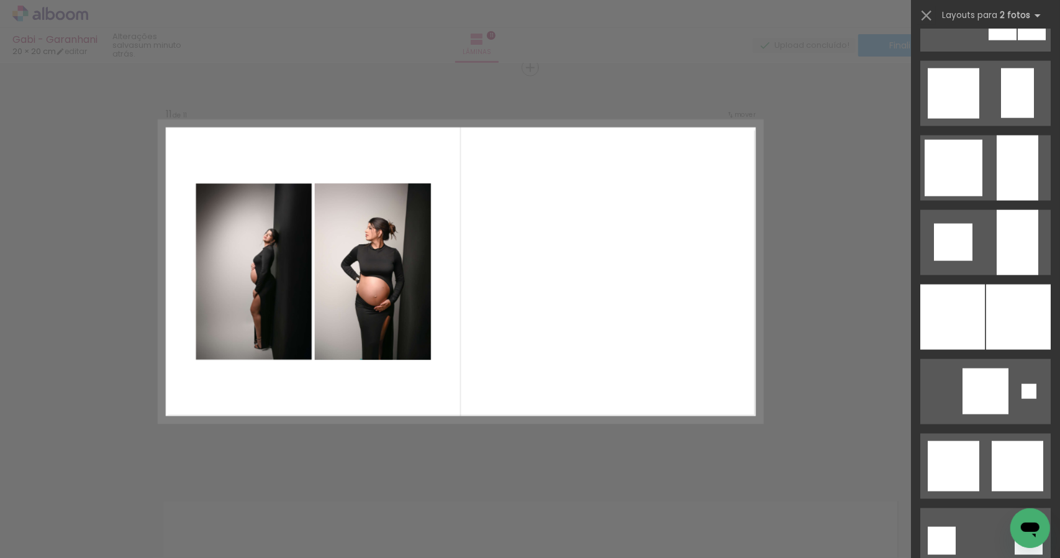
scroll to position [1043, 0]
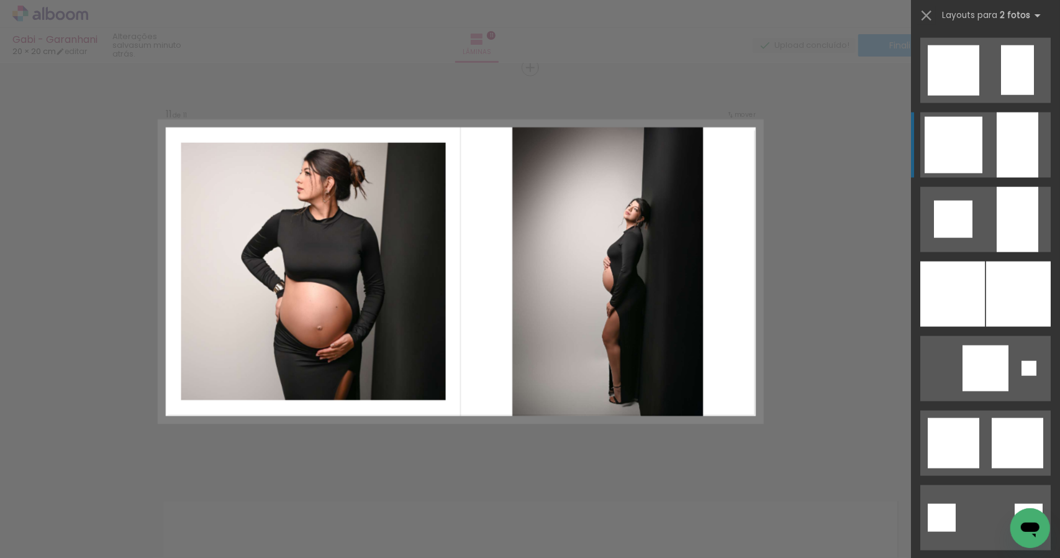
click at [1018, 140] on div at bounding box center [1018, 144] width 42 height 65
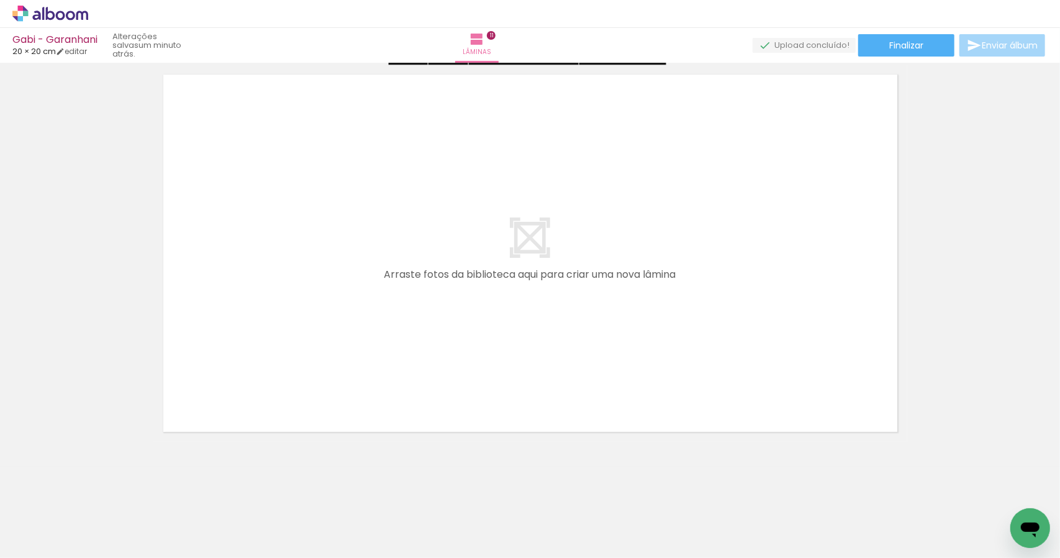
scroll to position [4501, 0]
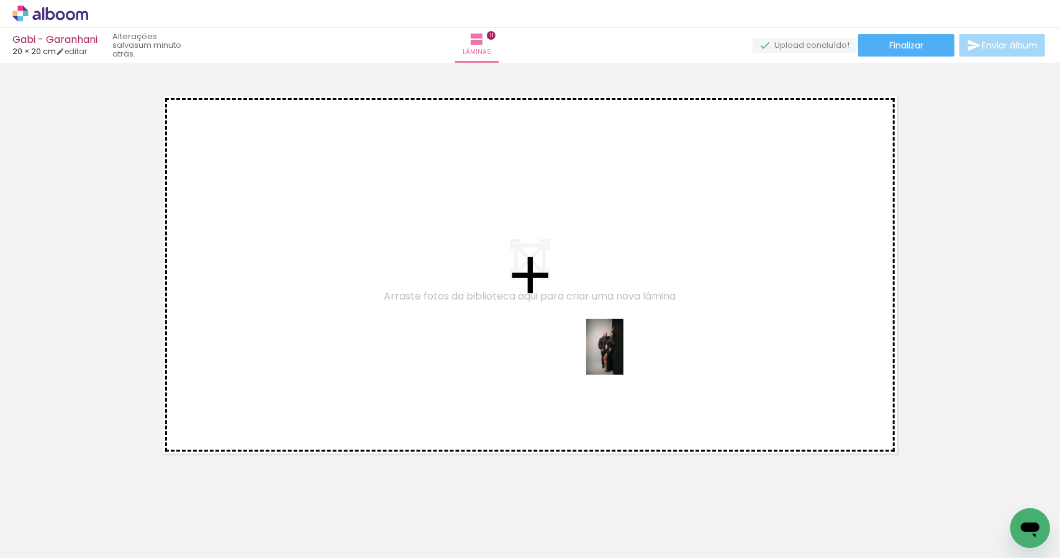
drag, startPoint x: 602, startPoint y: 533, endPoint x: 628, endPoint y: 354, distance: 181.3
click at [628, 354] on quentale-workspace at bounding box center [530, 279] width 1060 height 558
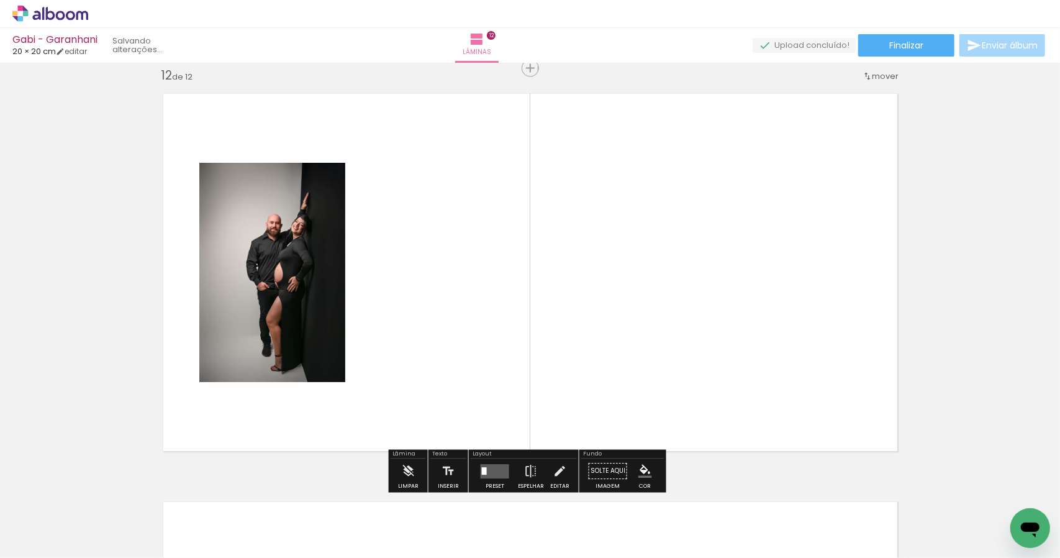
scroll to position [4504, 0]
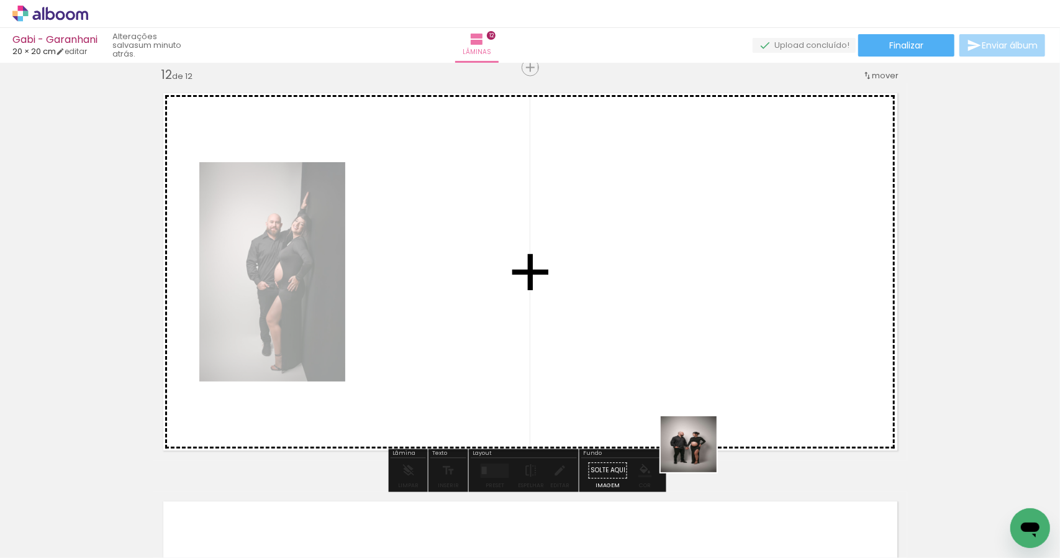
drag, startPoint x: 680, startPoint y: 512, endPoint x: 758, endPoint y: 336, distance: 192.7
click at [757, 336] on quentale-workspace at bounding box center [530, 279] width 1060 height 558
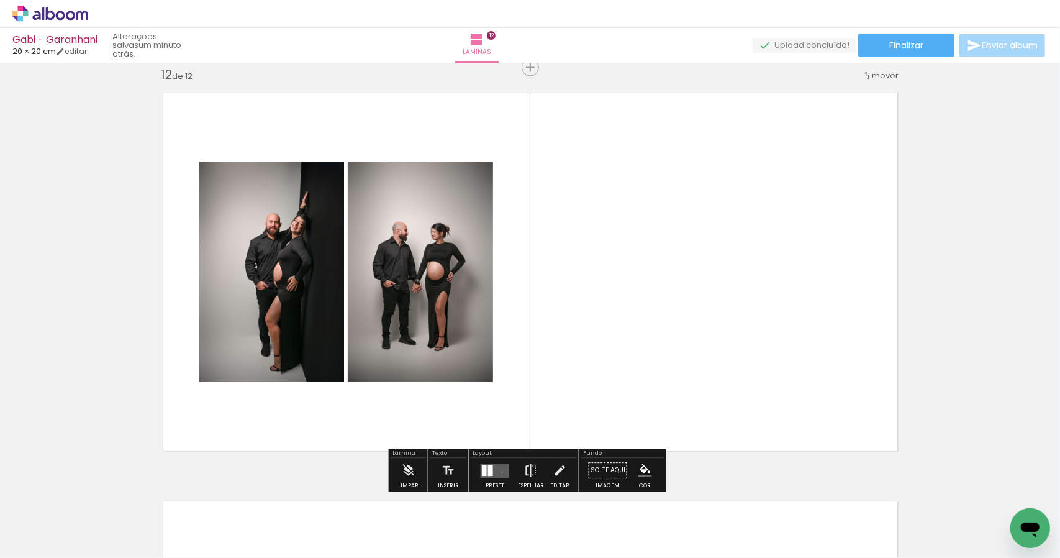
click at [499, 471] on quentale-layouter at bounding box center [495, 470] width 29 height 14
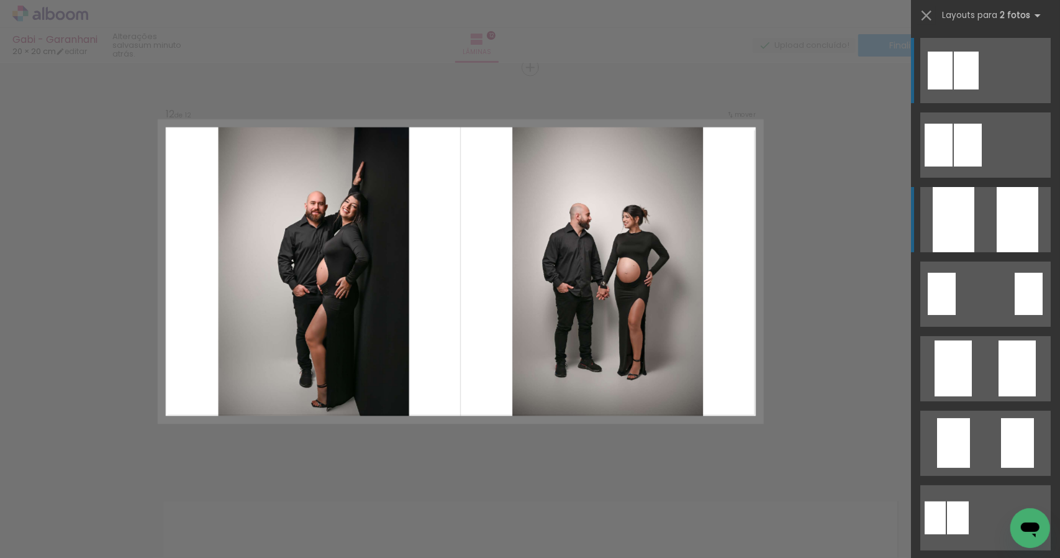
click at [989, 222] on quentale-layouter at bounding box center [985, 219] width 130 height 65
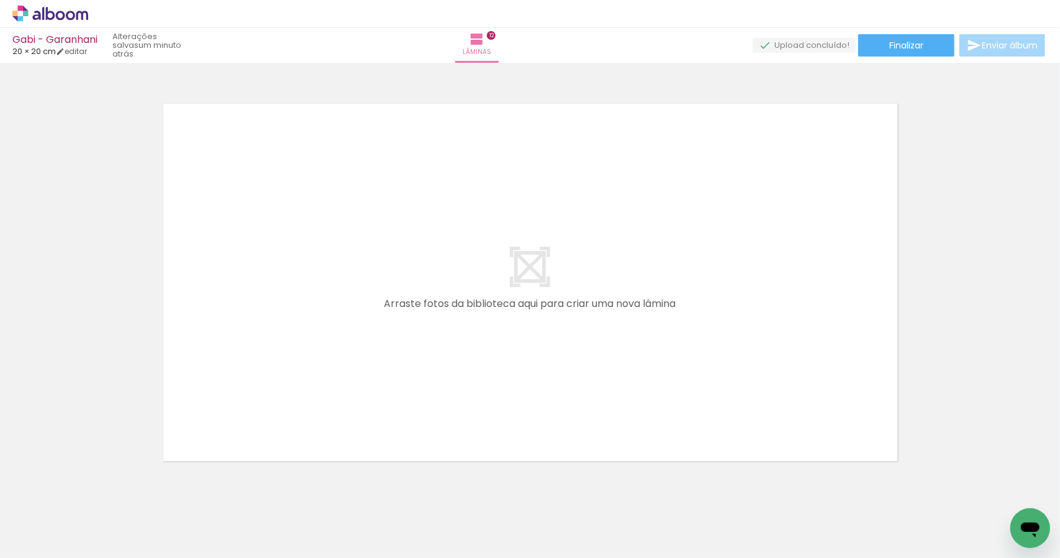
scroll to position [4906, 0]
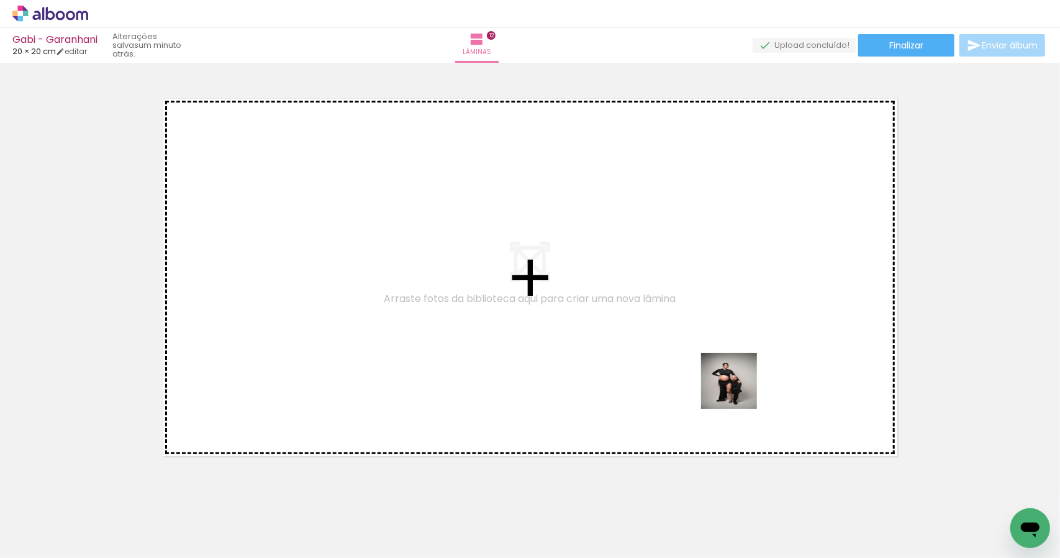
drag, startPoint x: 751, startPoint y: 516, endPoint x: 796, endPoint y: 391, distance: 132.8
click at [740, 307] on quentale-workspace at bounding box center [530, 279] width 1060 height 558
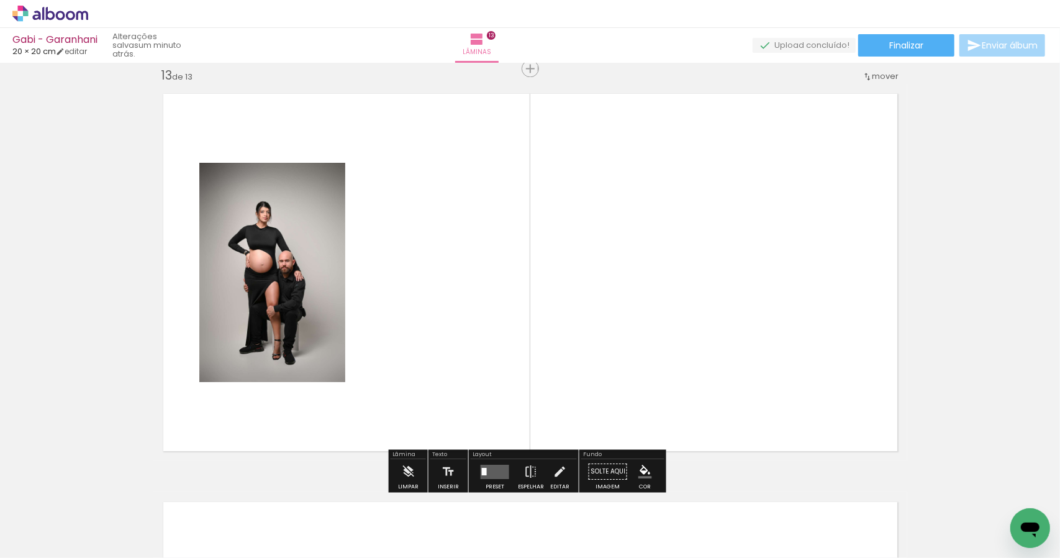
scroll to position [4912, 0]
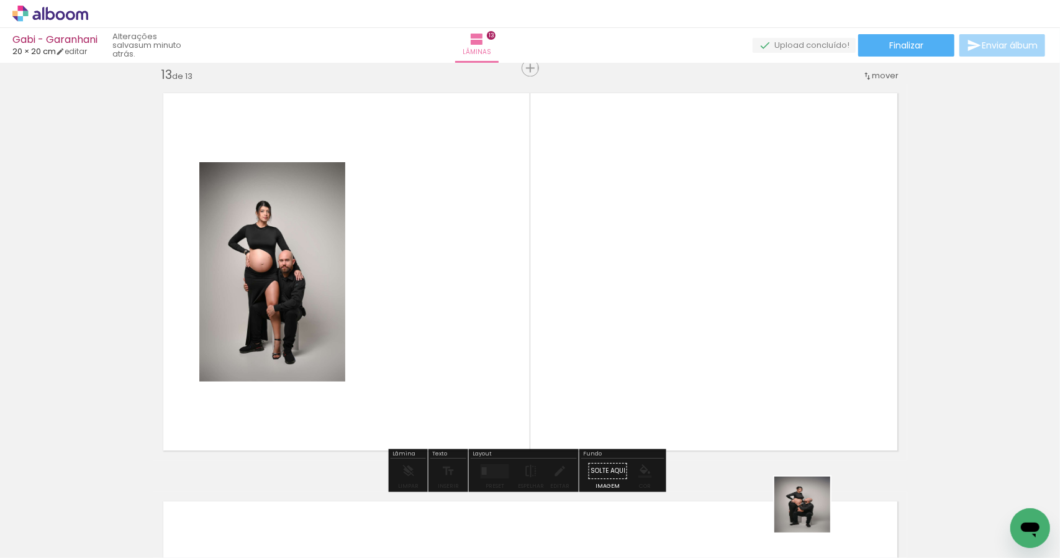
drag, startPoint x: 812, startPoint y: 514, endPoint x: 779, endPoint y: 278, distance: 237.6
click at [785, 296] on quentale-workspace at bounding box center [530, 279] width 1060 height 558
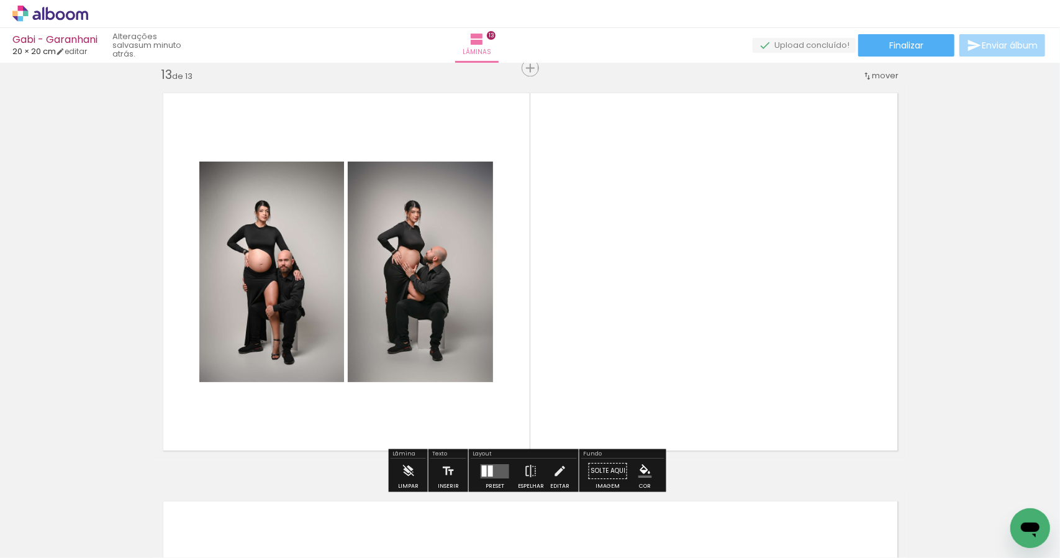
click at [492, 481] on quentale-thumb at bounding box center [523, 515] width 70 height 71
click at [488, 471] on div at bounding box center [490, 470] width 5 height 11
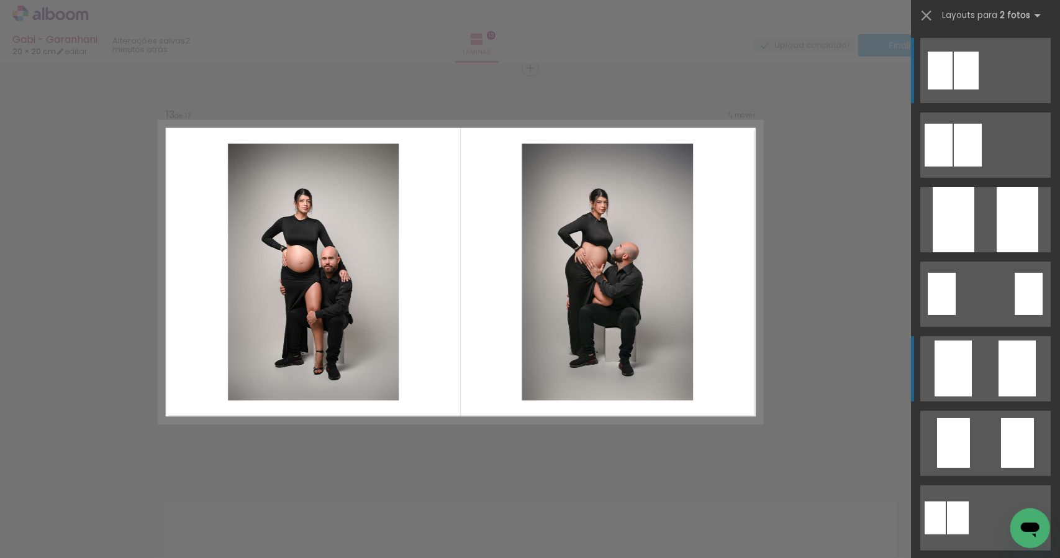
click at [1010, 360] on div at bounding box center [1017, 368] width 37 height 56
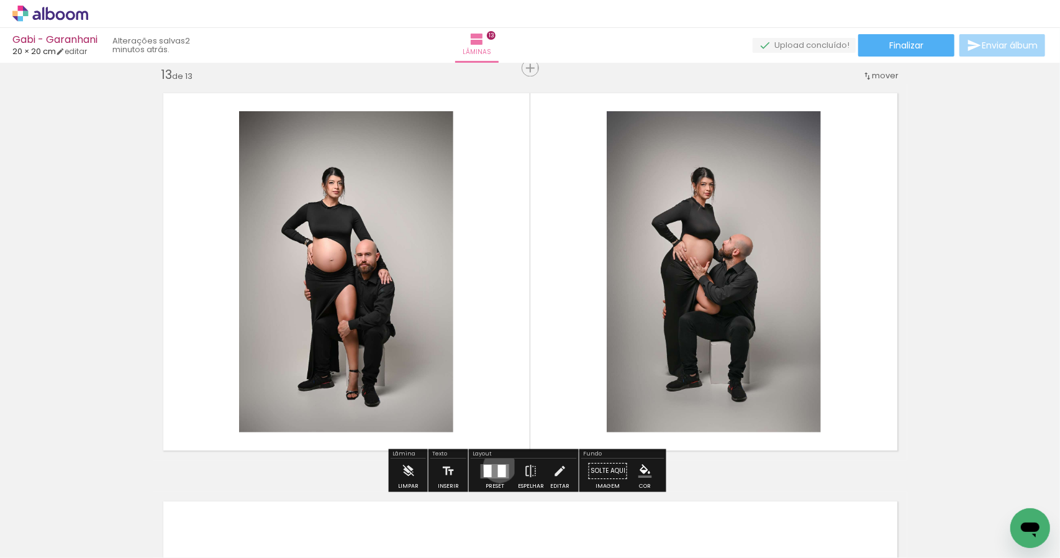
drag, startPoint x: 496, startPoint y: 466, endPoint x: 513, endPoint y: 464, distance: 17.6
click at [498, 468] on div at bounding box center [502, 470] width 8 height 12
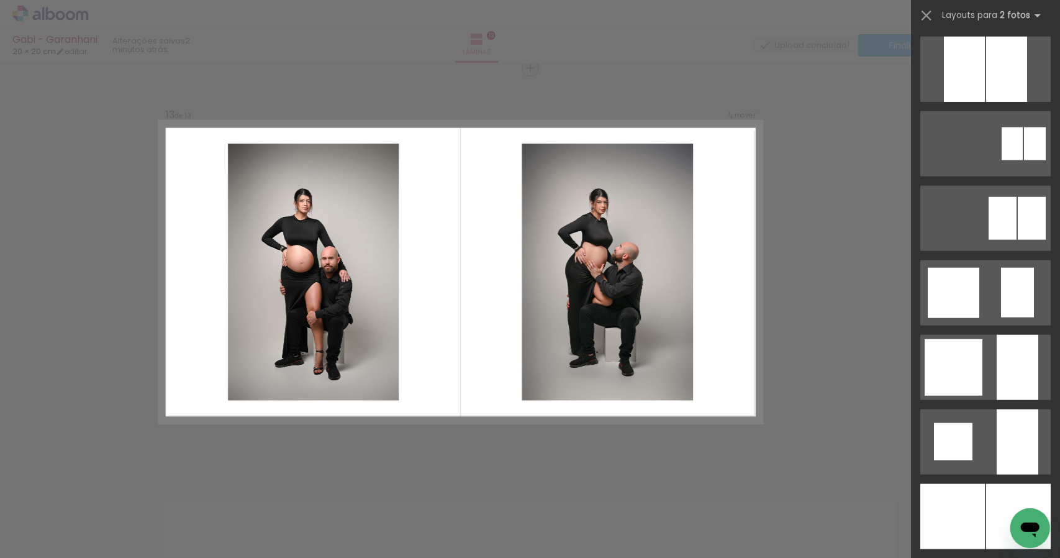
scroll to position [936, 0]
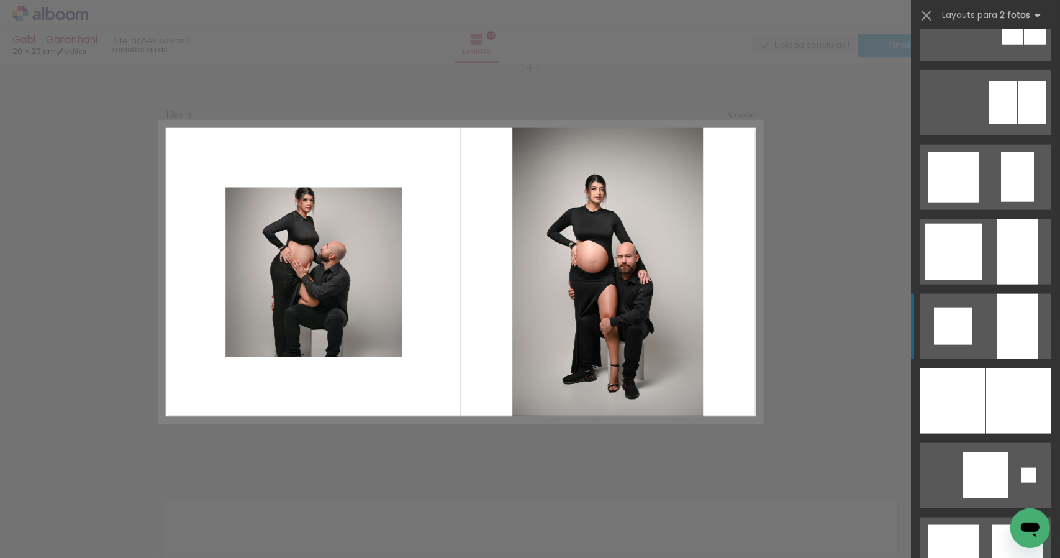
click at [1014, 333] on div at bounding box center [1018, 326] width 42 height 65
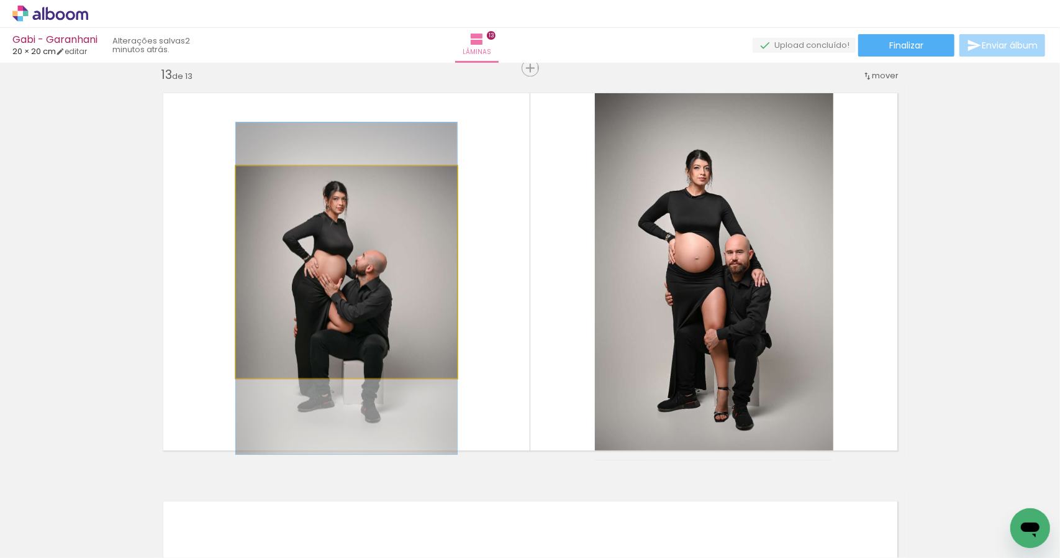
drag, startPoint x: 402, startPoint y: 294, endPoint x: 405, endPoint y: 310, distance: 15.7
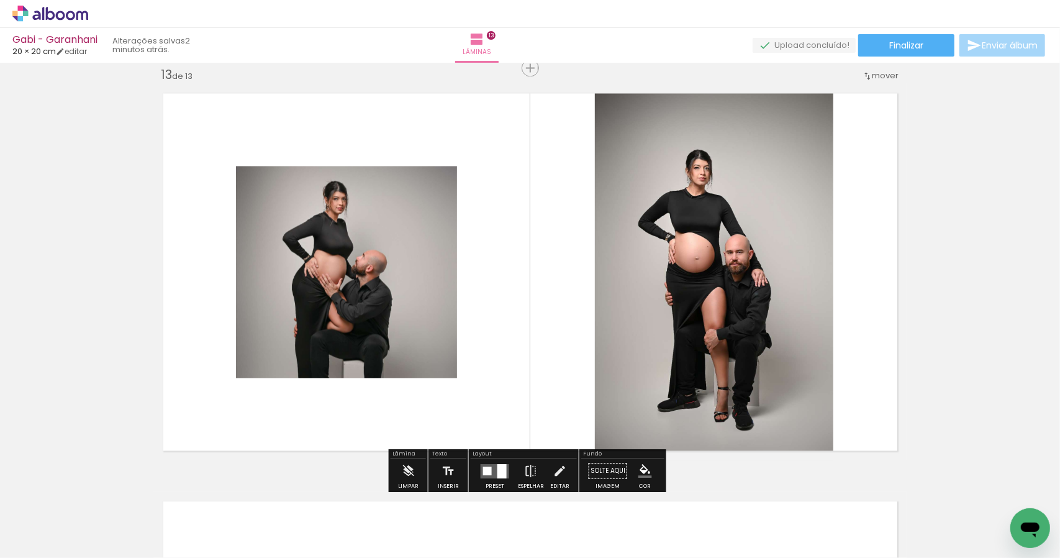
click at [405, 305] on quentale-photo at bounding box center [346, 272] width 221 height 212
drag, startPoint x: 498, startPoint y: 476, endPoint x: 483, endPoint y: 463, distance: 19.8
click at [498, 474] on div at bounding box center [501, 470] width 9 height 14
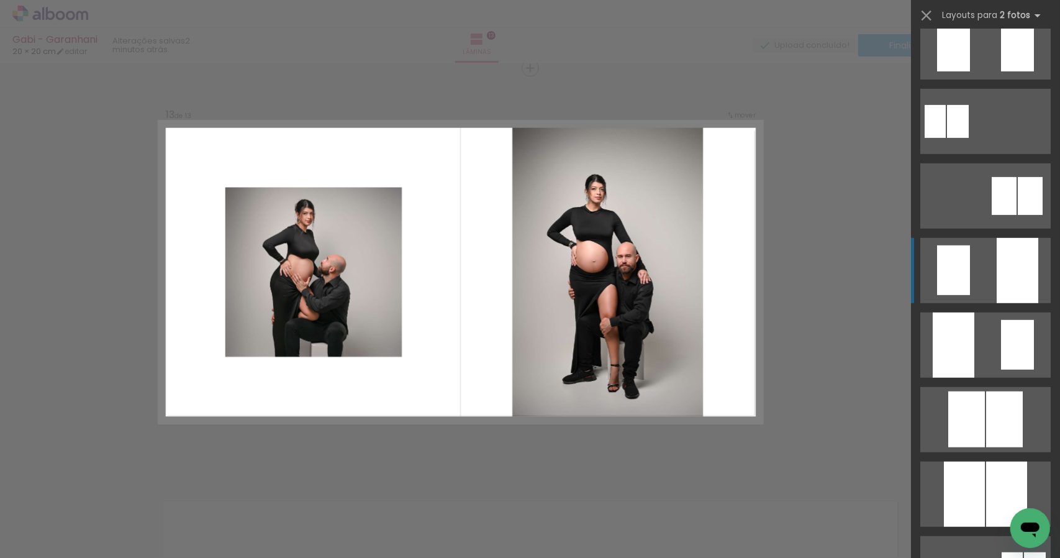
scroll to position [436, 0]
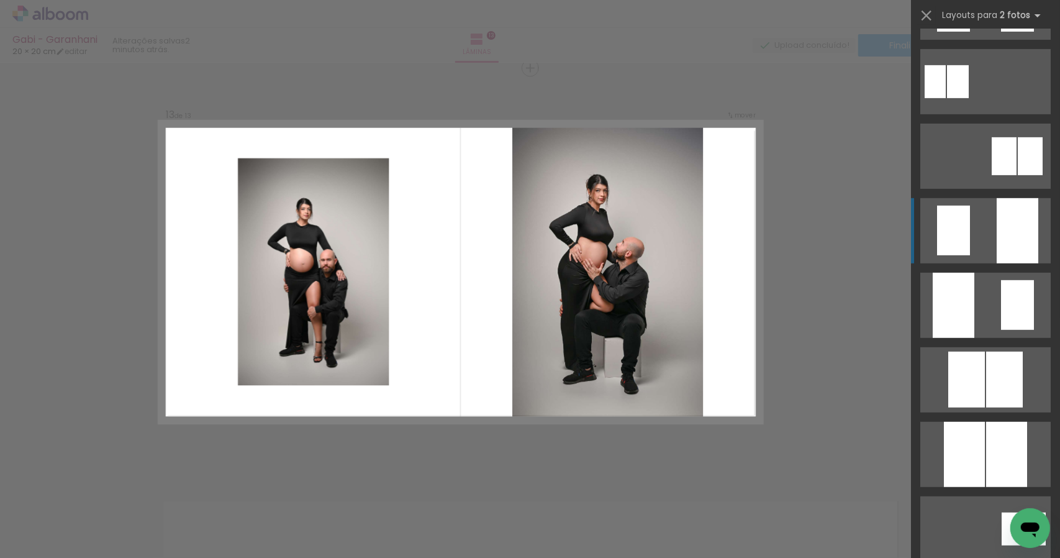
click at [997, 232] on div at bounding box center [1018, 230] width 42 height 65
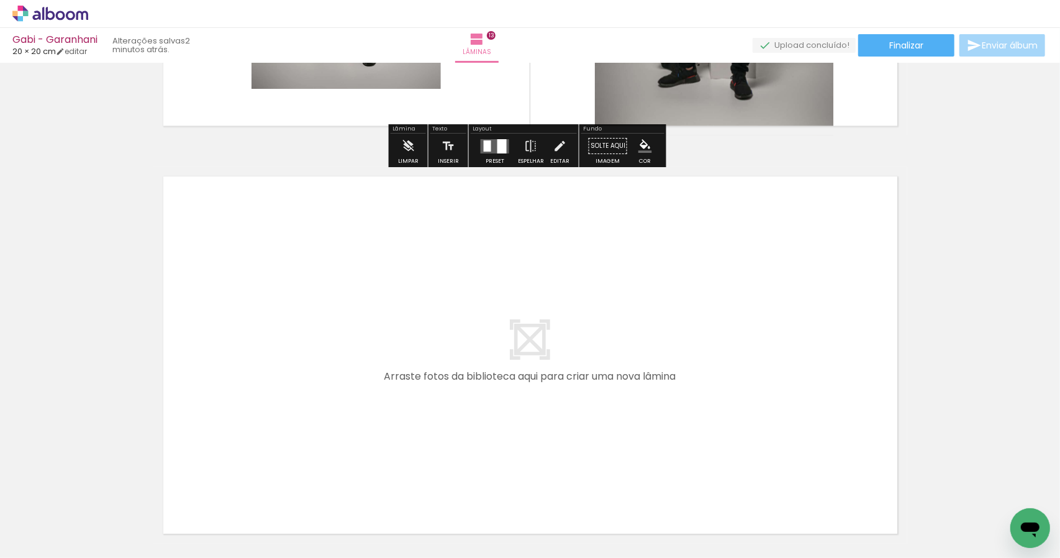
scroll to position [5318, 0]
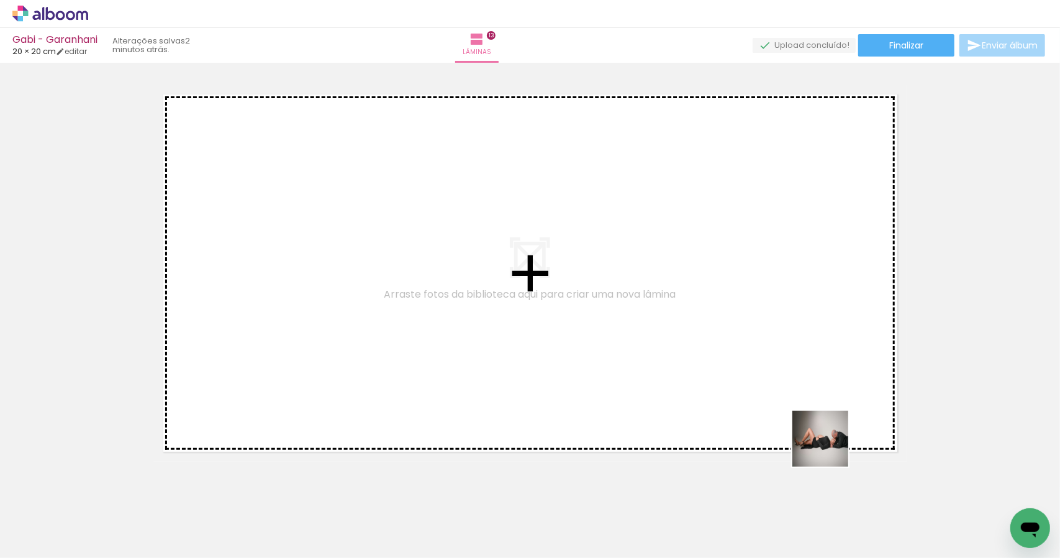
drag, startPoint x: 889, startPoint y: 524, endPoint x: 744, endPoint y: 337, distance: 236.4
click at [744, 337] on quentale-workspace at bounding box center [530, 279] width 1060 height 558
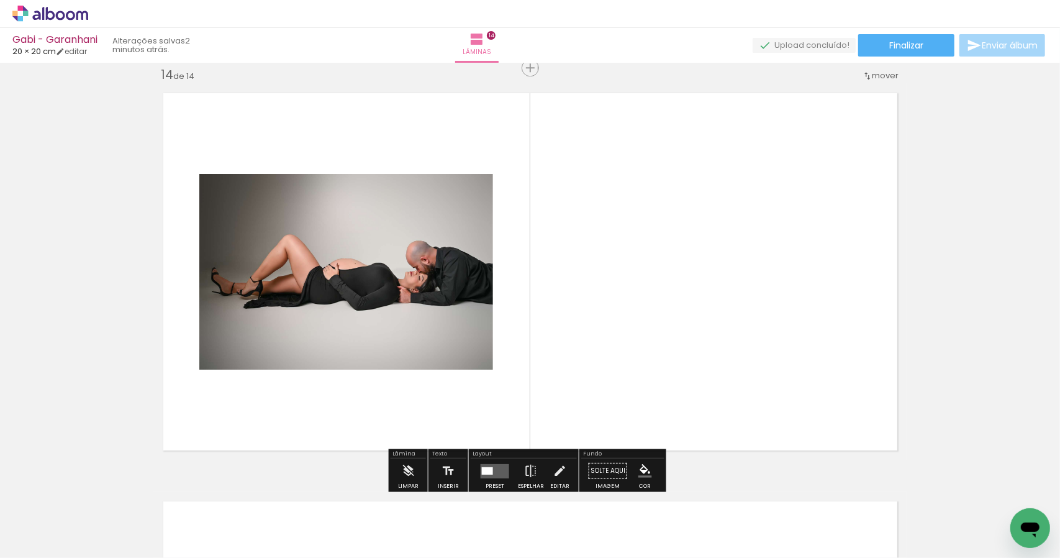
scroll to position [5320, 0]
drag, startPoint x: 884, startPoint y: 471, endPoint x: 679, endPoint y: 326, distance: 250.7
click at [669, 312] on quentale-workspace at bounding box center [530, 279] width 1060 height 558
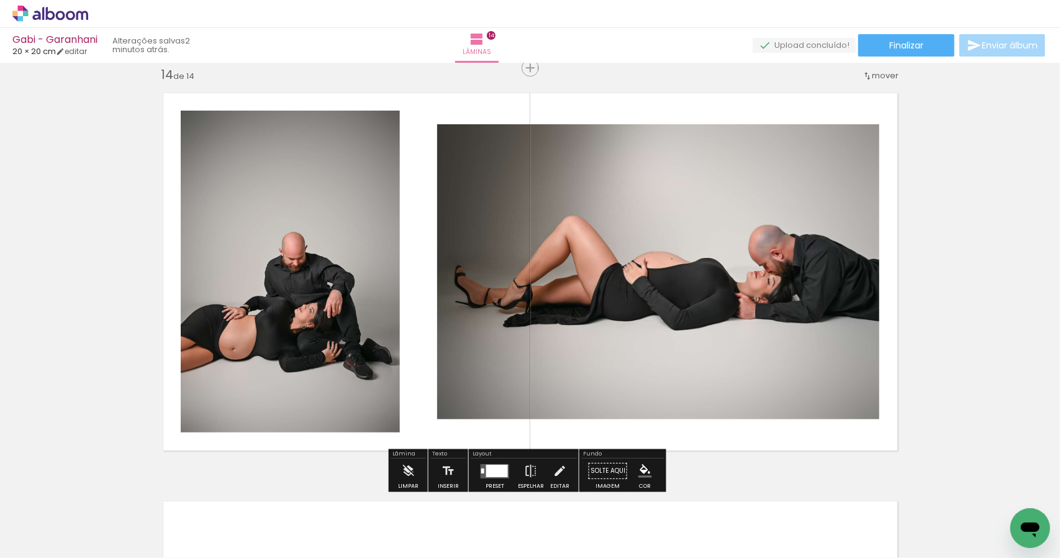
drag, startPoint x: 1056, startPoint y: 481, endPoint x: 1058, endPoint y: 474, distance: 7.3
click at [1058, 473] on quentale-workspace at bounding box center [530, 279] width 1060 height 558
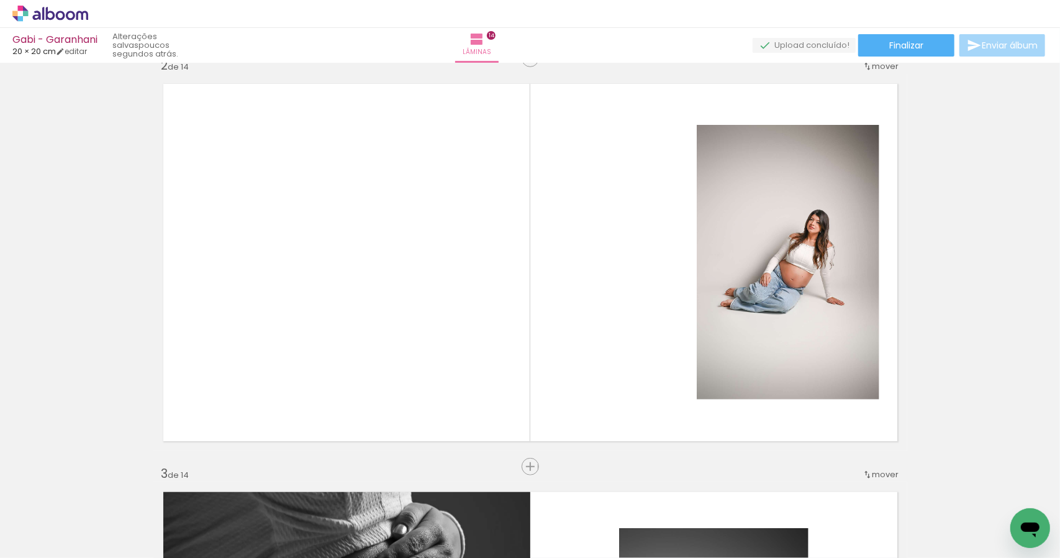
scroll to position [455, 0]
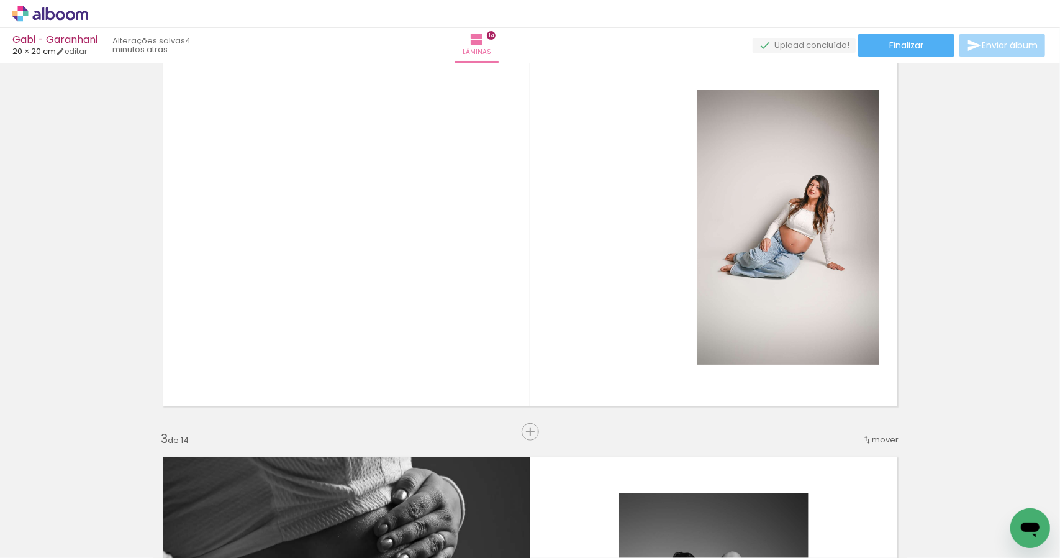
scroll to position [446, 0]
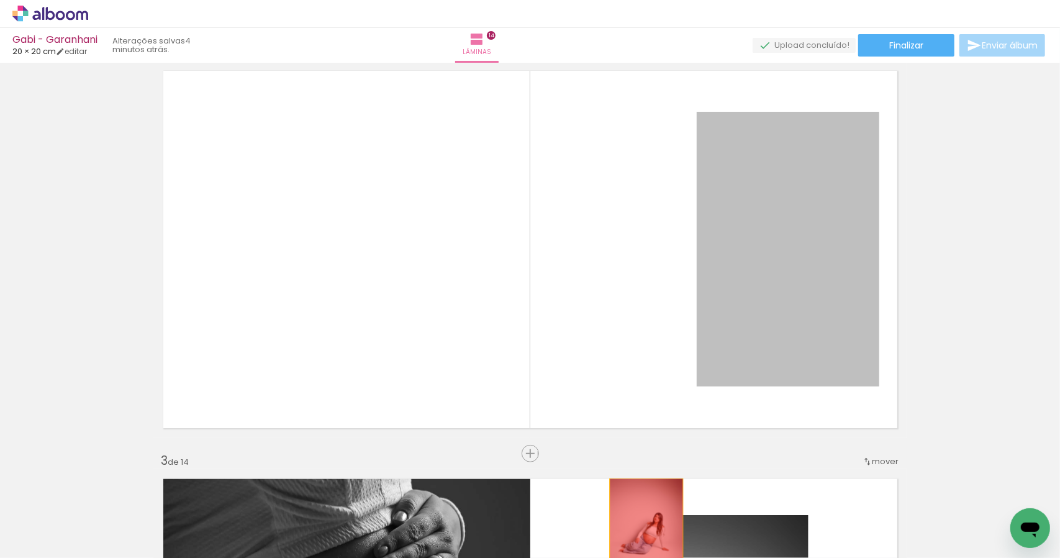
drag, startPoint x: 773, startPoint y: 260, endPoint x: 629, endPoint y: 524, distance: 300.2
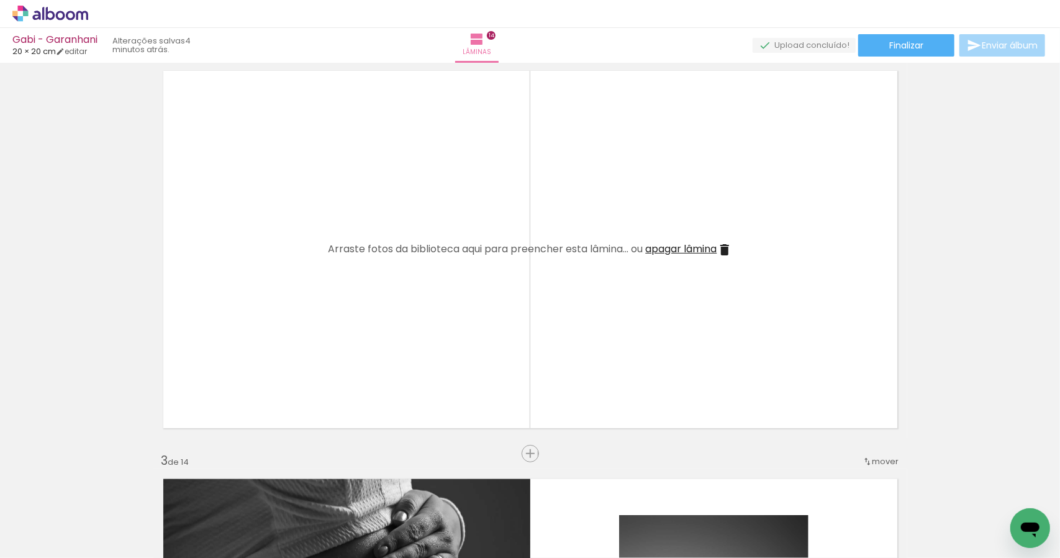
click at [45, 541] on span "Adicionar Fotos" at bounding box center [43, 541] width 37 height 14
click at [0, 0] on input "file" at bounding box center [0, 0] width 0 height 0
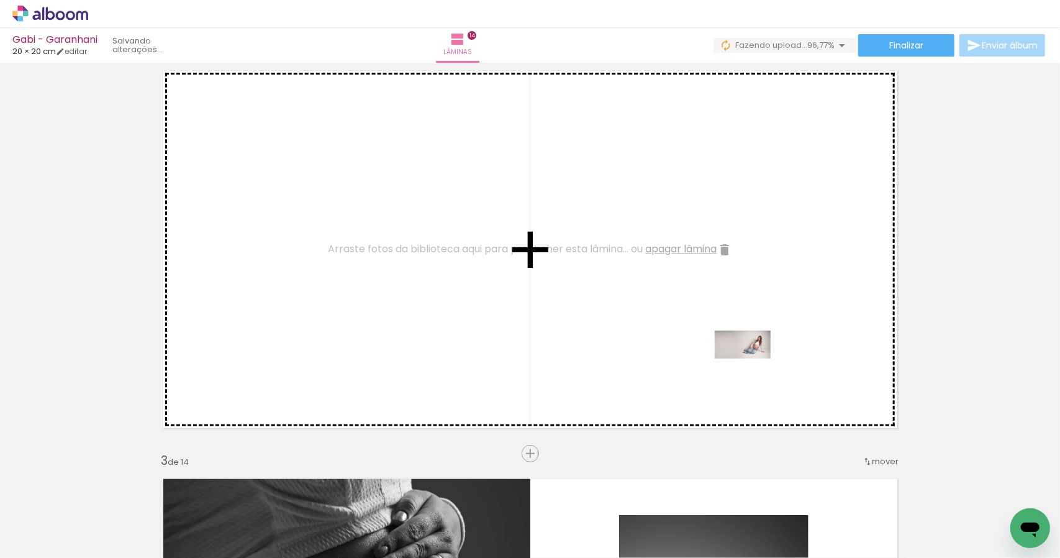
drag, startPoint x: 1005, startPoint y: 520, endPoint x: 751, endPoint y: 361, distance: 299.1
click at [750, 368] on quentale-workspace at bounding box center [530, 279] width 1060 height 558
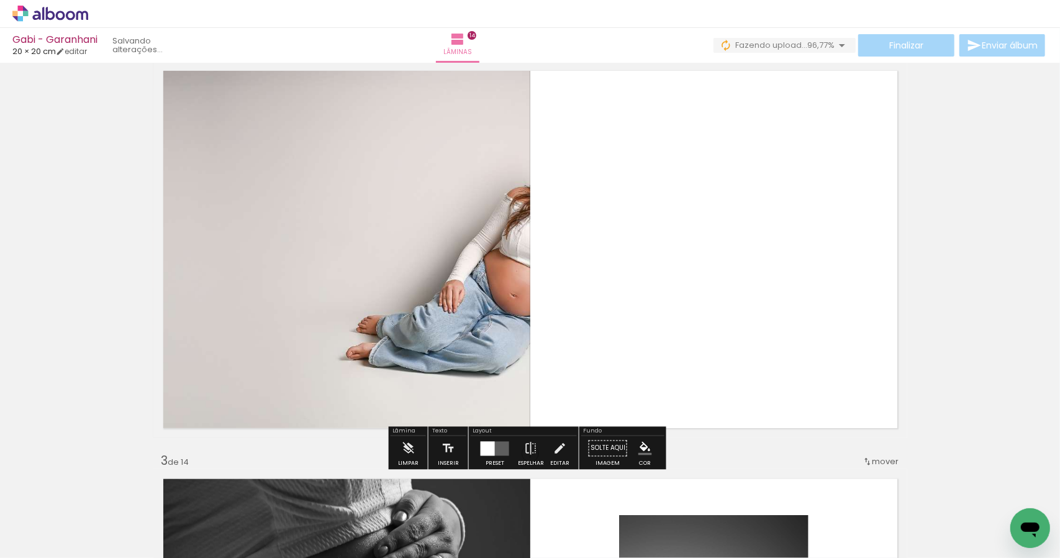
drag, startPoint x: 494, startPoint y: 453, endPoint x: 509, endPoint y: 447, distance: 16.1
click at [496, 452] on quentale-layouter at bounding box center [495, 448] width 29 height 14
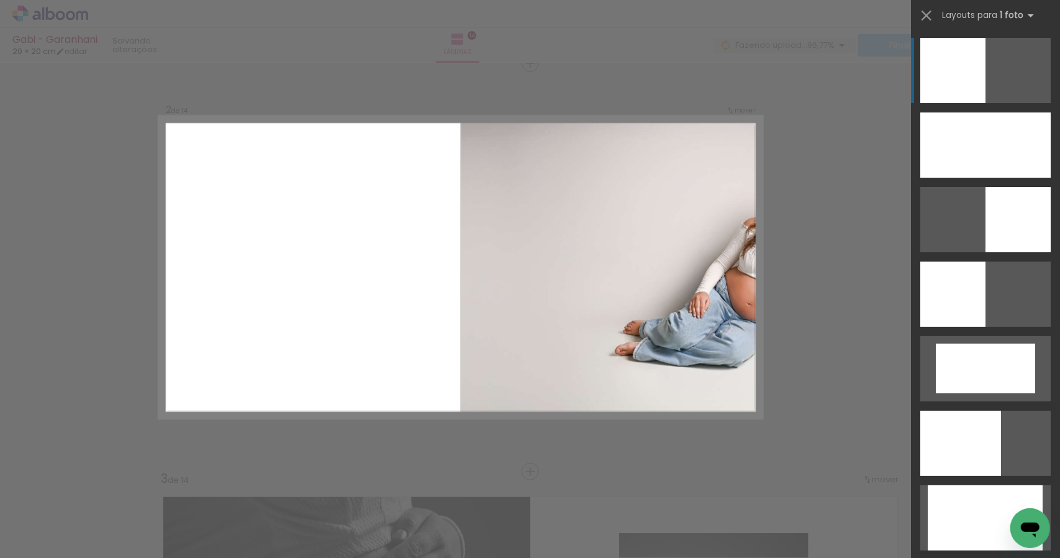
scroll to position [424, 0]
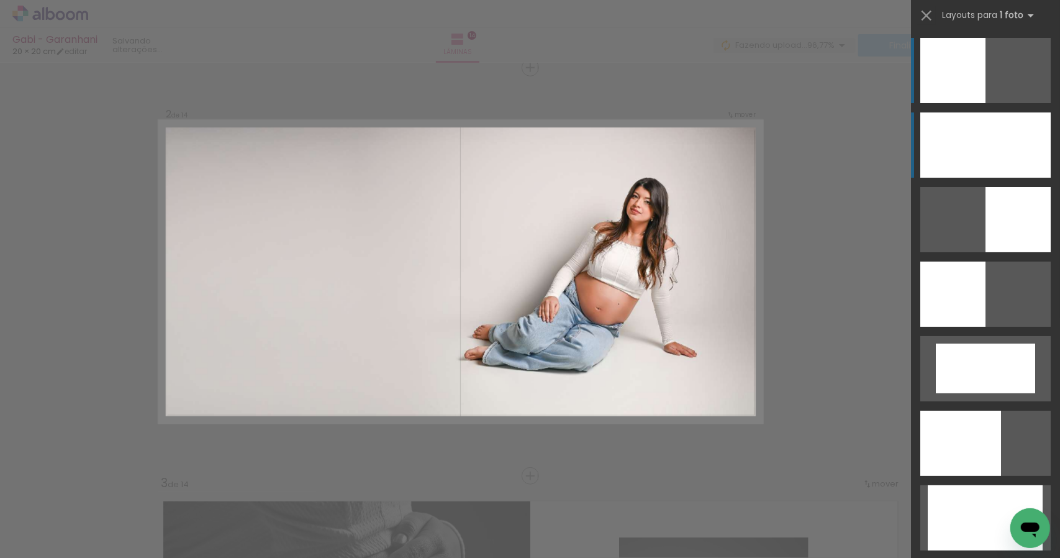
click at [1008, 143] on div at bounding box center [985, 144] width 130 height 65
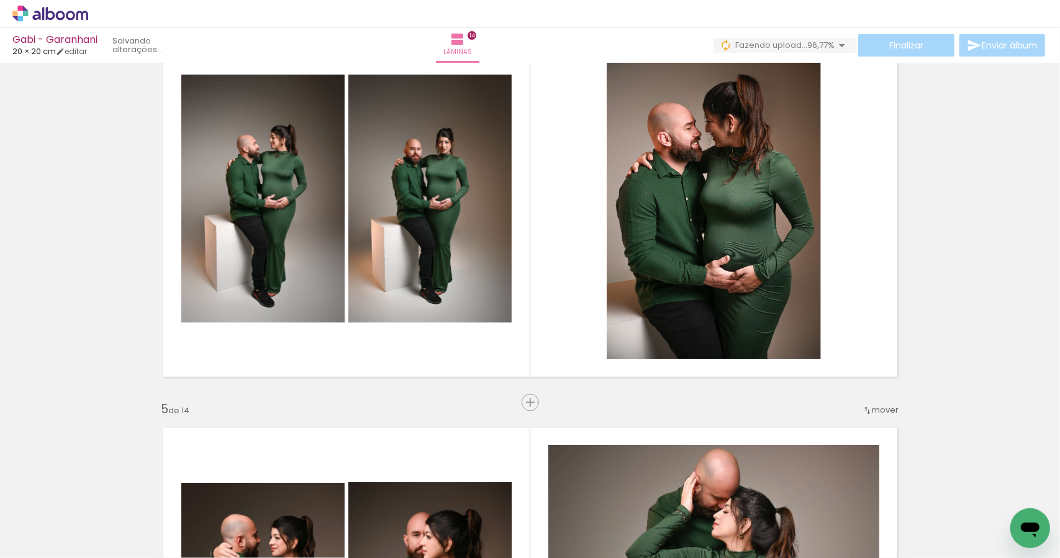
scroll to position [1258, 0]
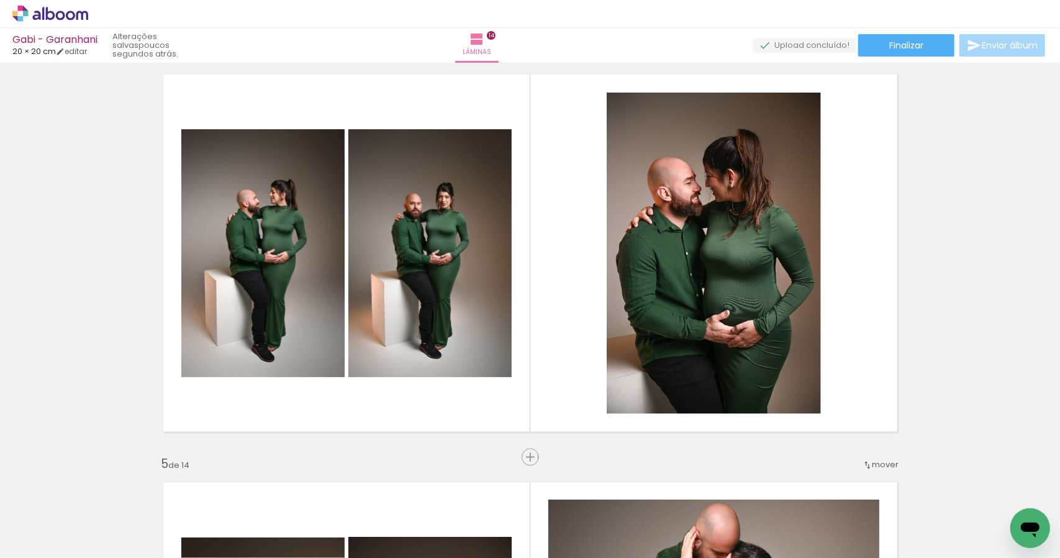
scroll to position [0, 1201]
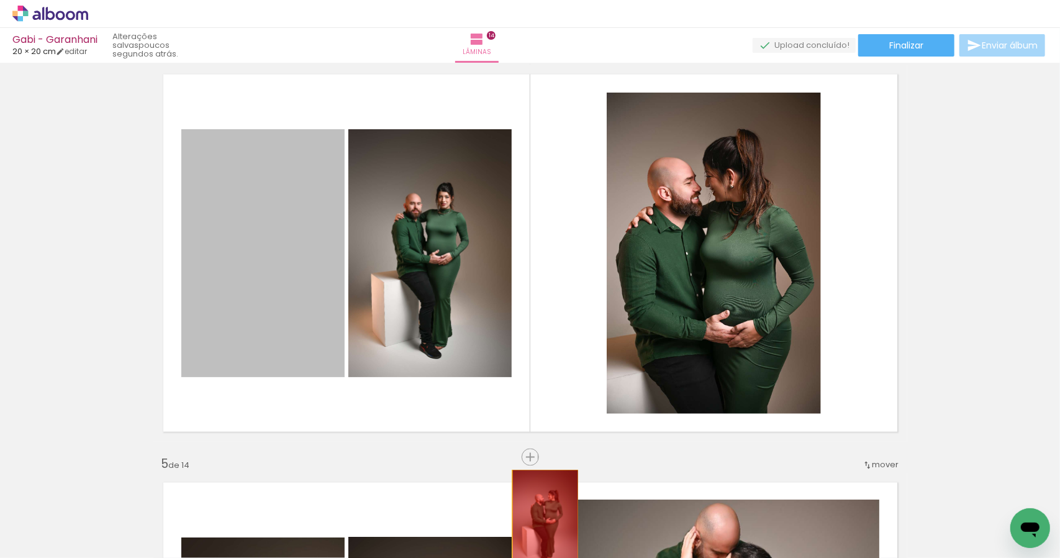
drag, startPoint x: 270, startPoint y: 220, endPoint x: 529, endPoint y: 517, distance: 394.3
click at [537, 541] on quentale-workspace at bounding box center [530, 279] width 1060 height 558
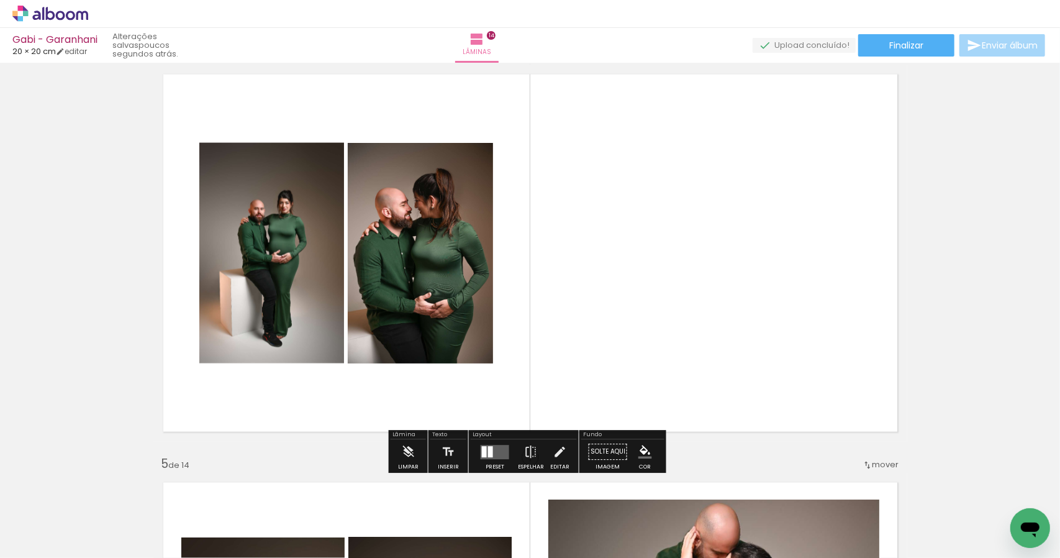
drag, startPoint x: 499, startPoint y: 453, endPoint x: 513, endPoint y: 448, distance: 14.3
click at [501, 452] on quentale-layouter at bounding box center [495, 452] width 29 height 14
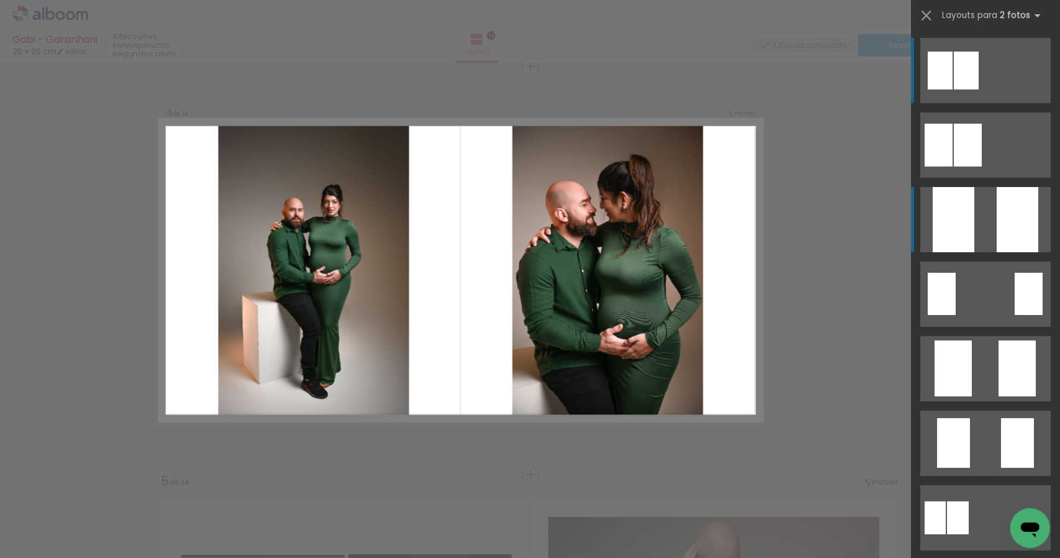
scroll to position [1240, 0]
click at [1000, 224] on div at bounding box center [1018, 219] width 42 height 65
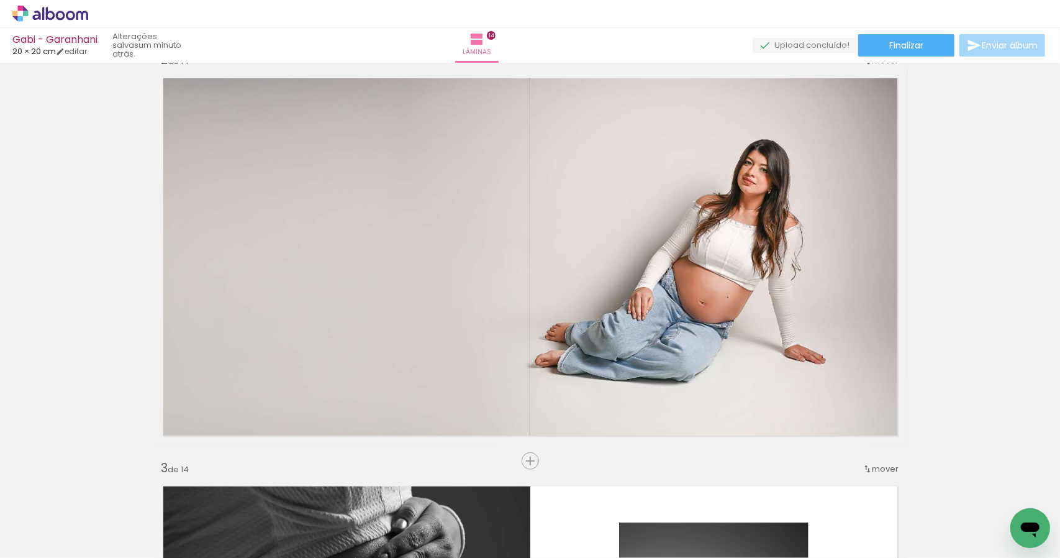
scroll to position [416, 0]
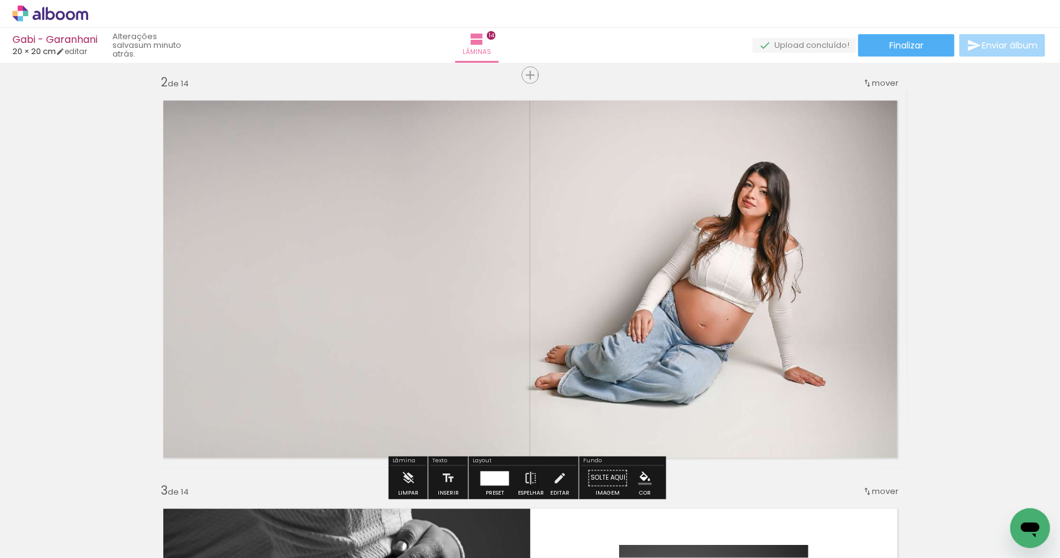
click at [737, 261] on quentale-photo at bounding box center [530, 279] width 754 height 377
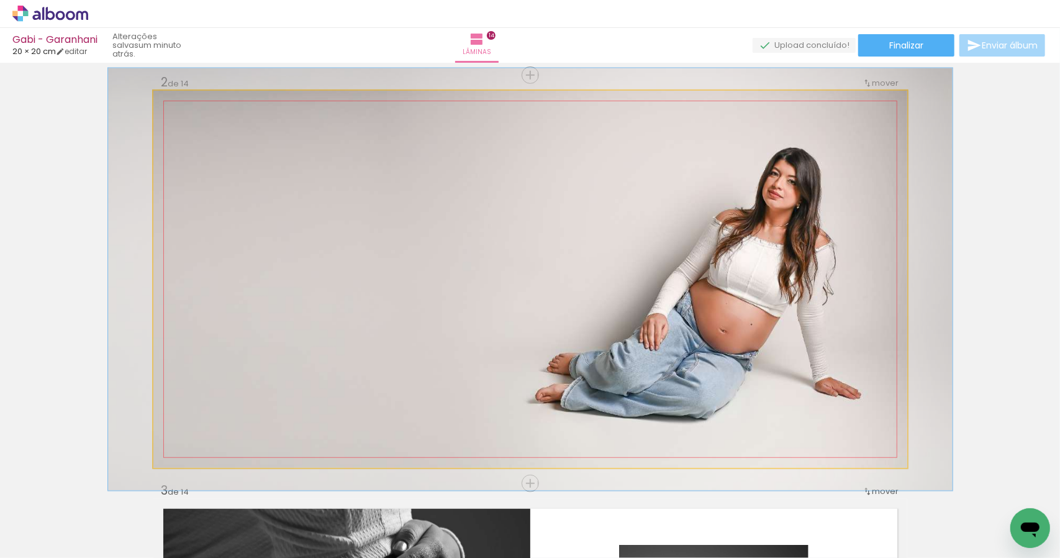
drag, startPoint x: 180, startPoint y: 105, endPoint x: 185, endPoint y: 95, distance: 11.1
click at [183, 97] on div at bounding box center [188, 104] width 20 height 20
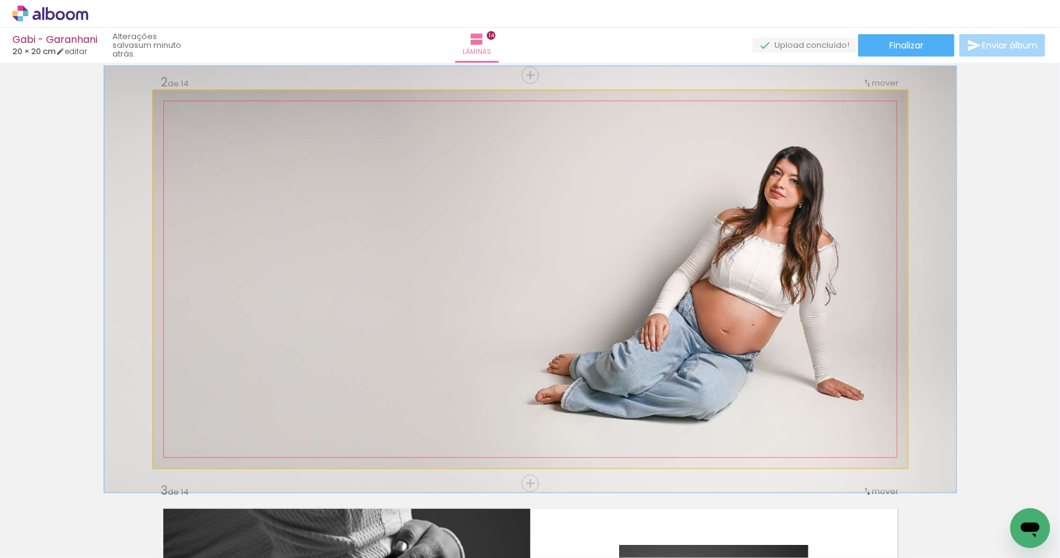
type paper-slider "113"
click at [186, 103] on div at bounding box center [188, 103] width 11 height 11
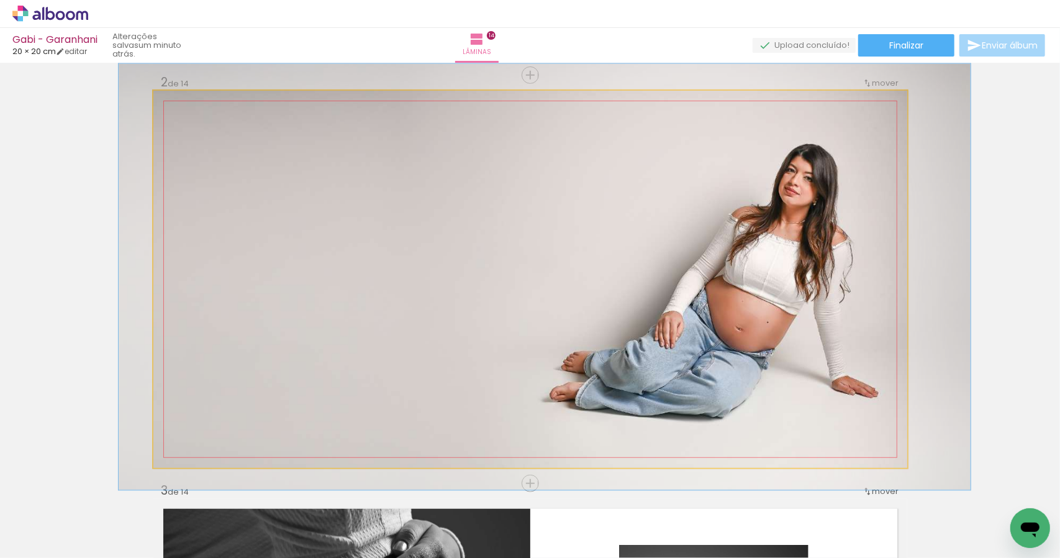
drag, startPoint x: 394, startPoint y: 252, endPoint x: 407, endPoint y: 249, distance: 13.9
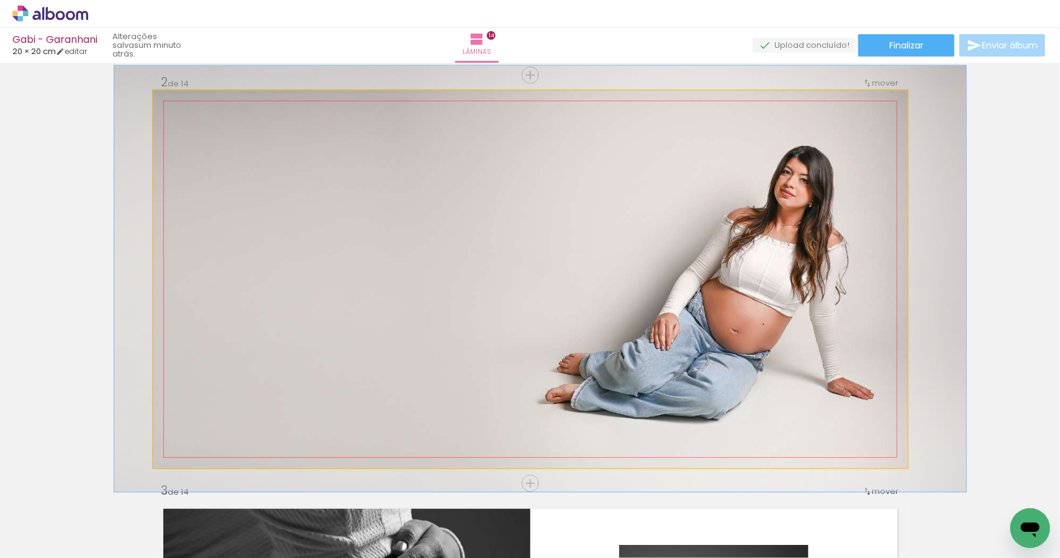
click at [404, 250] on quentale-photo at bounding box center [530, 279] width 754 height 377
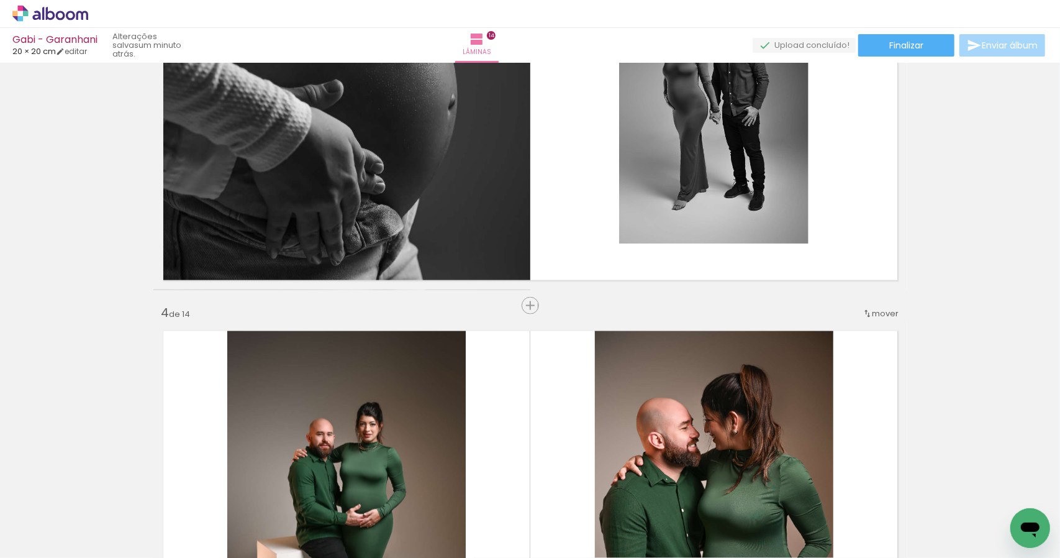
scroll to position [1018, 0]
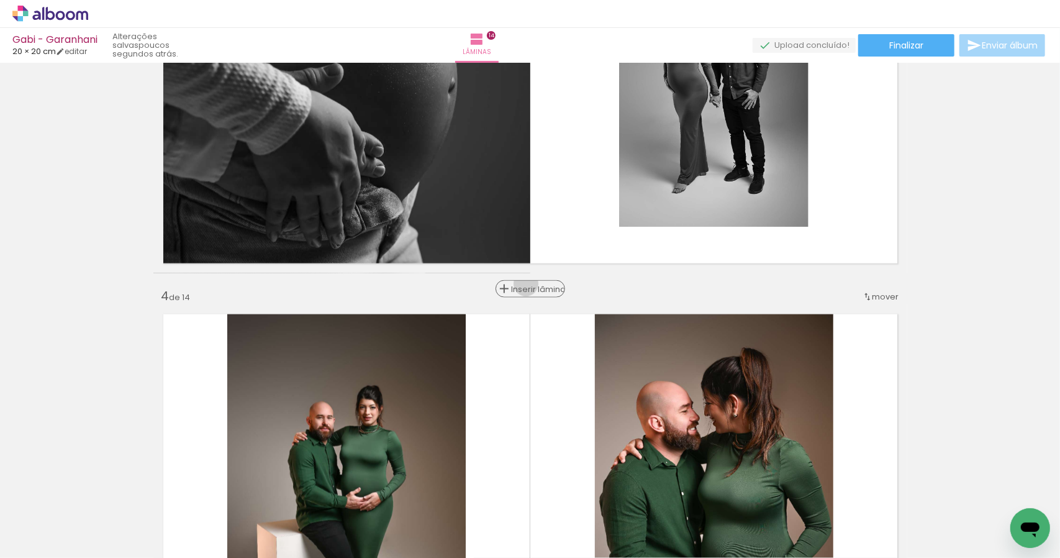
click at [526, 286] on span "Inserir lâmina" at bounding box center [536, 289] width 48 height 8
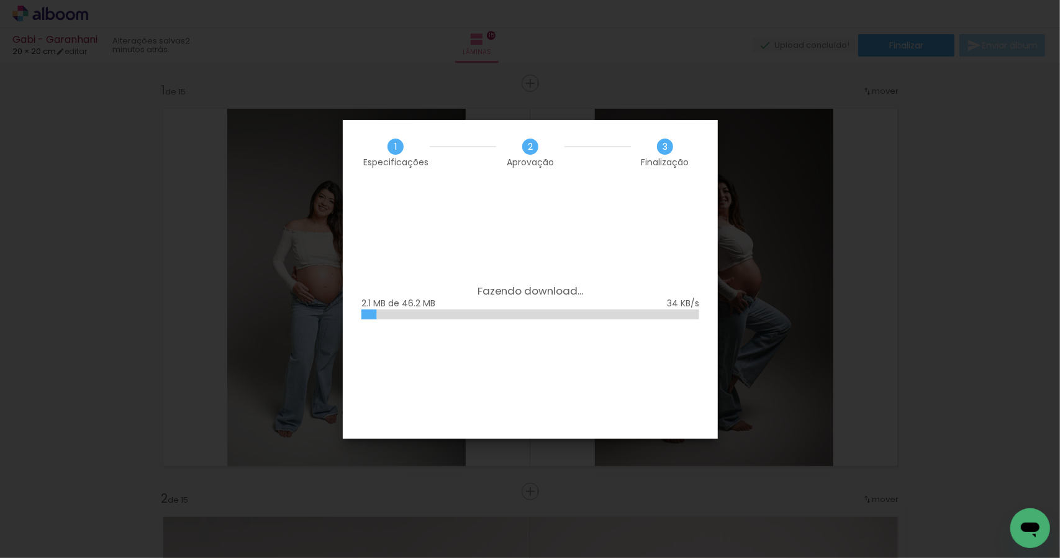
scroll to position [0, 1271]
